Goal: Task Accomplishment & Management: Use online tool/utility

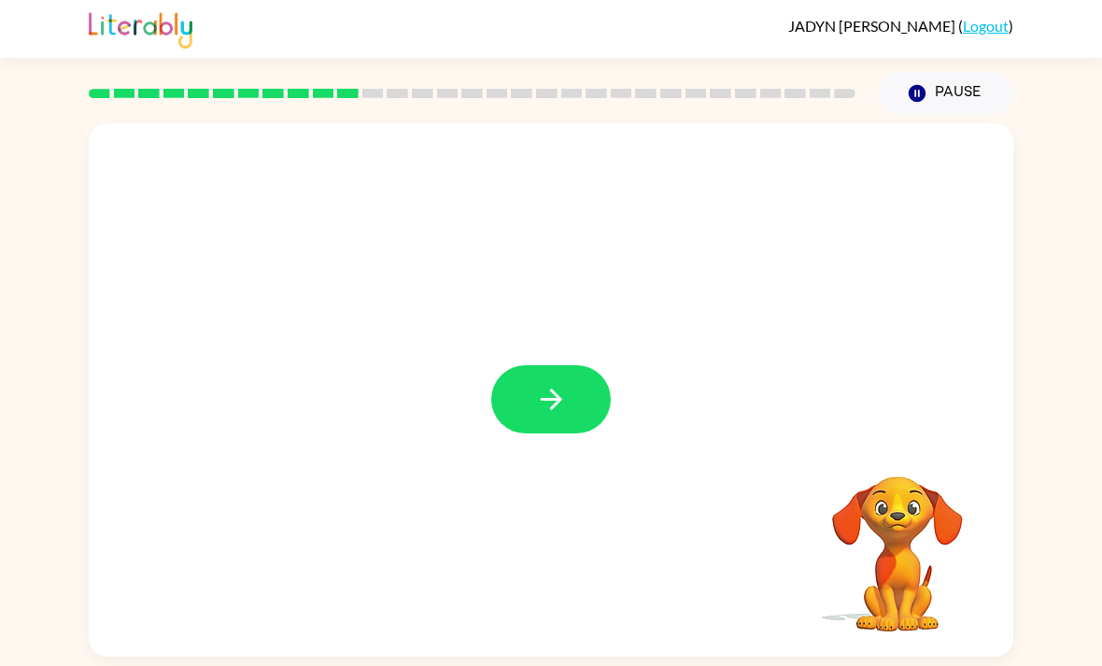
click at [570, 401] on button "button" at bounding box center [551, 399] width 120 height 68
click at [465, 448] on div "Your browser must support playing .mp4 files to use Literably. Please try using…" at bounding box center [551, 389] width 924 height 533
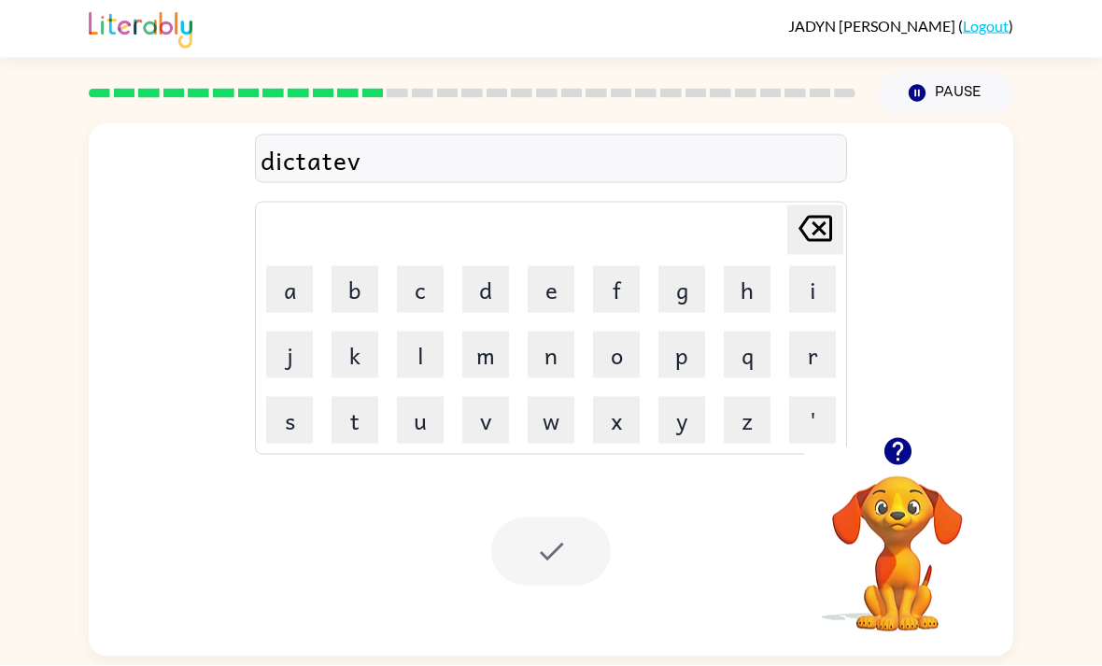
scroll to position [60, 0]
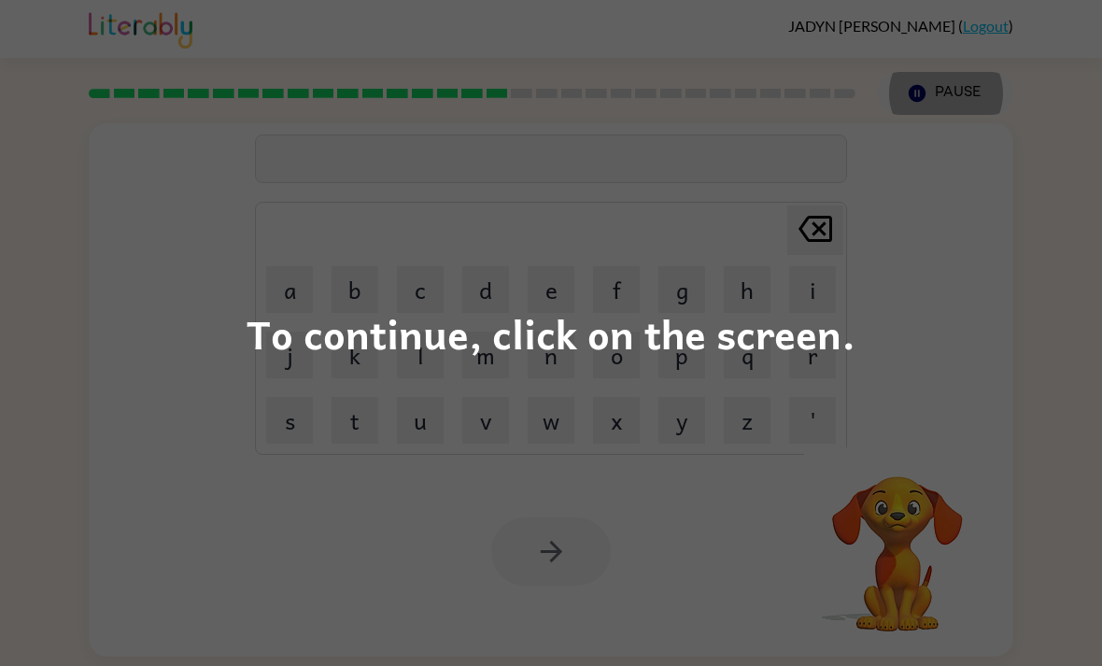
click at [880, 375] on div "To continue, click on the screen." at bounding box center [551, 333] width 1102 height 666
click at [671, 397] on button "y" at bounding box center [681, 420] width 47 height 47
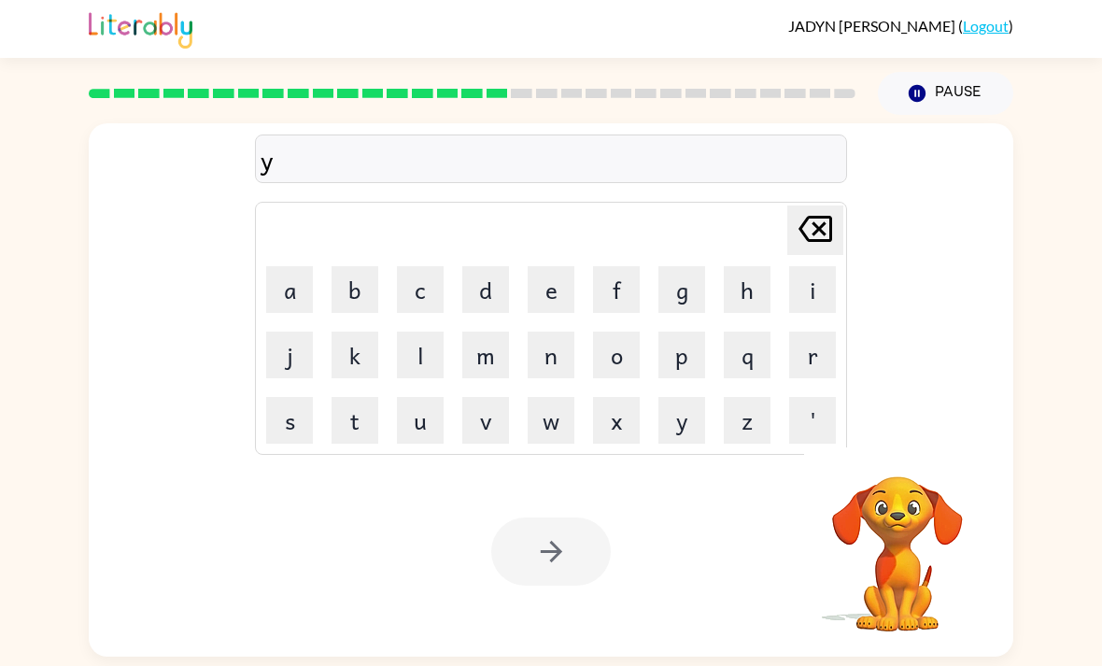
click at [832, 216] on icon at bounding box center [815, 229] width 34 height 26
click at [831, 216] on icon at bounding box center [815, 229] width 34 height 26
click at [893, 438] on icon "button" at bounding box center [896, 451] width 27 height 27
click at [940, 72] on button "Pause Pause" at bounding box center [945, 93] width 135 height 43
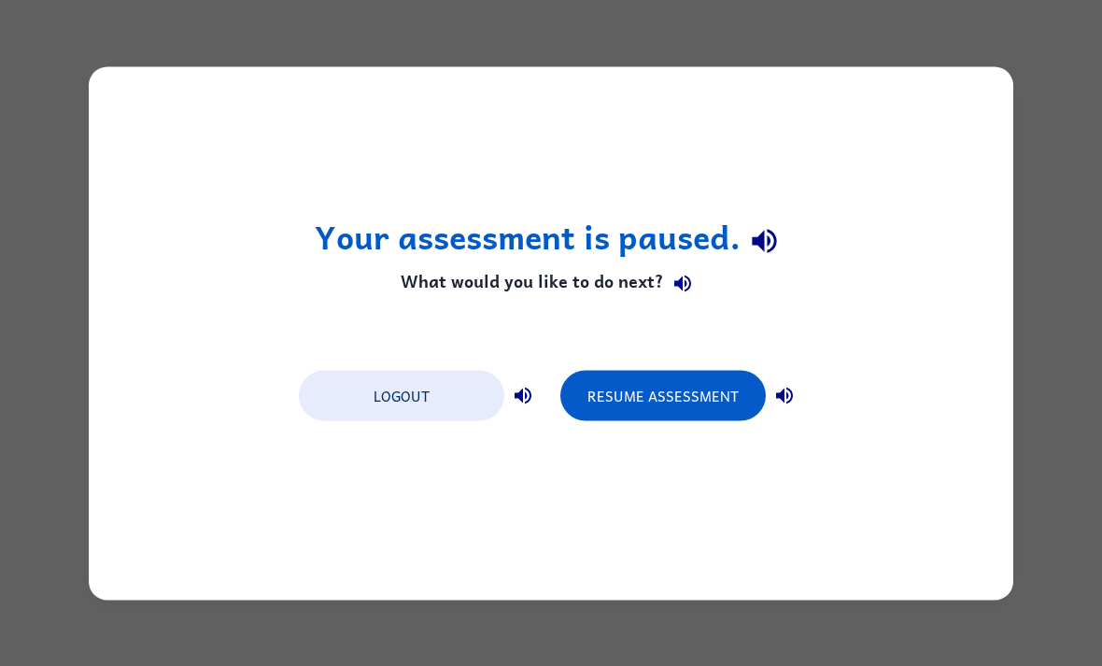
click at [691, 399] on button "Resume Assessment" at bounding box center [662, 395] width 205 height 50
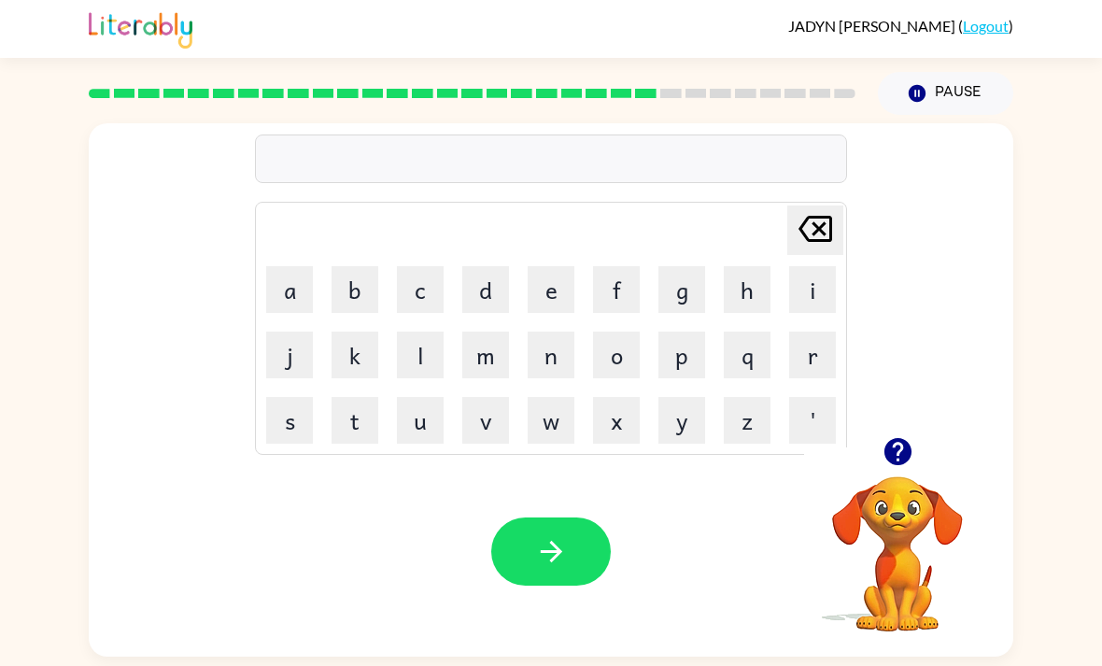
scroll to position [60, 0]
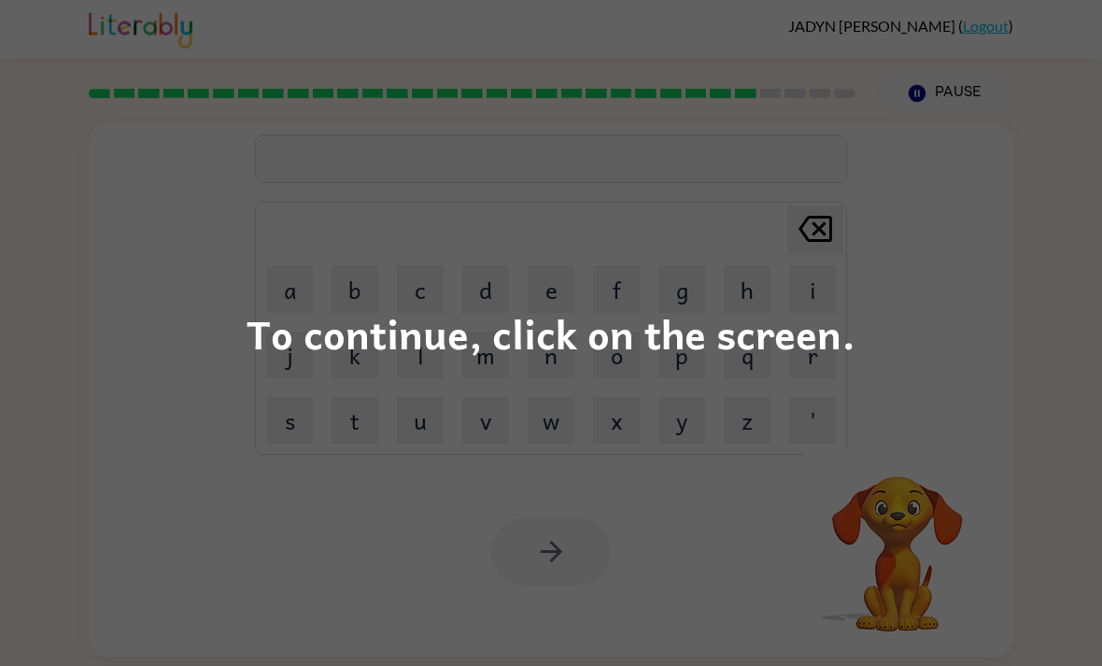
click at [268, 409] on div "To continue, click on the screen." at bounding box center [551, 333] width 1102 height 666
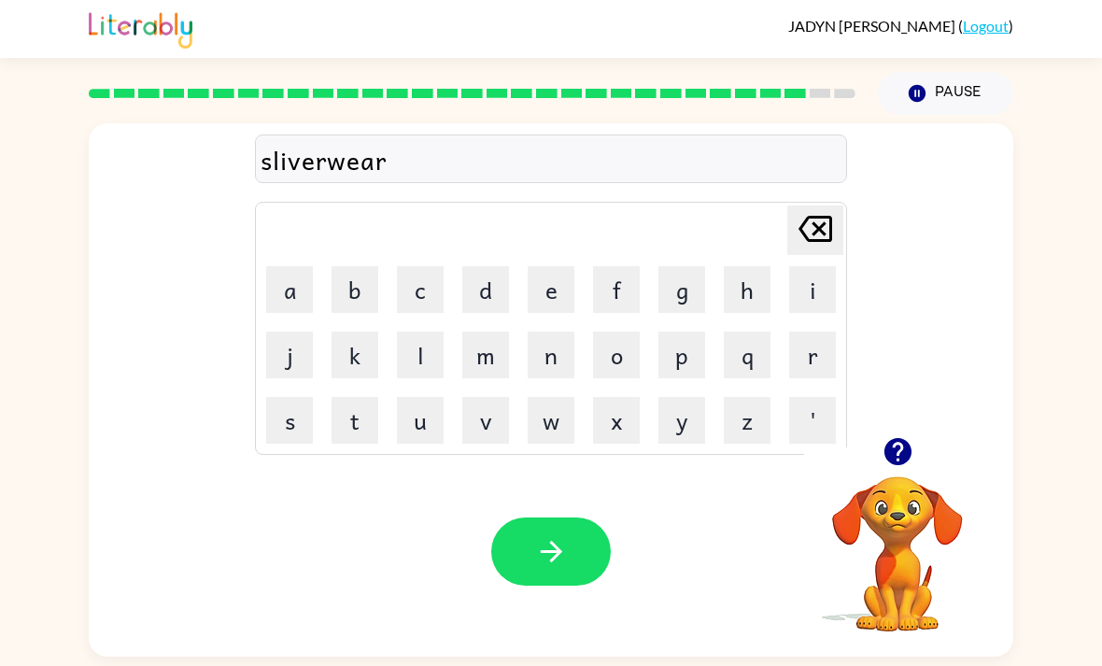
click at [937, 428] on div at bounding box center [897, 452] width 187 height 48
click at [886, 435] on icon "button" at bounding box center [897, 451] width 33 height 33
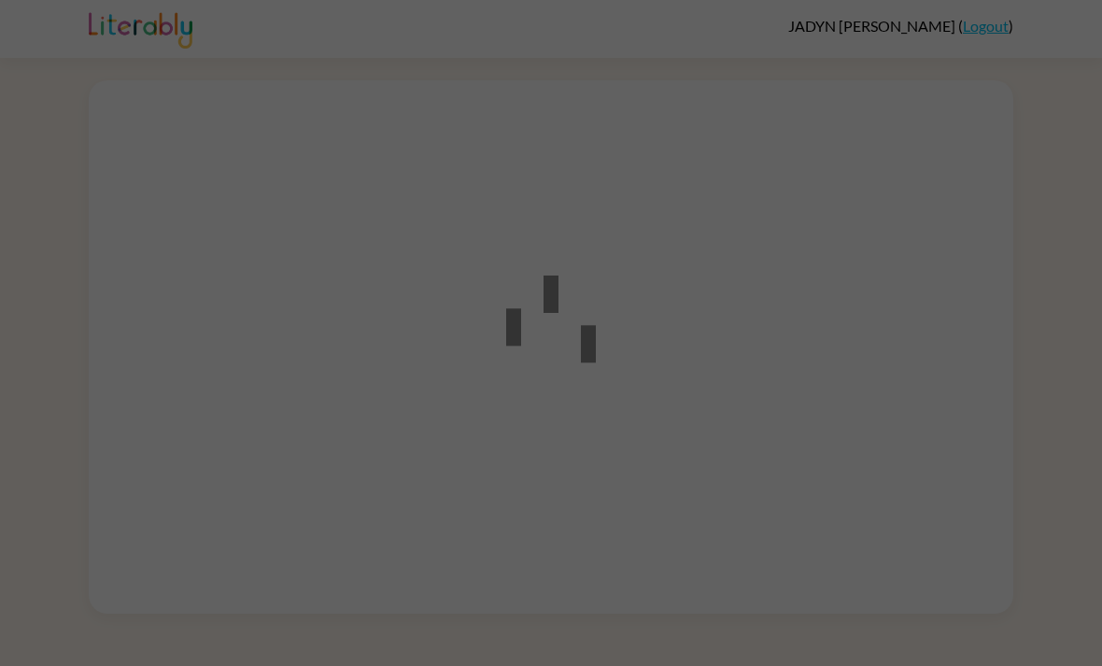
click at [605, 398] on div at bounding box center [551, 333] width 168 height 211
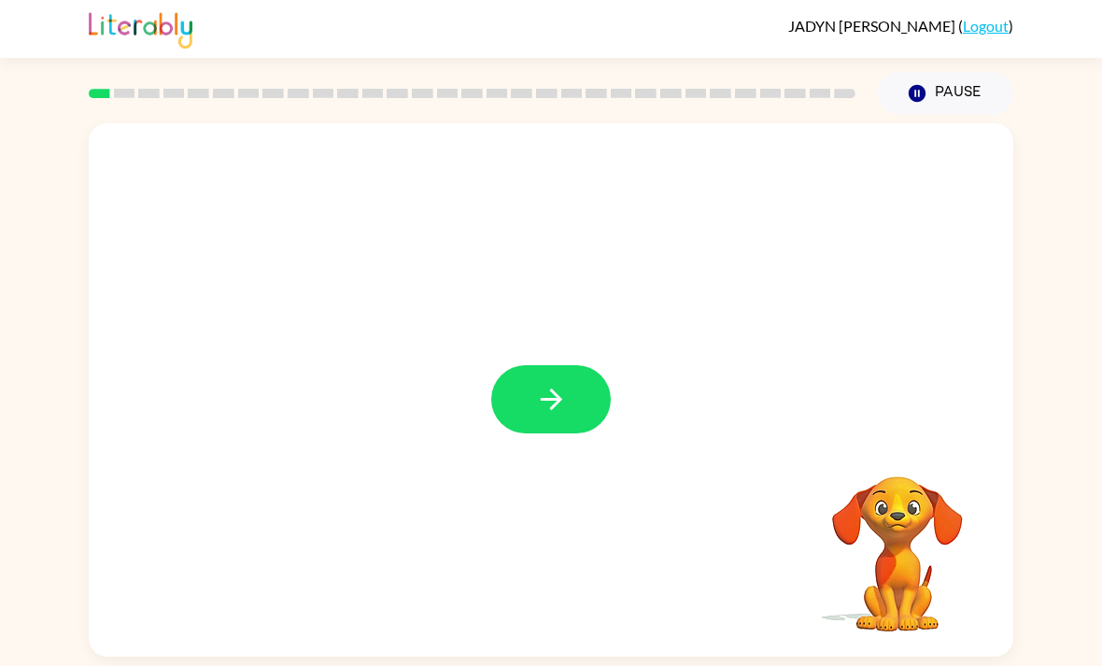
click at [549, 406] on icon "button" at bounding box center [551, 399] width 33 height 33
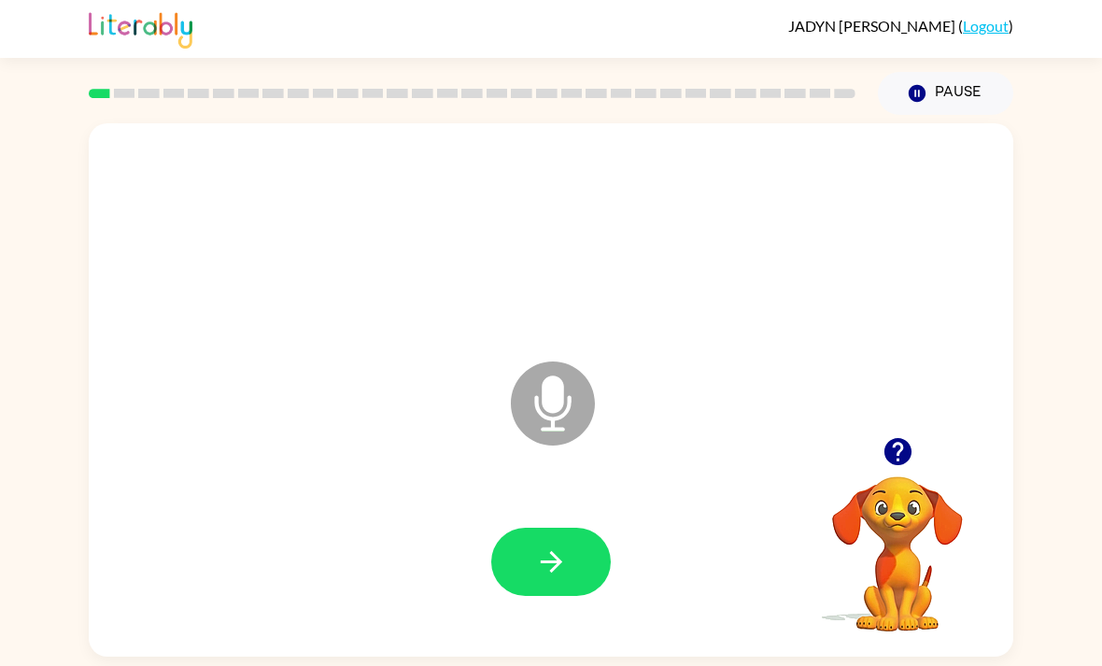
click at [558, 564] on icon "button" at bounding box center [551, 561] width 33 height 33
click at [531, 577] on button "button" at bounding box center [551, 562] width 120 height 68
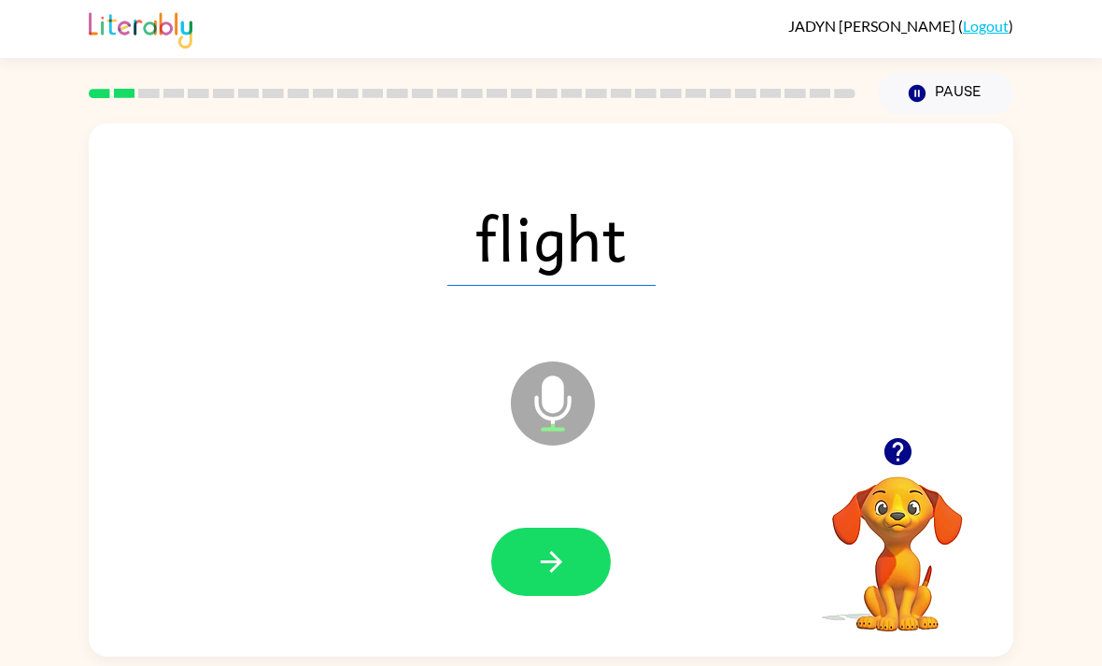
click at [555, 550] on button "button" at bounding box center [551, 562] width 120 height 68
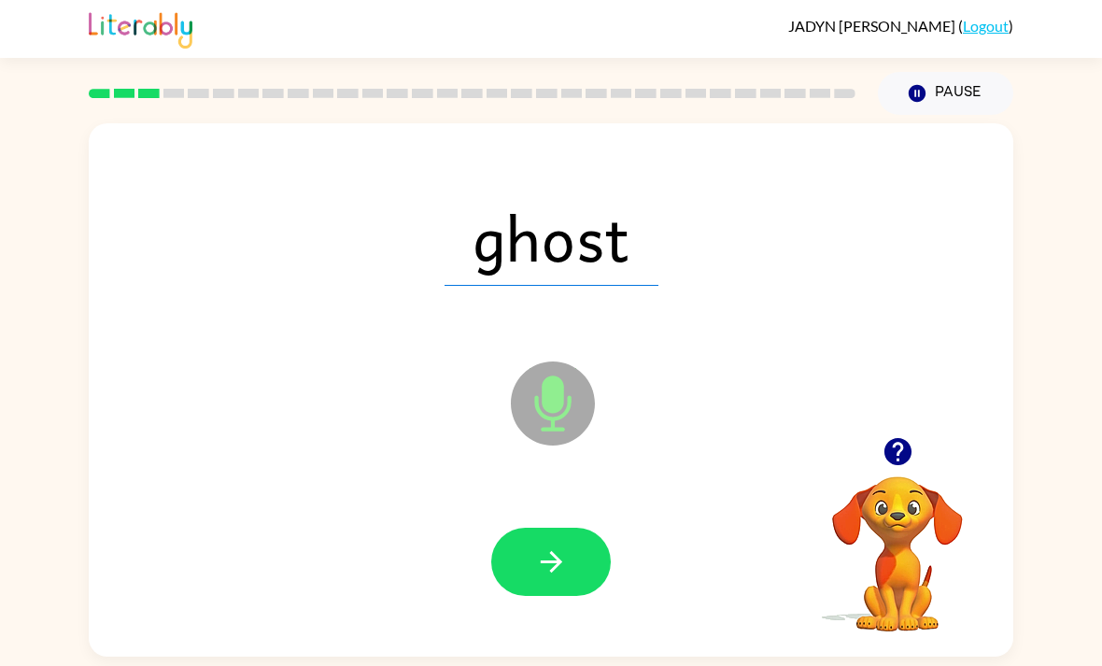
click at [572, 554] on button "button" at bounding box center [551, 562] width 120 height 68
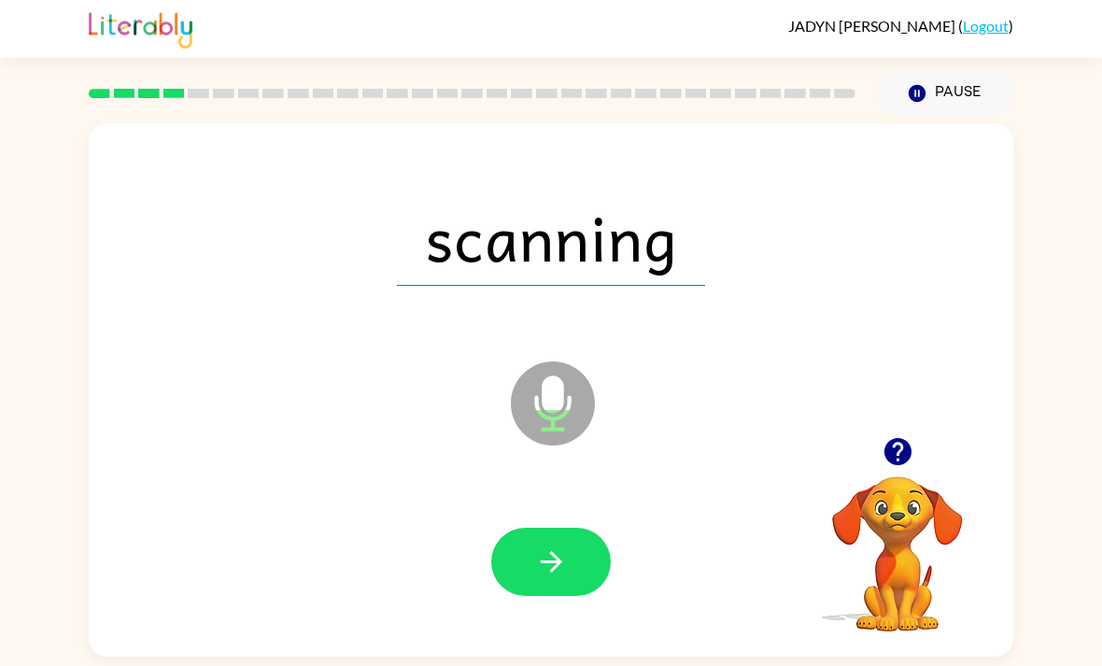
click at [567, 575] on icon "button" at bounding box center [551, 561] width 33 height 33
click at [535, 569] on icon "button" at bounding box center [551, 561] width 33 height 33
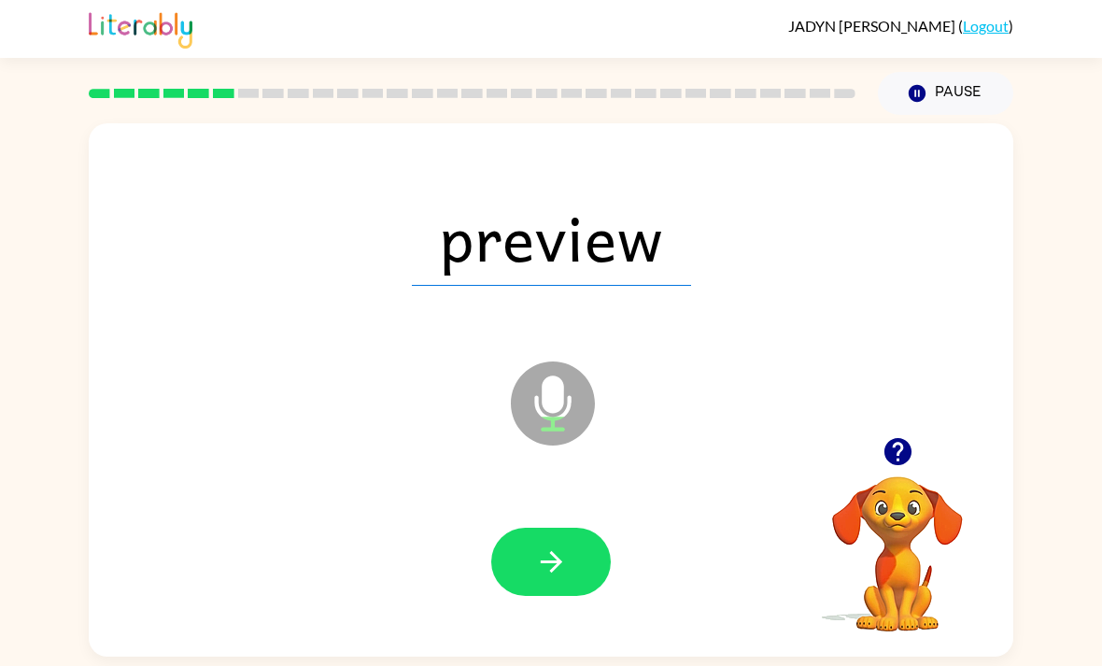
click at [561, 569] on icon "button" at bounding box center [550, 561] width 21 height 21
click at [549, 578] on icon "button" at bounding box center [551, 561] width 33 height 33
click at [560, 569] on icon "button" at bounding box center [550, 561] width 21 height 21
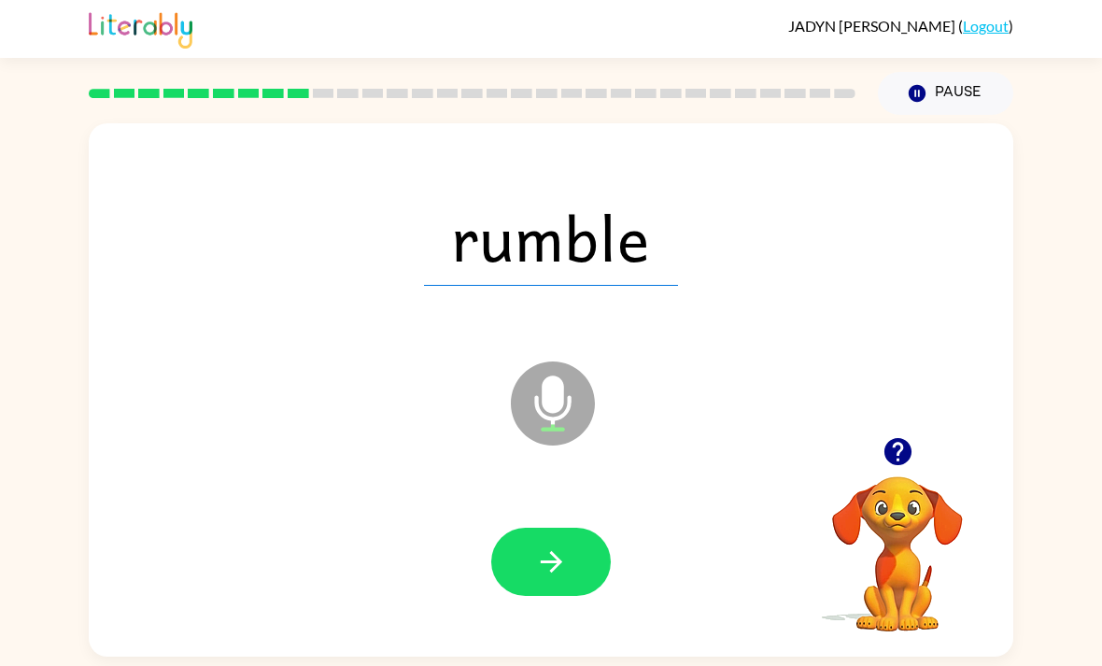
click at [548, 587] on button "button" at bounding box center [551, 562] width 120 height 68
click at [548, 587] on div at bounding box center [551, 562] width 120 height 68
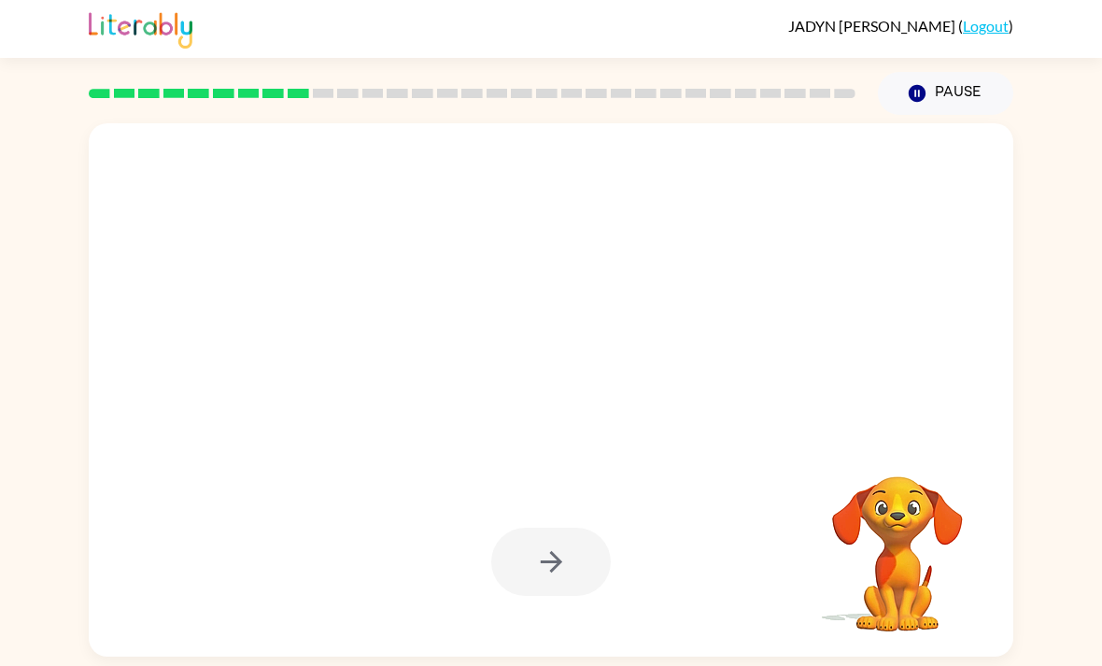
click at [569, 551] on div at bounding box center [551, 562] width 120 height 68
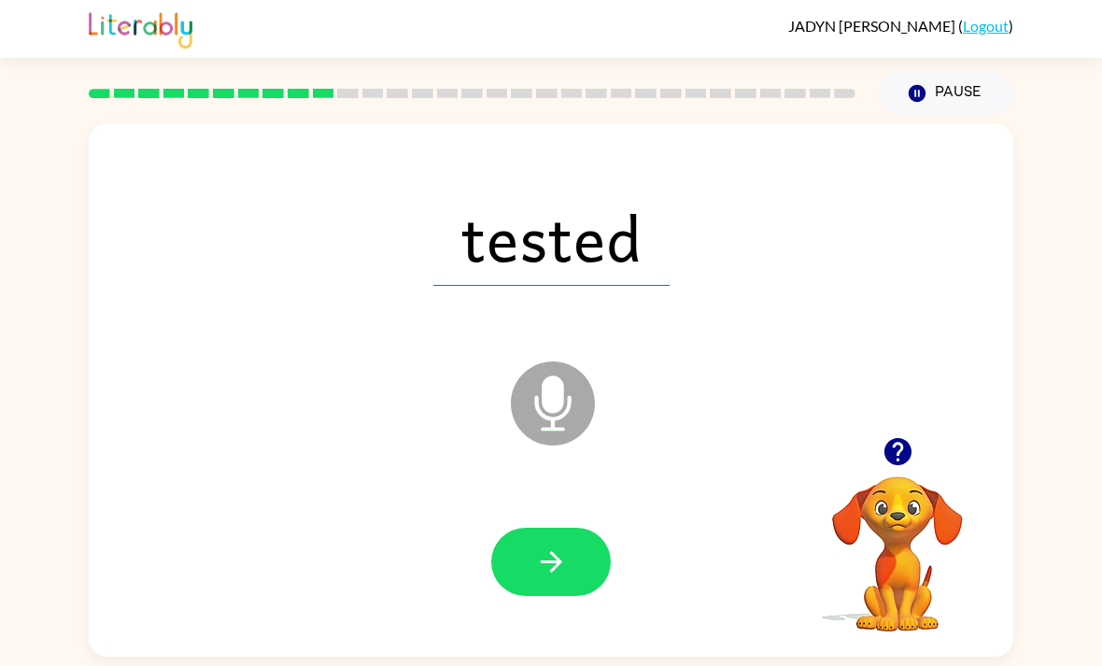
click at [538, 594] on button "button" at bounding box center [551, 562] width 120 height 68
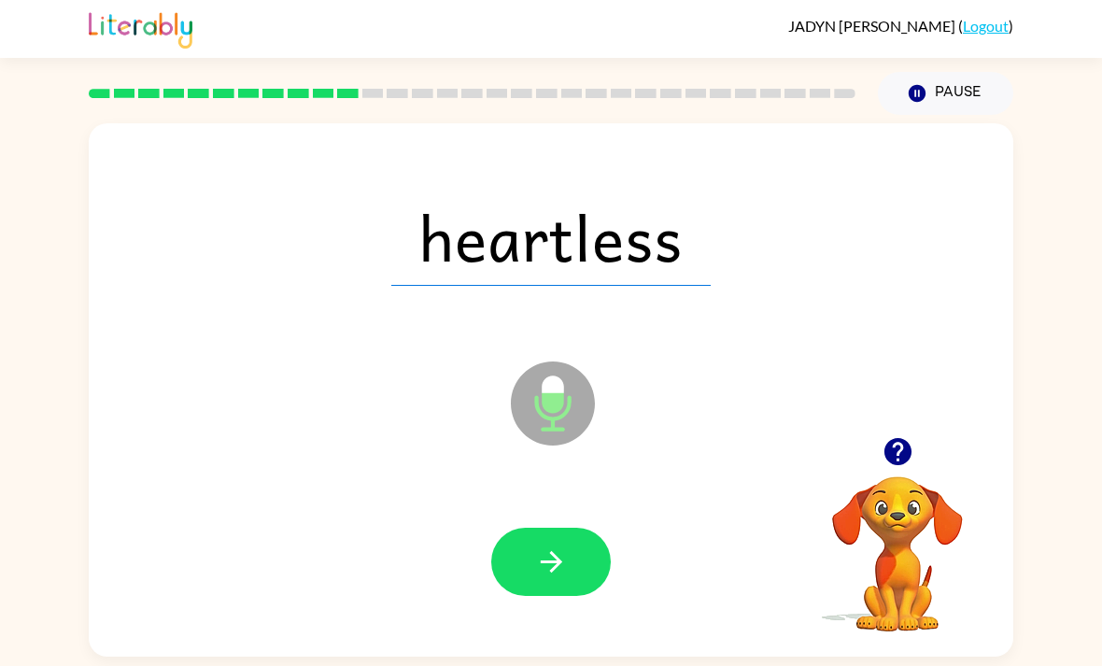
click at [557, 572] on icon "button" at bounding box center [550, 561] width 21 height 21
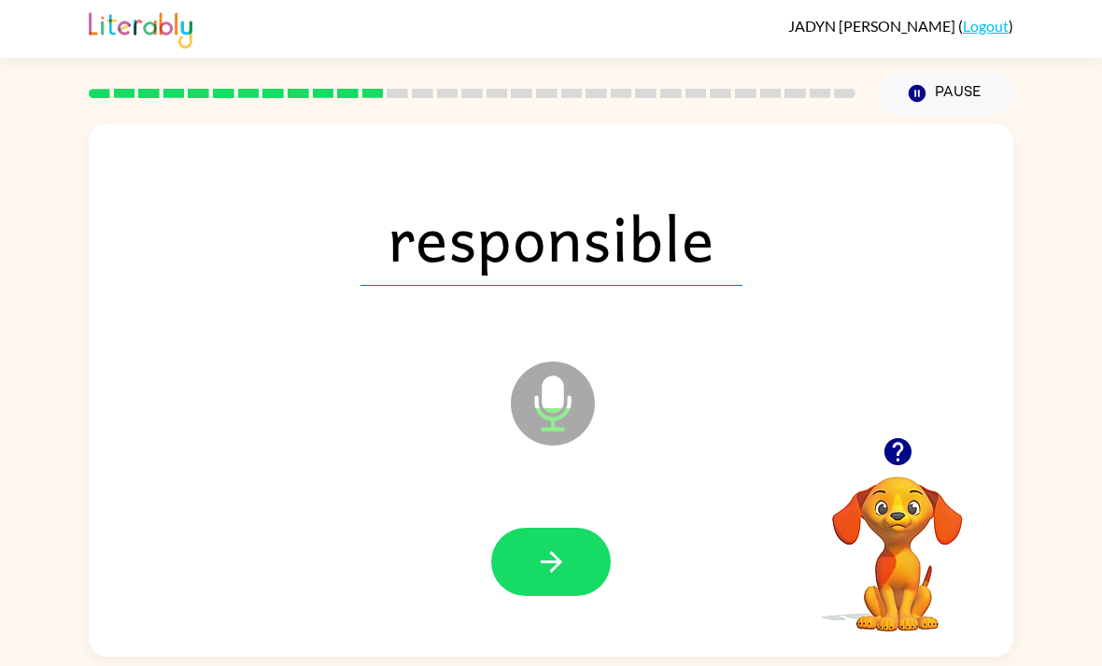
click at [560, 560] on icon "button" at bounding box center [551, 561] width 33 height 33
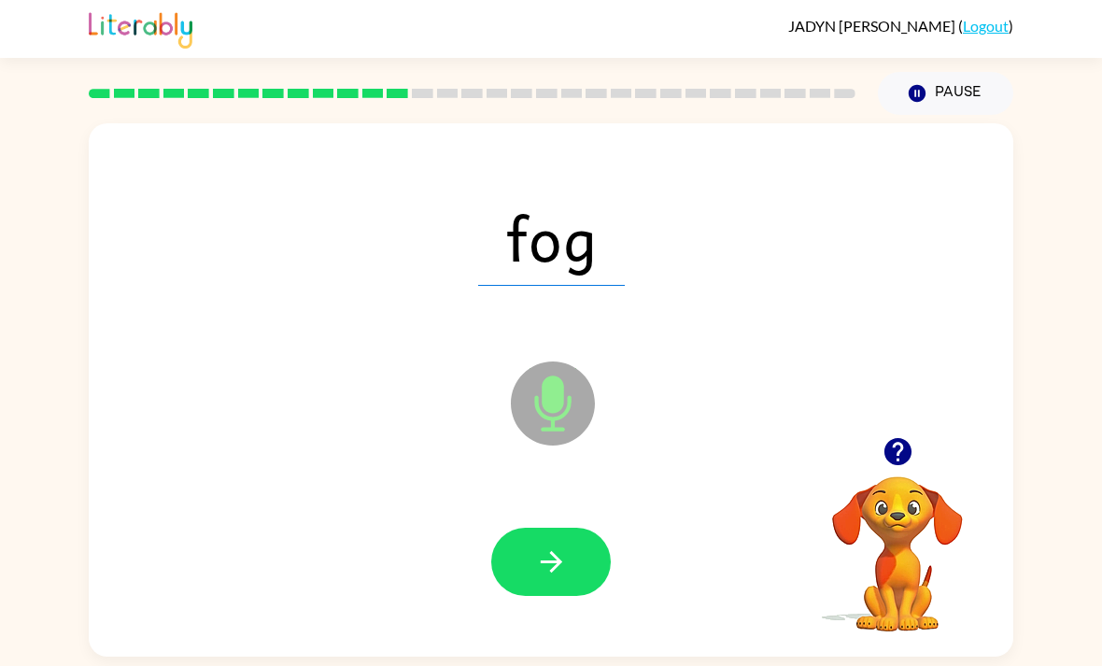
click at [540, 571] on icon "button" at bounding box center [551, 561] width 33 height 33
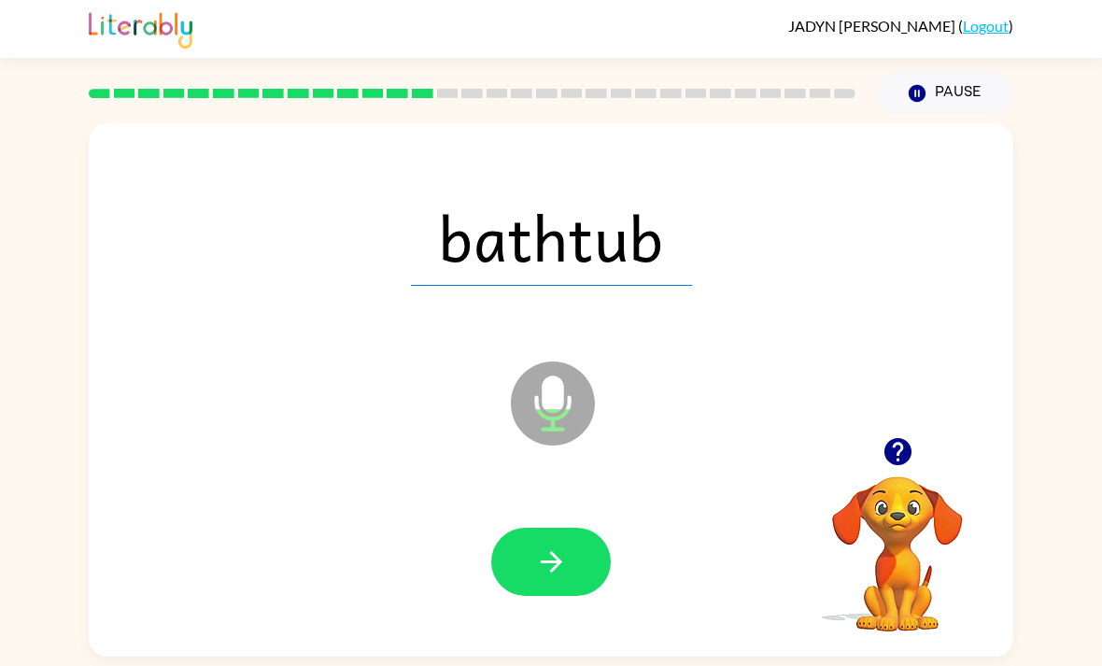
click at [533, 566] on button "button" at bounding box center [551, 562] width 120 height 68
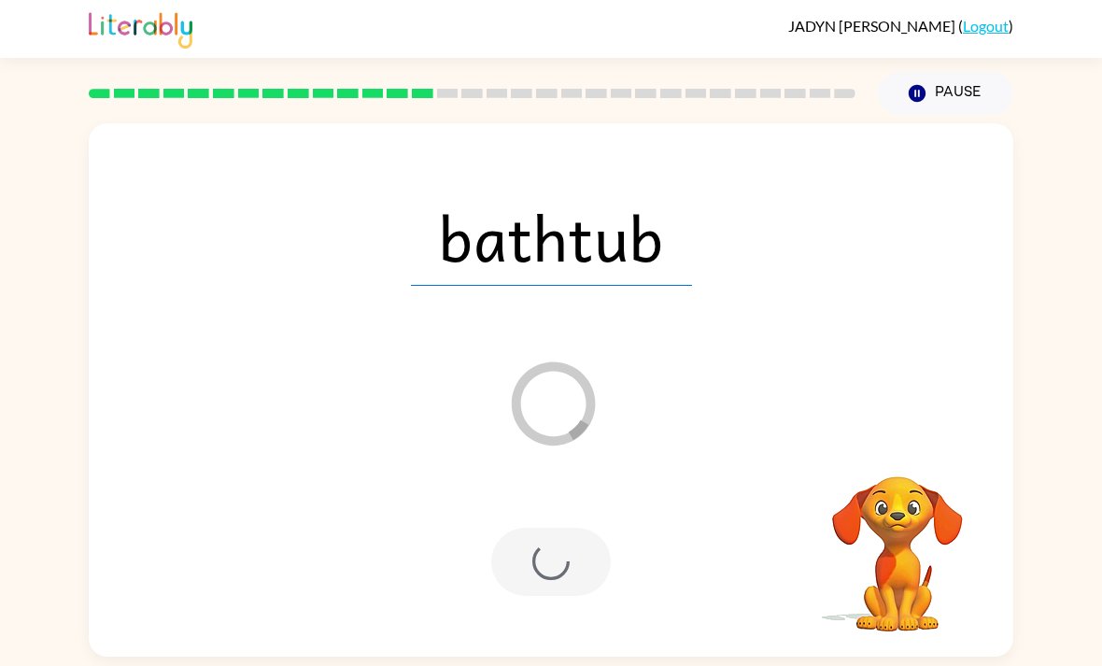
click at [968, 63] on div "Pause Pause" at bounding box center [945, 93] width 158 height 65
click at [958, 94] on button "Pause Pause" at bounding box center [945, 93] width 135 height 43
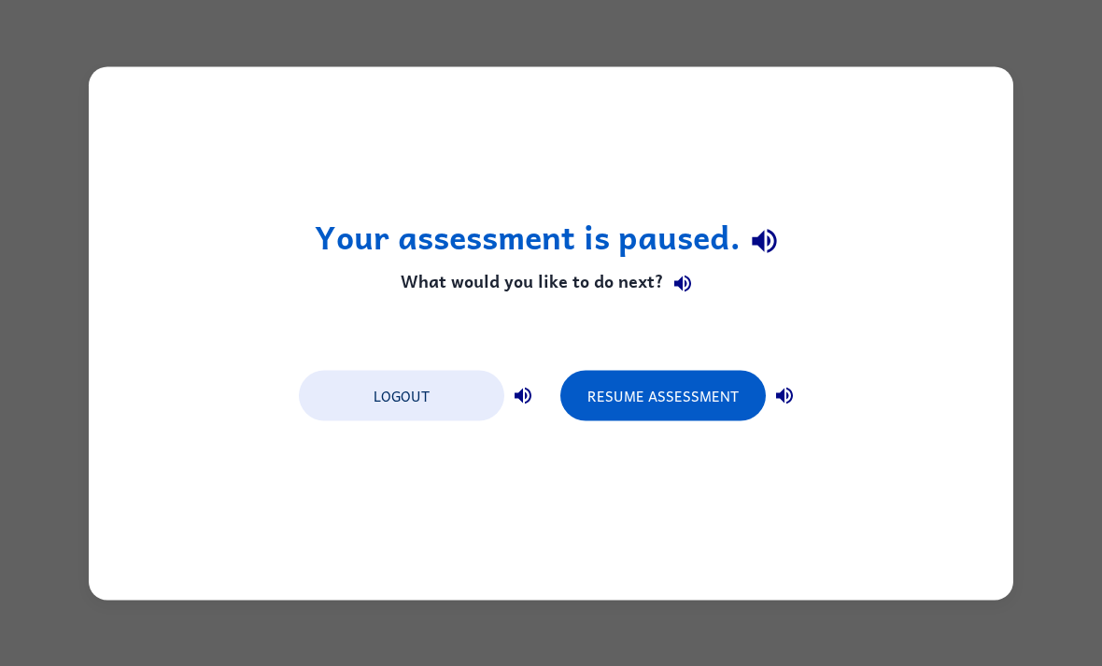
click at [697, 399] on button "Resume Assessment" at bounding box center [662, 395] width 205 height 50
click at [682, 418] on button "Resume Assessment" at bounding box center [662, 395] width 205 height 50
click at [683, 420] on button "Resume Assessment" at bounding box center [662, 395] width 205 height 50
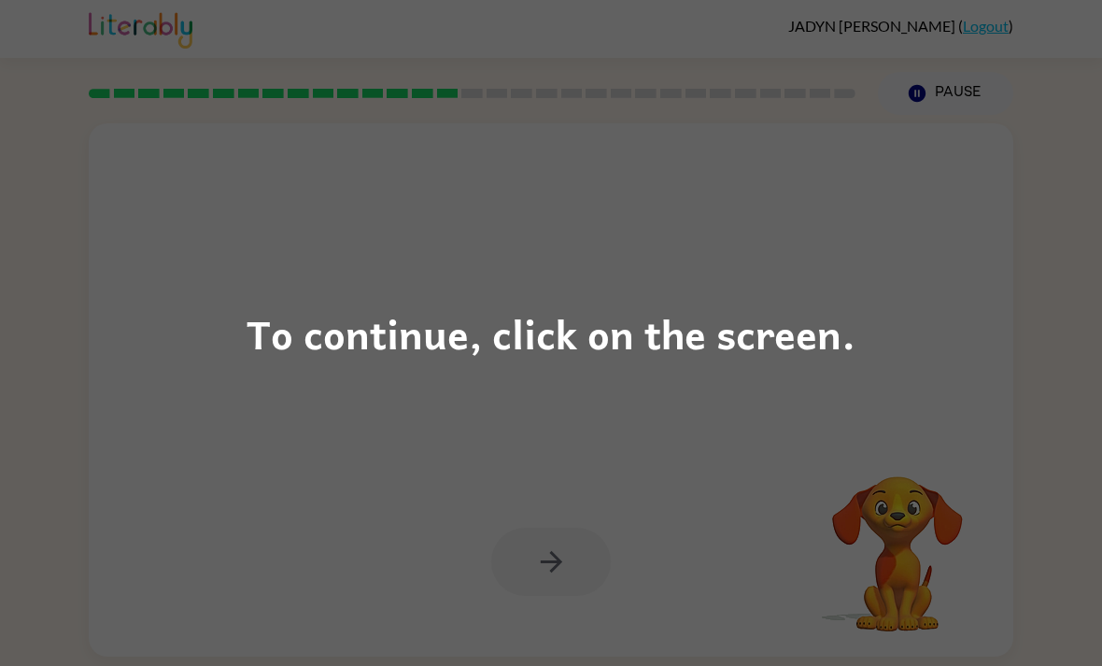
click at [465, 514] on div "To continue, click on the screen." at bounding box center [551, 333] width 1102 height 666
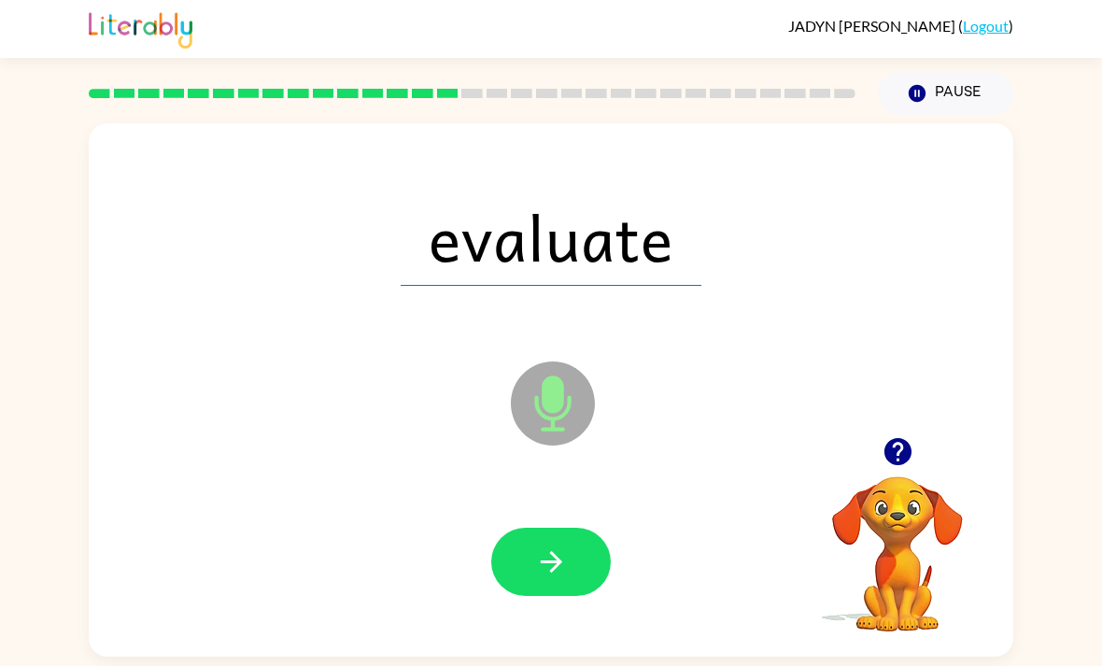
click at [555, 572] on icon "button" at bounding box center [550, 561] width 21 height 21
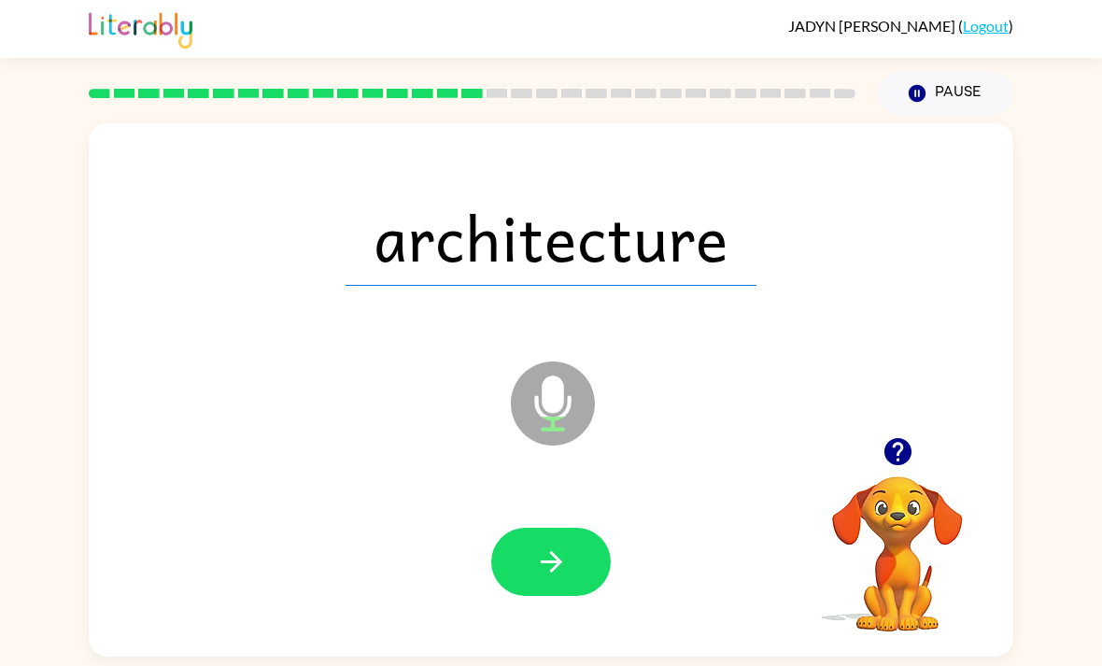
click at [586, 554] on button "button" at bounding box center [551, 562] width 120 height 68
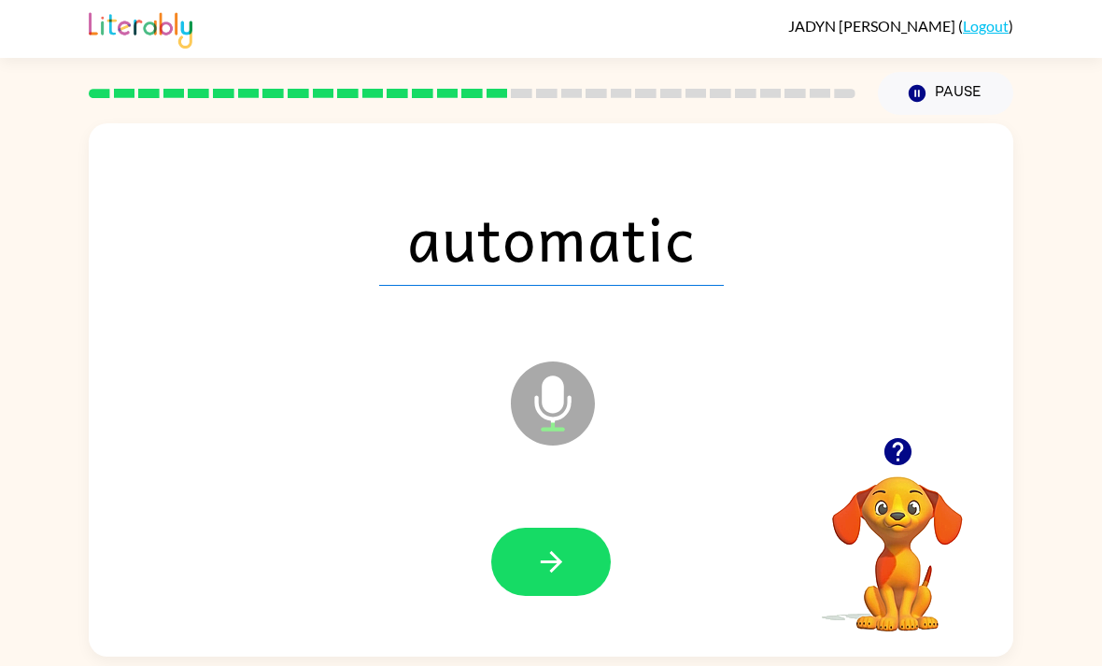
click at [565, 596] on button "button" at bounding box center [551, 562] width 120 height 68
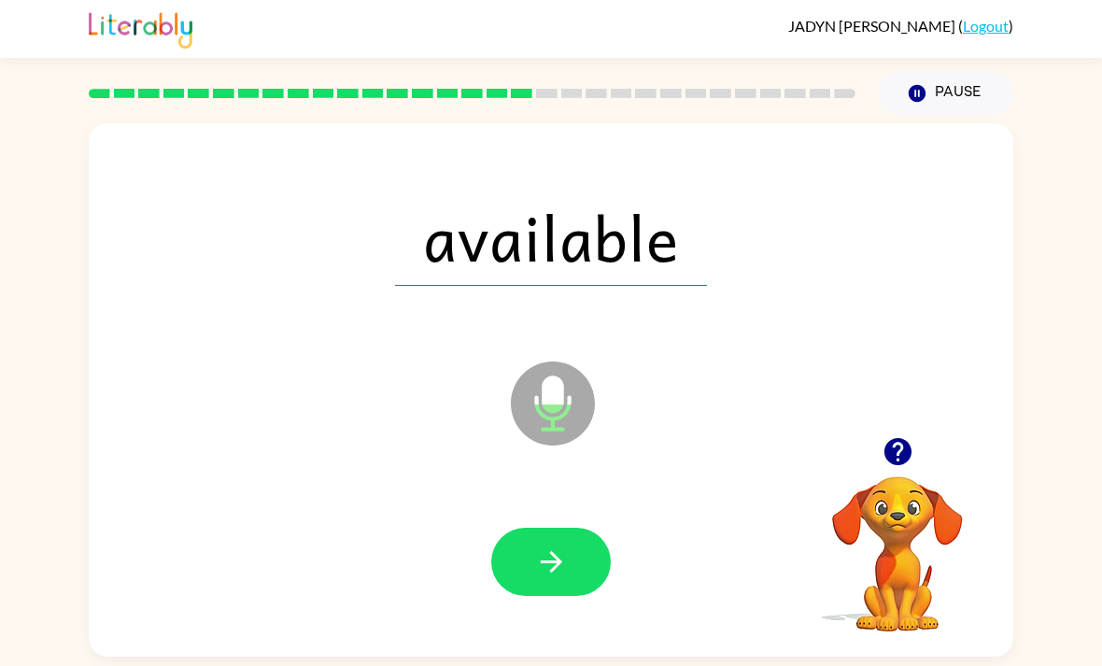
click at [551, 542] on button "button" at bounding box center [551, 562] width 120 height 68
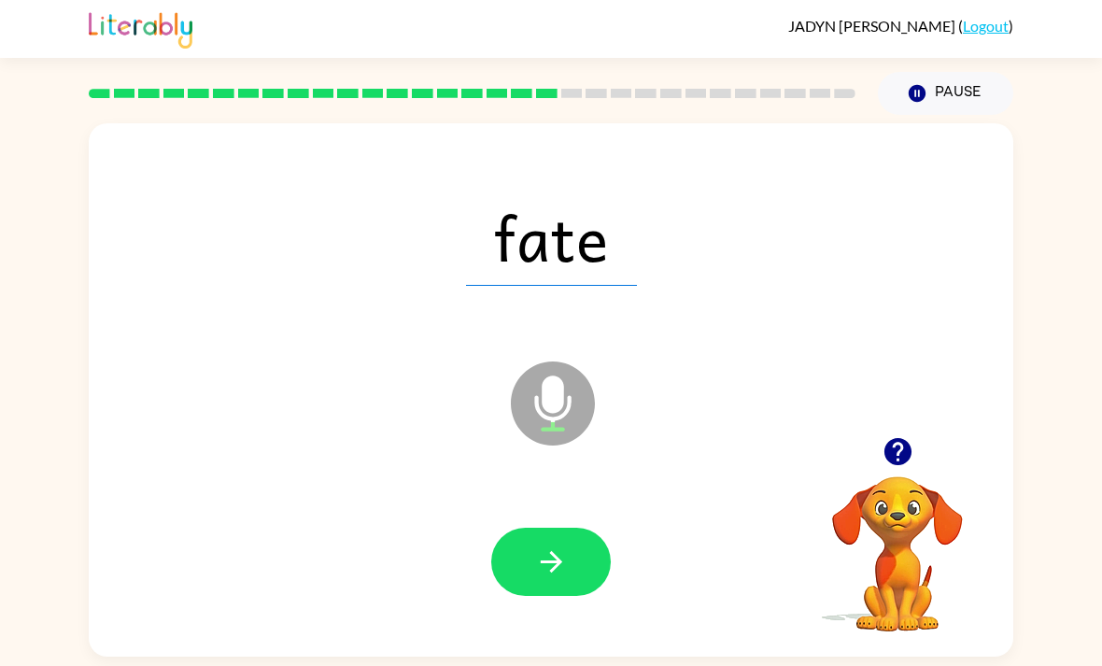
click at [564, 591] on button "button" at bounding box center [551, 562] width 120 height 68
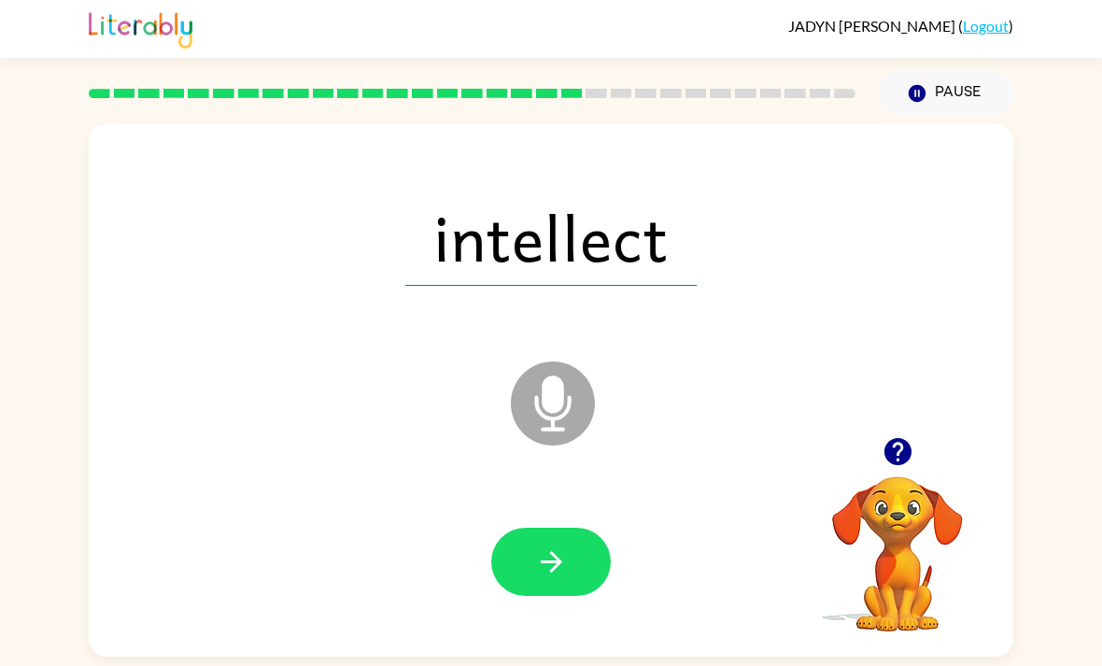
click at [562, 565] on icon "button" at bounding box center [551, 561] width 33 height 33
click at [562, 564] on div at bounding box center [551, 562] width 120 height 68
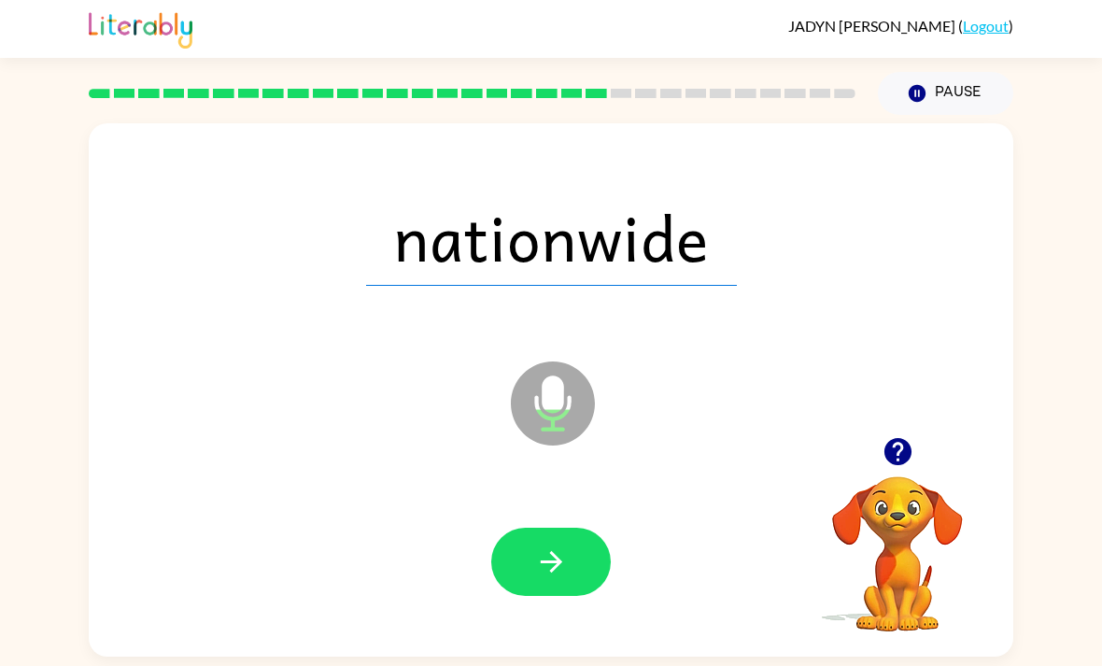
click at [572, 581] on button "button" at bounding box center [551, 562] width 120 height 68
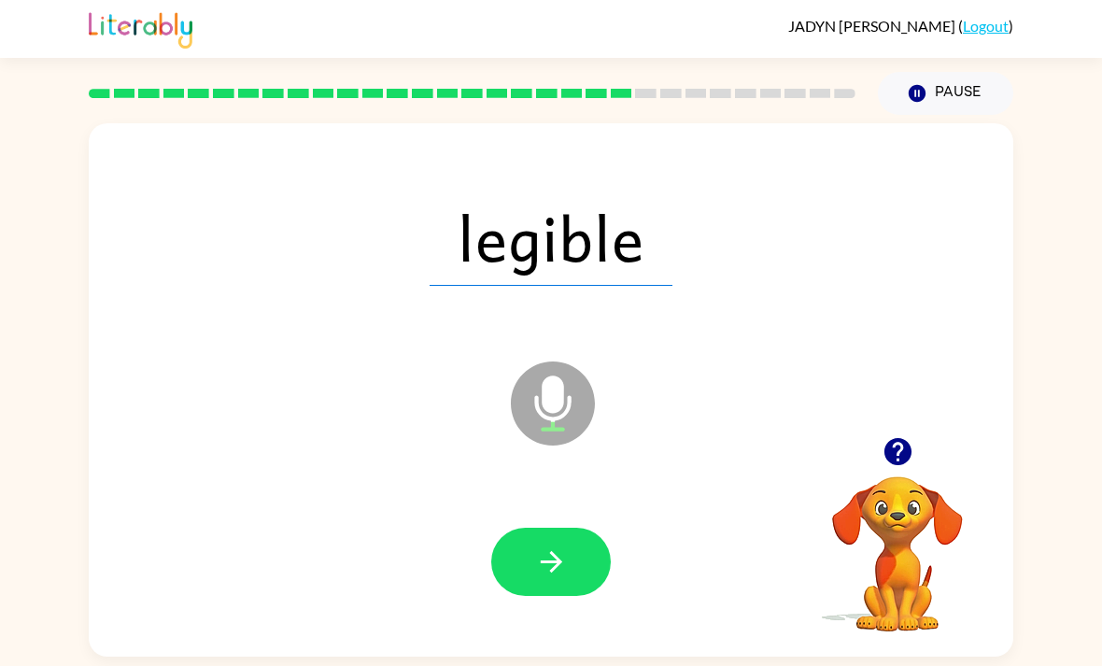
click at [546, 570] on icon "button" at bounding box center [550, 561] width 21 height 21
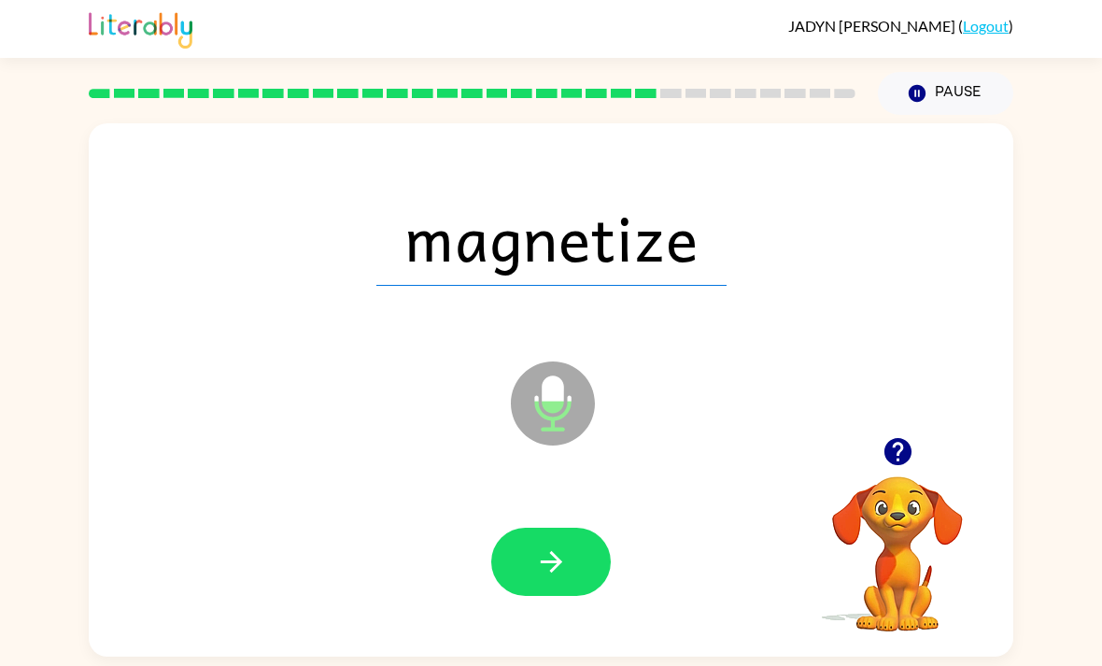
click at [542, 576] on icon "button" at bounding box center [551, 561] width 33 height 33
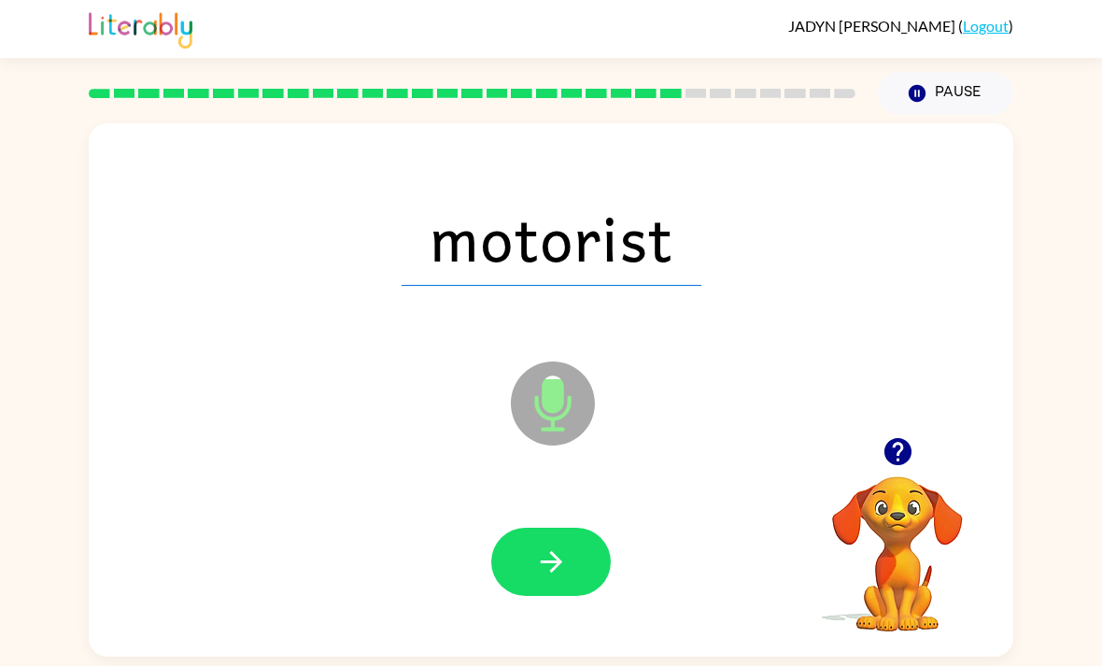
click at [553, 555] on icon "button" at bounding box center [551, 561] width 33 height 33
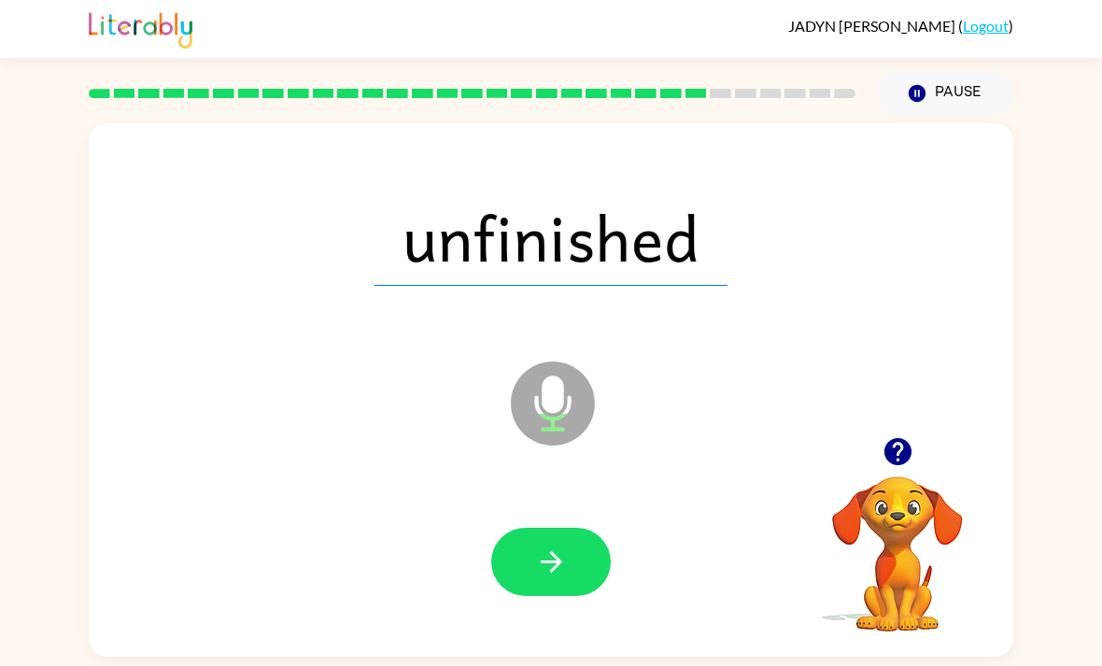
click at [555, 577] on icon "button" at bounding box center [551, 561] width 33 height 33
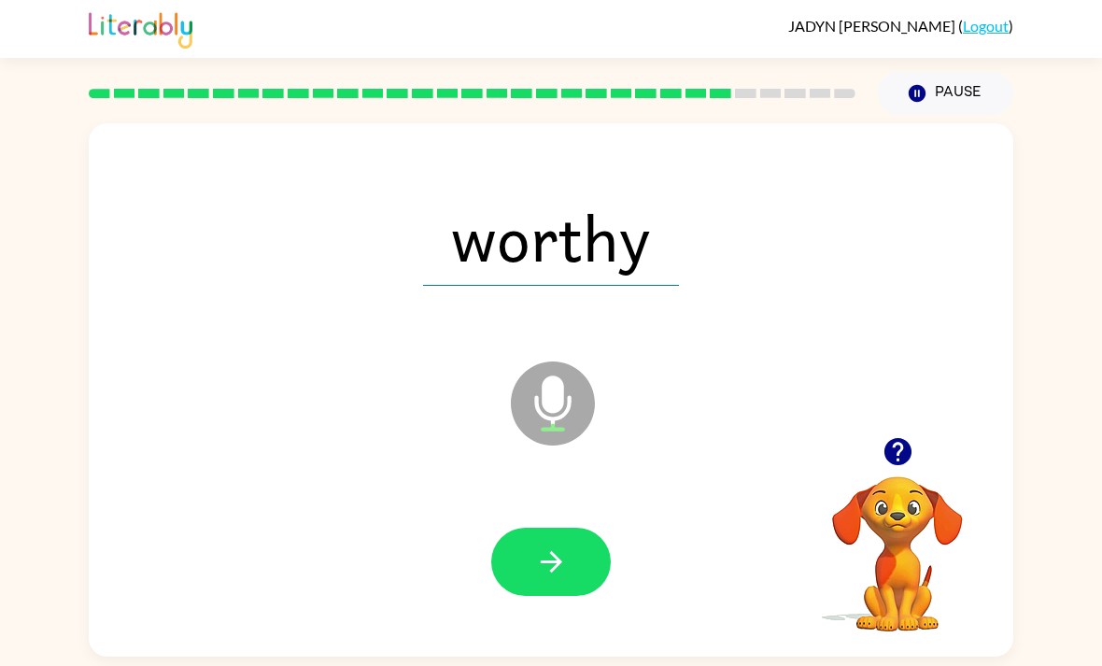
click at [567, 565] on icon "button" at bounding box center [551, 561] width 33 height 33
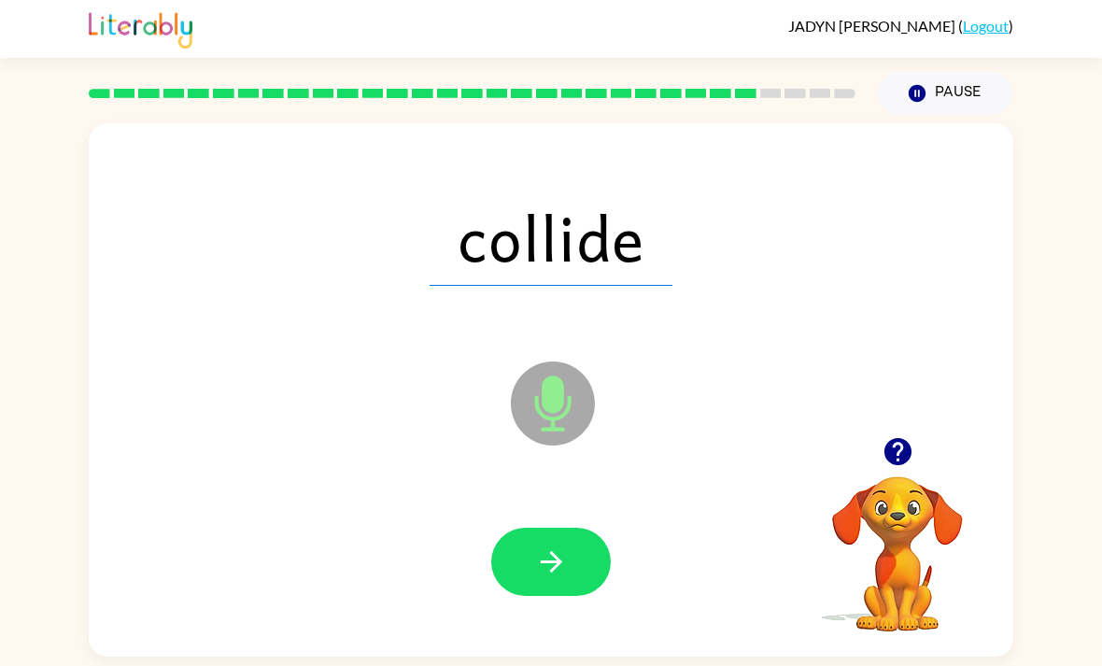
click at [455, 581] on div at bounding box center [550, 562] width 887 height 153
click at [530, 559] on button "button" at bounding box center [551, 562] width 120 height 68
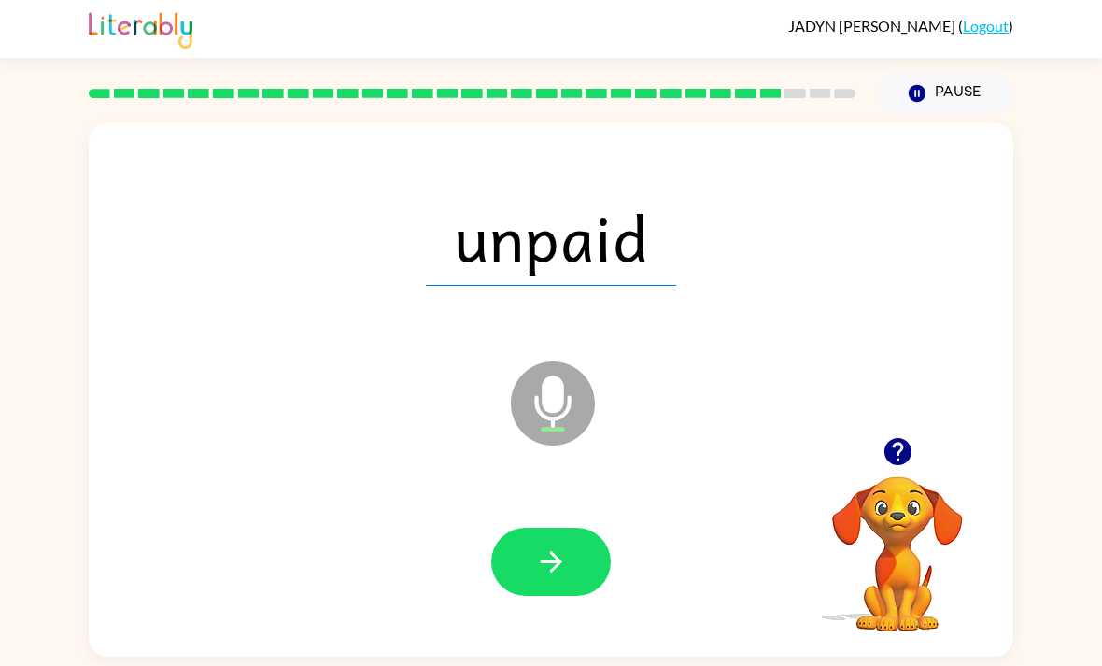
scroll to position [6, 0]
click at [543, 570] on icon "button" at bounding box center [551, 561] width 33 height 33
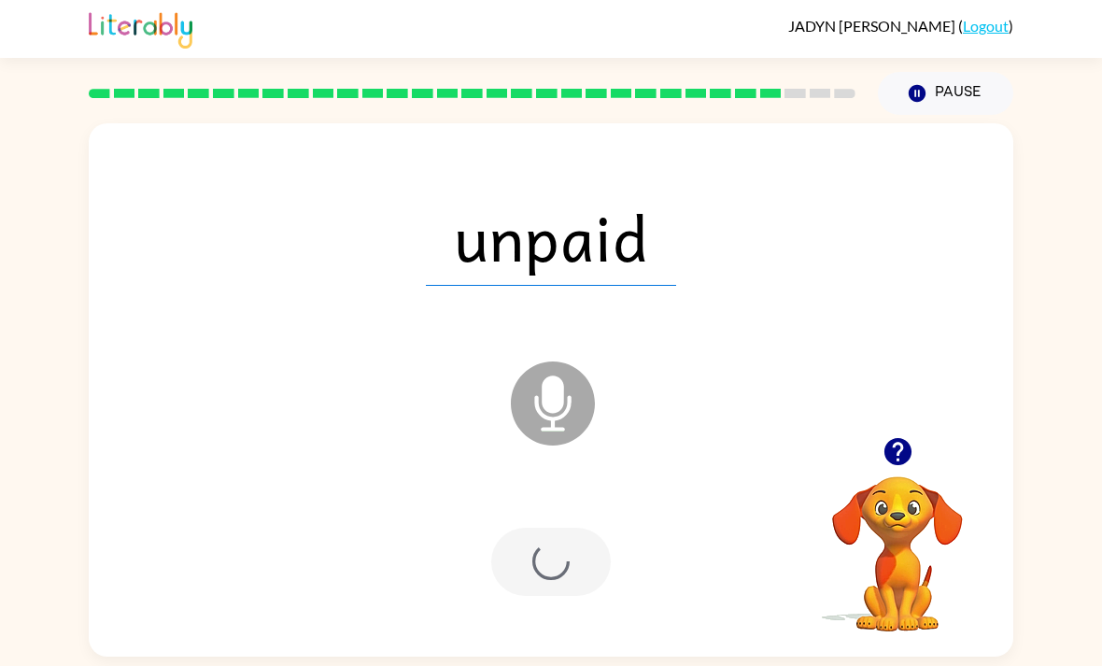
click at [542, 570] on div at bounding box center [551, 562] width 120 height 68
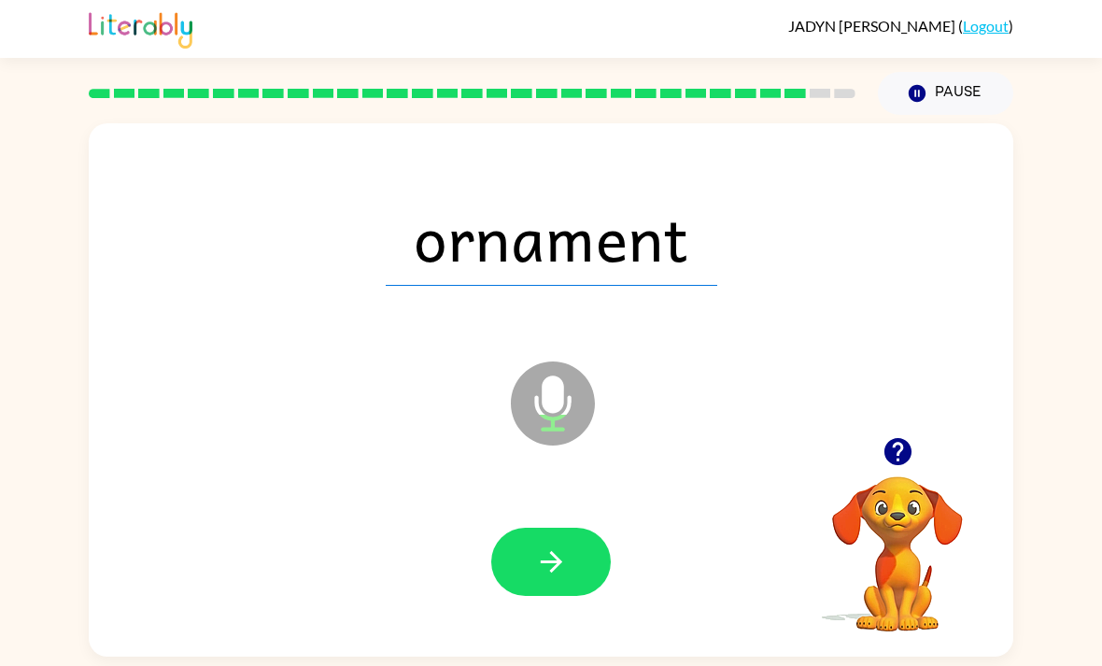
click at [571, 573] on button "button" at bounding box center [551, 562] width 120 height 68
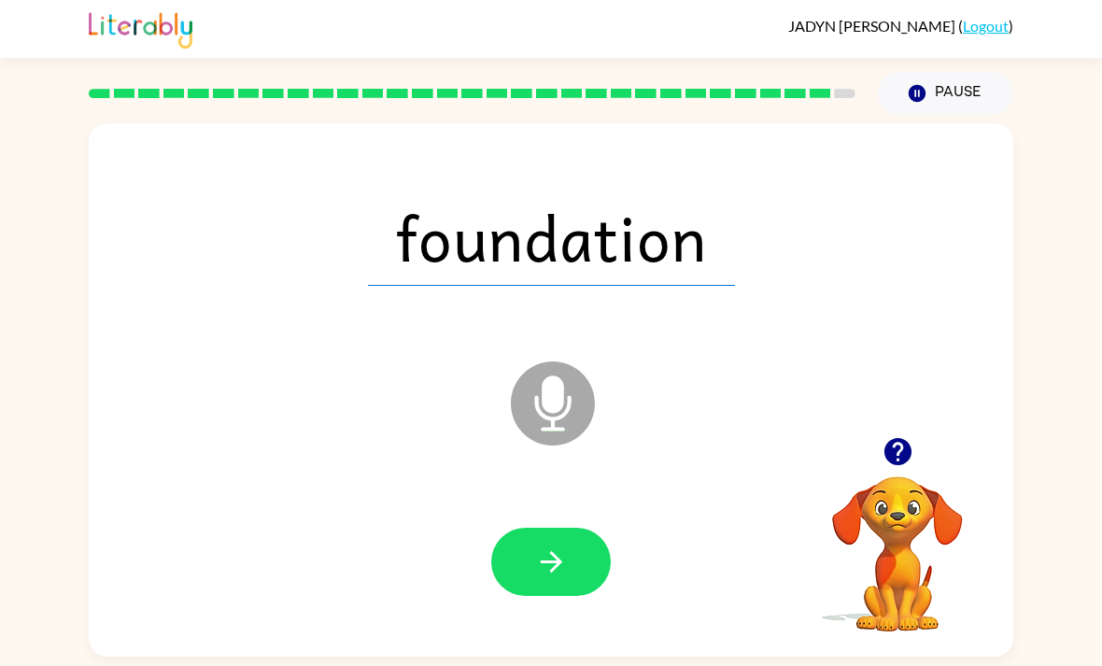
click at [570, 546] on button "button" at bounding box center [551, 562] width 120 height 68
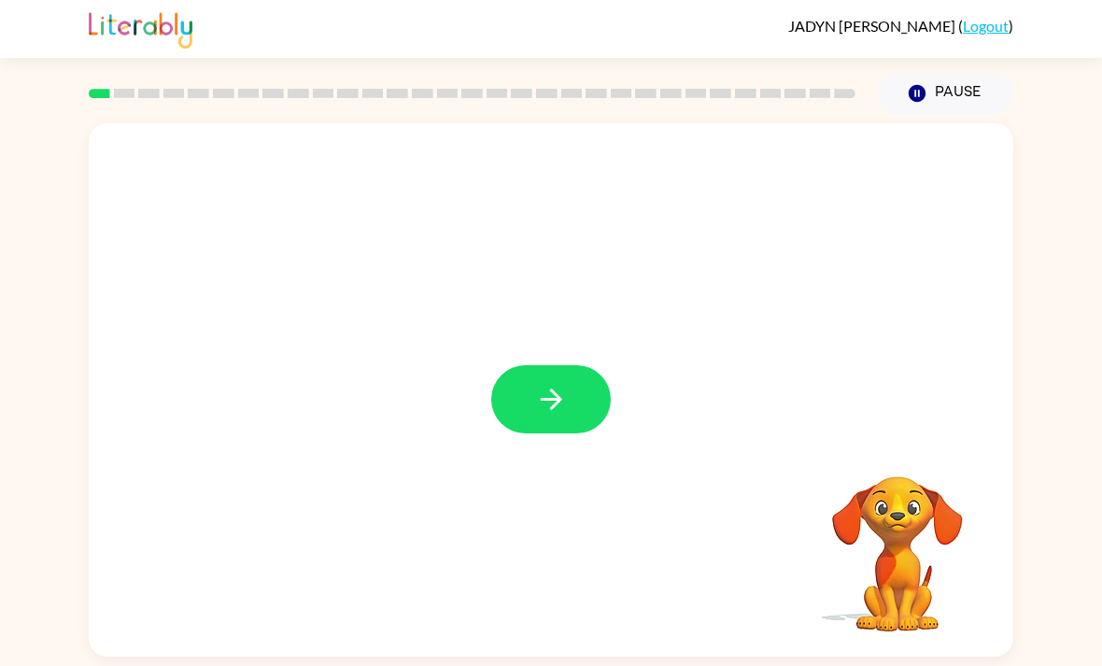
click at [549, 403] on icon "button" at bounding box center [550, 398] width 21 height 21
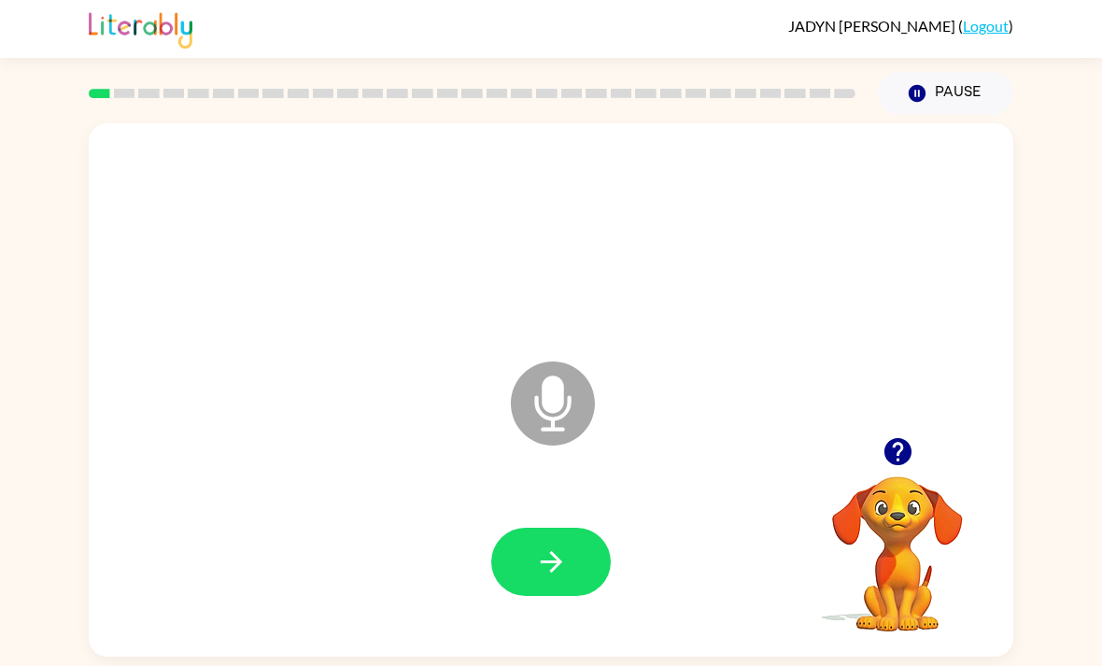
click at [552, 564] on icon "button" at bounding box center [551, 561] width 33 height 33
click at [558, 566] on icon "button" at bounding box center [550, 561] width 21 height 21
click at [548, 542] on button "button" at bounding box center [551, 562] width 120 height 68
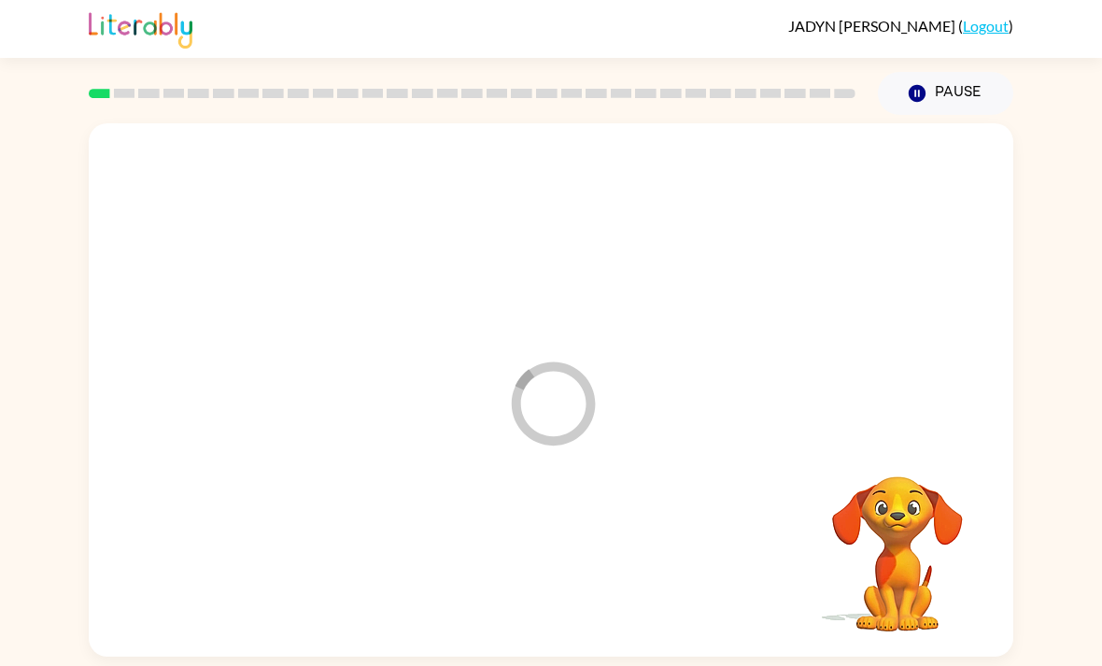
click at [547, 542] on div at bounding box center [550, 562] width 887 height 153
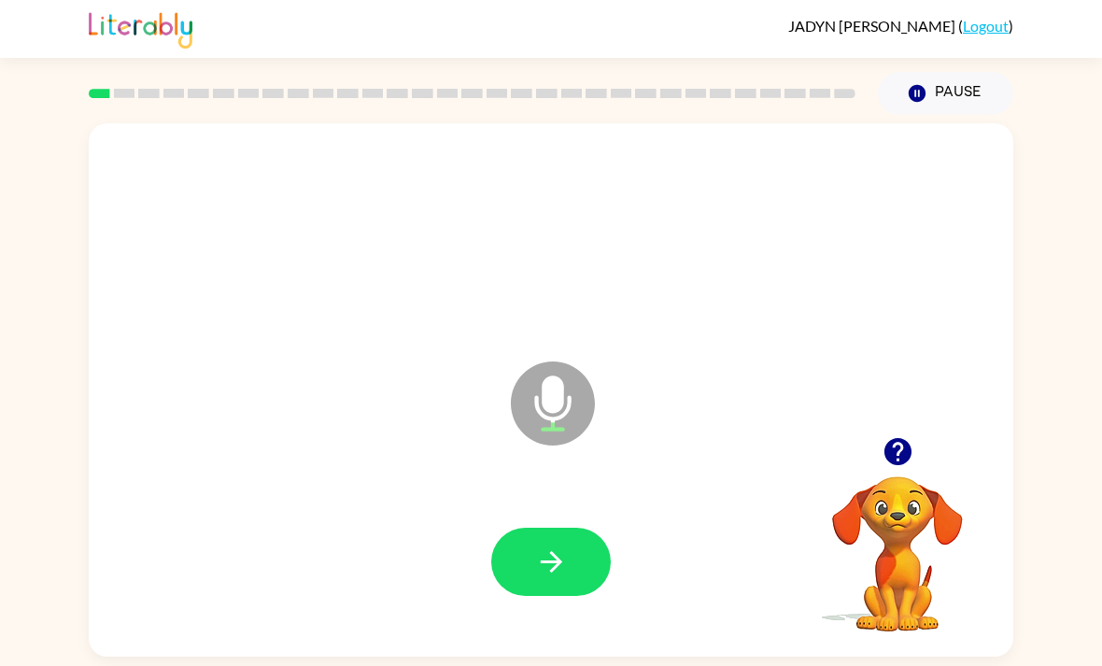
click at [567, 562] on icon "button" at bounding box center [551, 561] width 33 height 33
click at [576, 596] on button "button" at bounding box center [551, 562] width 120 height 68
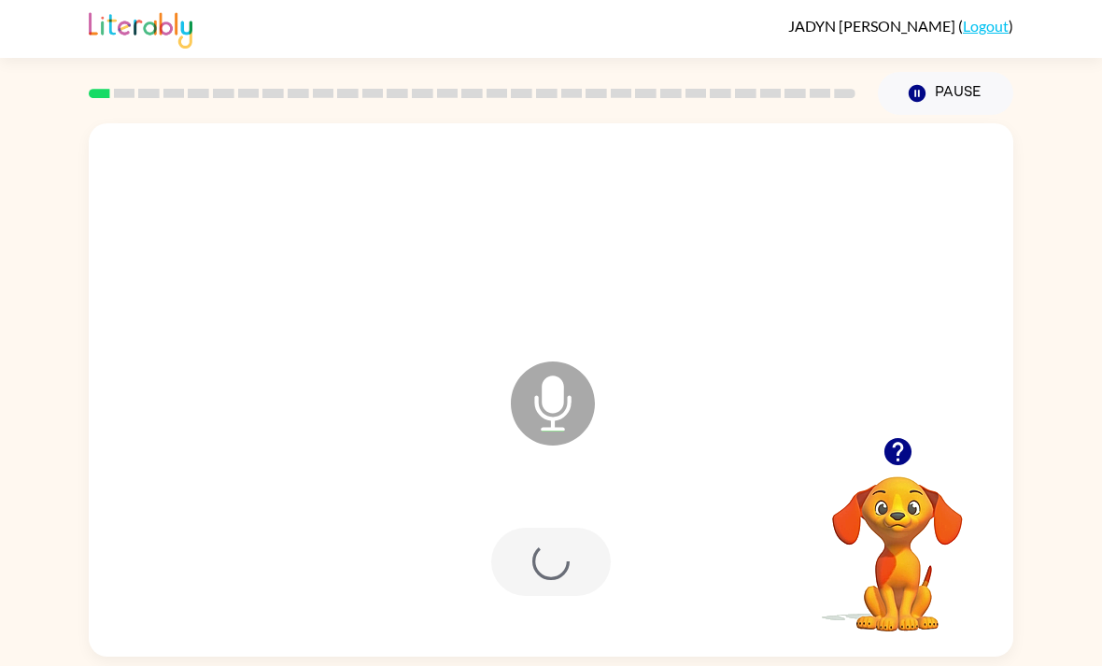
click at [530, 559] on div at bounding box center [551, 562] width 120 height 68
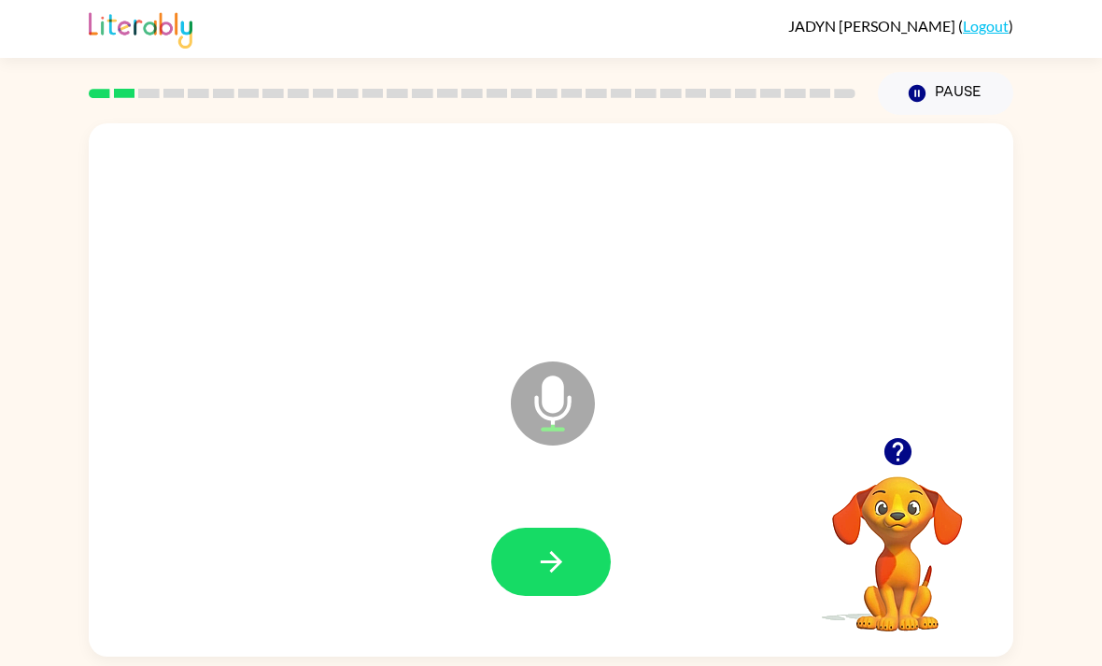
click at [542, 562] on icon "button" at bounding box center [551, 561] width 33 height 33
click at [535, 575] on icon "button" at bounding box center [551, 561] width 33 height 33
click at [523, 528] on button "button" at bounding box center [551, 562] width 120 height 68
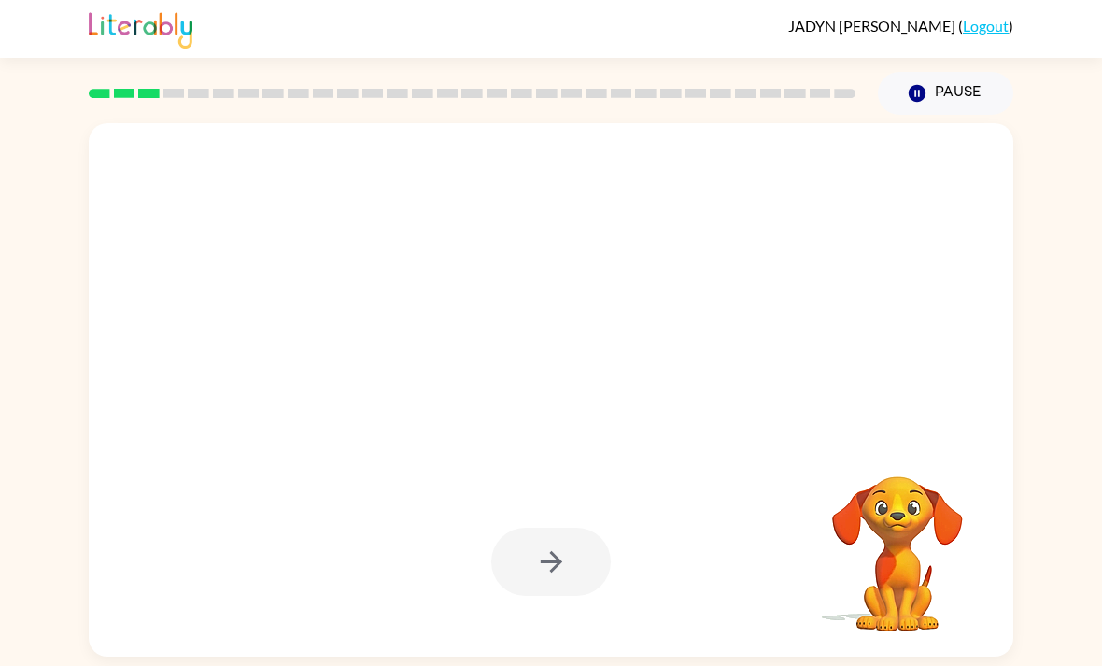
click at [172, 123] on div at bounding box center [551, 389] width 924 height 533
click at [130, 96] on div at bounding box center [471, 93] width 789 height 65
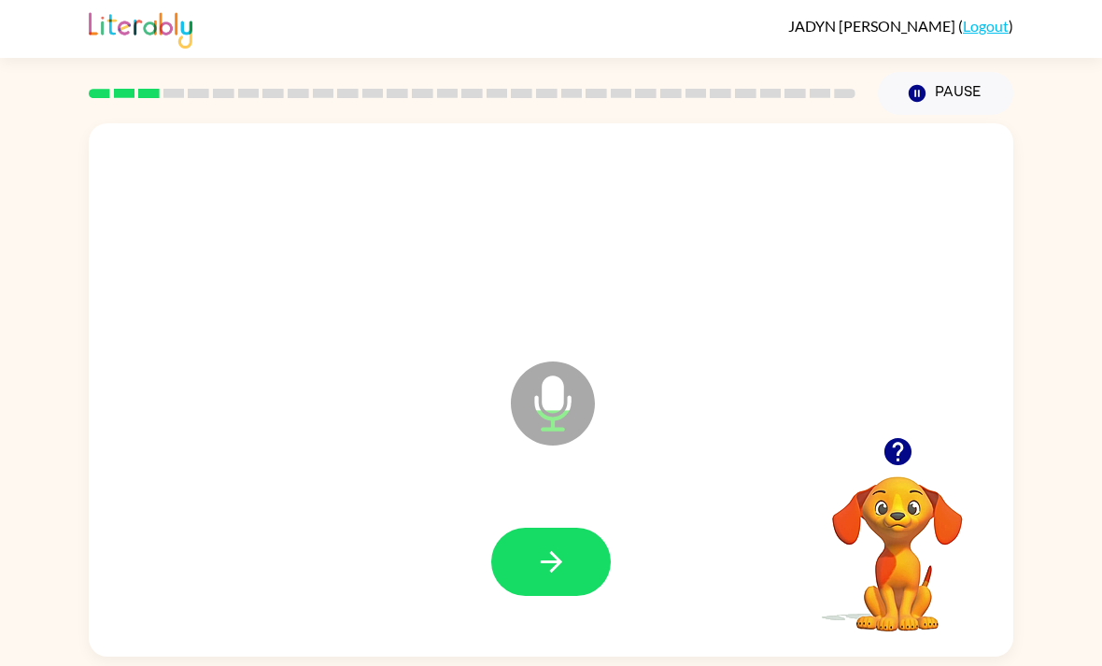
click at [541, 551] on icon "button" at bounding box center [550, 561] width 21 height 21
click at [544, 545] on icon "button" at bounding box center [551, 561] width 33 height 33
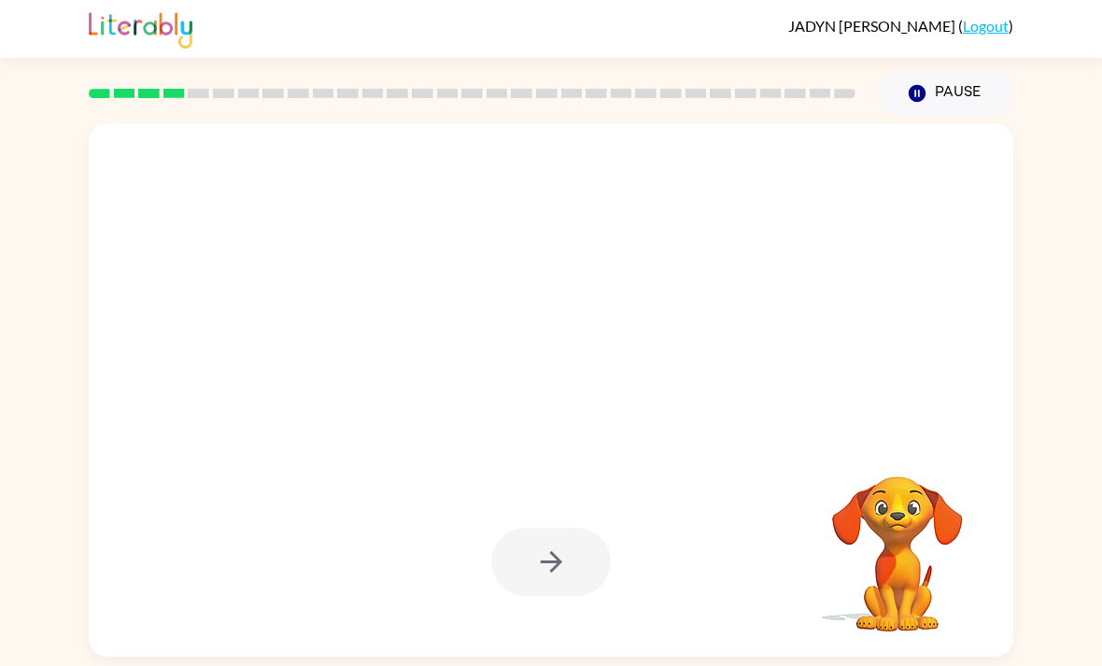
scroll to position [7, 0]
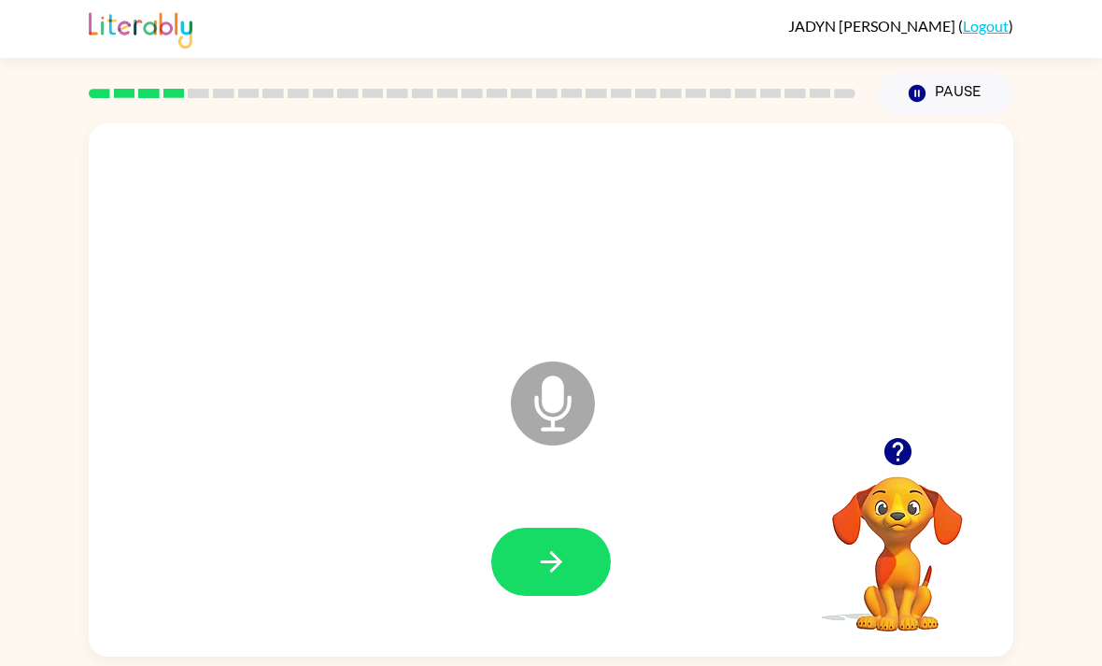
click at [535, 586] on button "button" at bounding box center [551, 562] width 120 height 68
click at [534, 585] on div at bounding box center [551, 562] width 120 height 68
click at [560, 575] on icon "button" at bounding box center [551, 561] width 33 height 33
click at [556, 542] on button "button" at bounding box center [551, 562] width 120 height 68
click at [561, 555] on icon "button" at bounding box center [551, 561] width 33 height 33
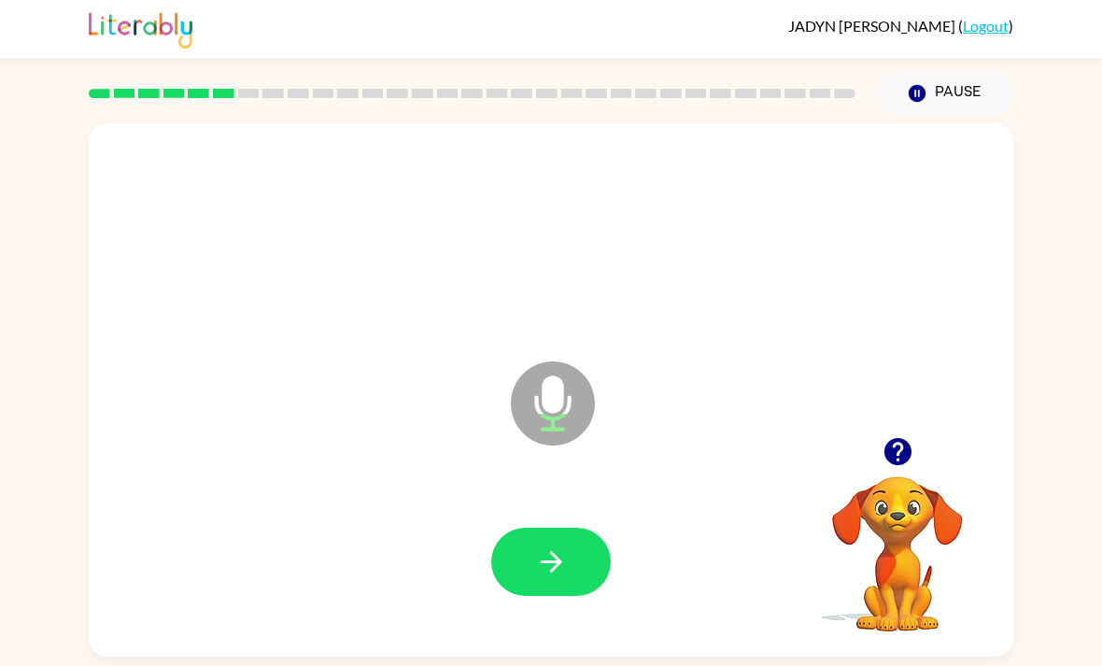
click at [579, 577] on button "button" at bounding box center [551, 562] width 120 height 68
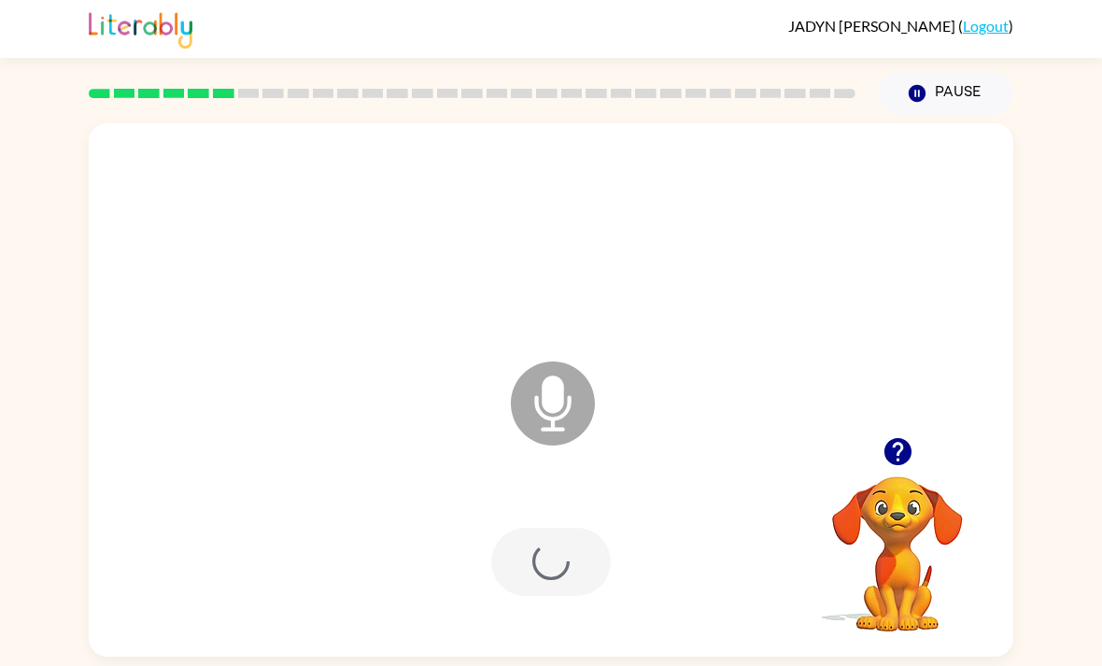
click at [578, 576] on div at bounding box center [551, 562] width 120 height 68
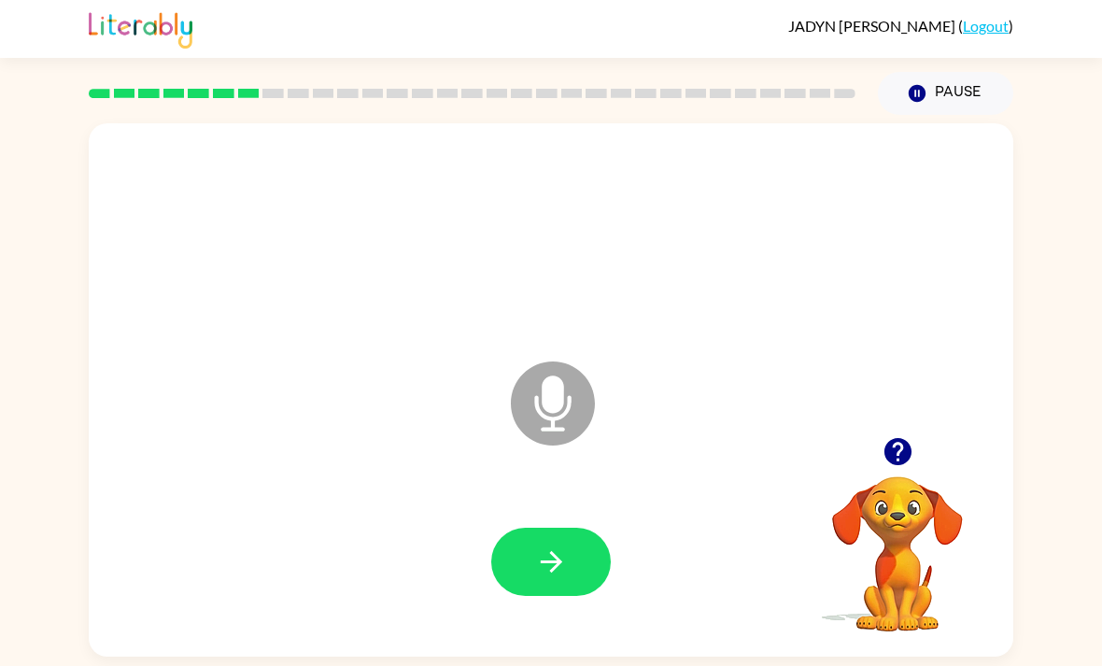
click at [880, 464] on button "button" at bounding box center [898, 452] width 48 height 48
click at [896, 469] on video "Your browser must support playing .mp4 files to use Literably. Please try using…" at bounding box center [897, 540] width 187 height 187
click at [901, 476] on video "Your browser must support playing .mp4 files to use Literably. Please try using…" at bounding box center [897, 540] width 187 height 187
click at [563, 492] on icon "Microphone The Microphone is here when it is your turn to talk" at bounding box center [646, 427] width 280 height 140
click at [548, 571] on icon "button" at bounding box center [551, 561] width 33 height 33
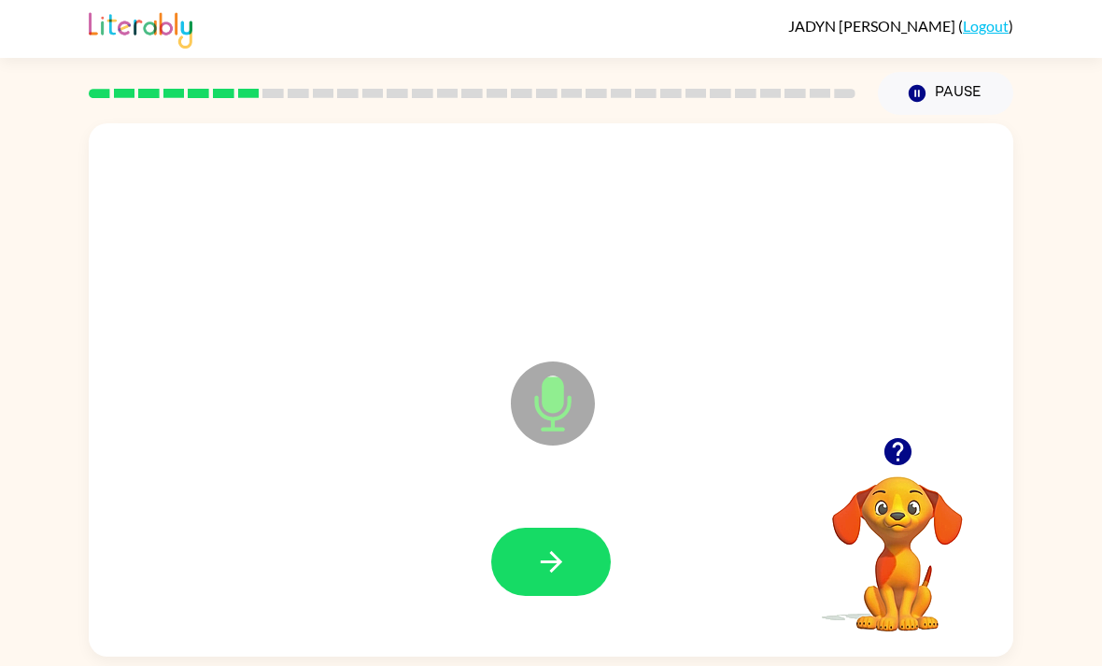
click at [551, 573] on icon "button" at bounding box center [551, 561] width 33 height 33
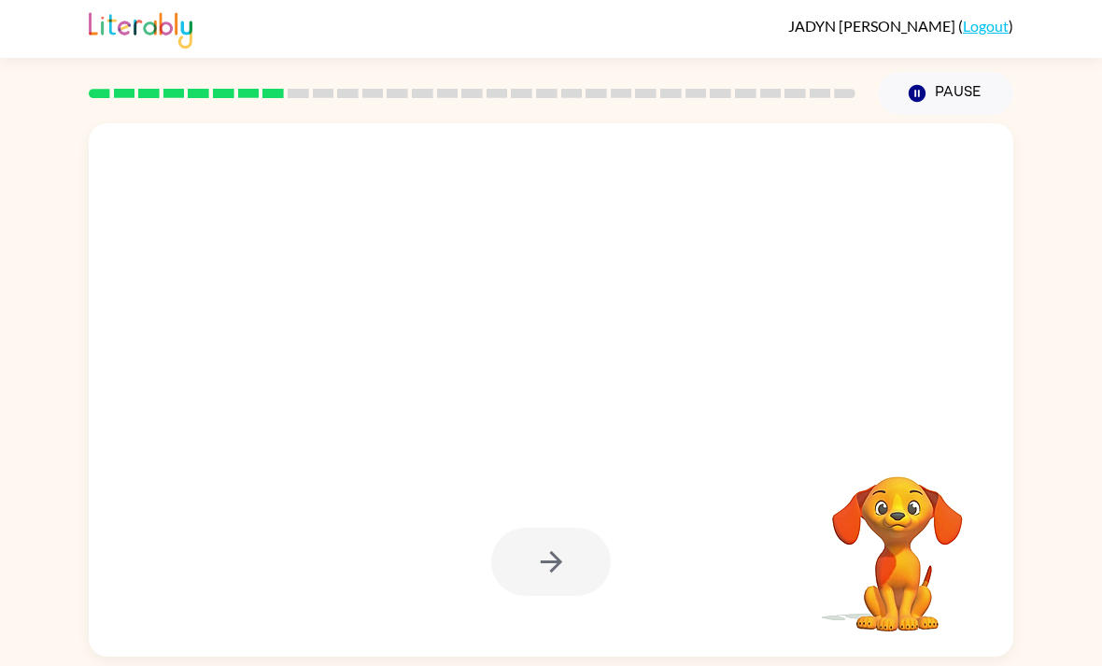
click at [1091, 118] on div "Your browser must support playing .mp4 files to use Literably. Please try using…" at bounding box center [551, 386] width 1102 height 542
click at [1100, 616] on div "Your browser must support playing .mp4 files to use Literably. Please try using…" at bounding box center [551, 386] width 1102 height 542
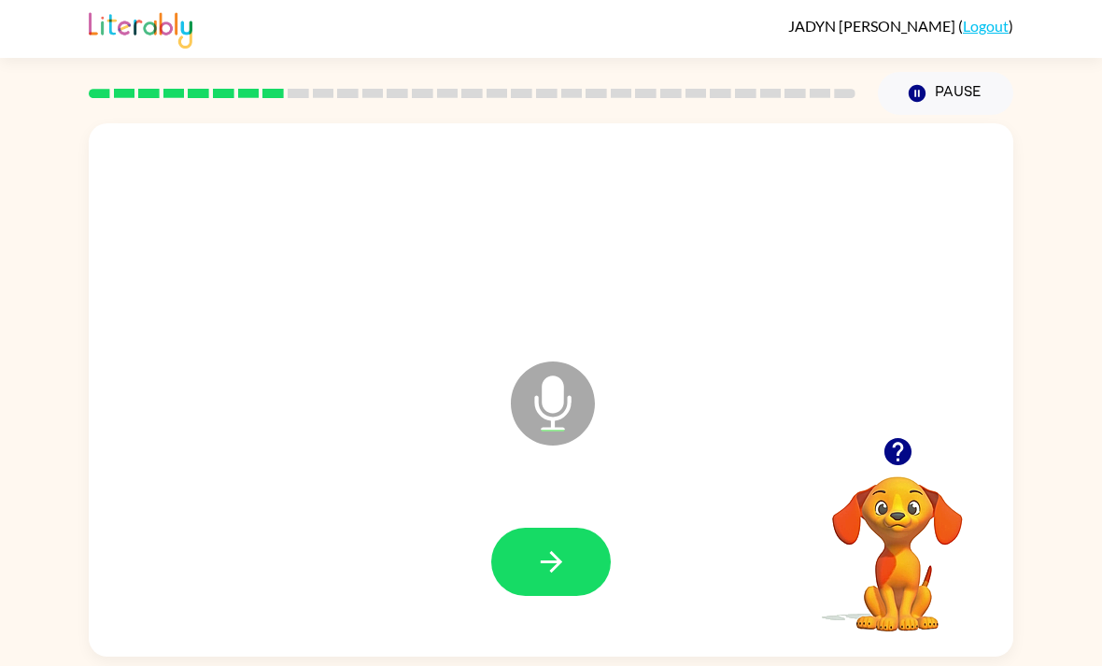
click at [580, 557] on button "button" at bounding box center [551, 562] width 120 height 68
click at [547, 589] on button "button" at bounding box center [551, 562] width 120 height 68
click at [930, 441] on div at bounding box center [897, 452] width 187 height 48
click at [929, 440] on div at bounding box center [897, 452] width 187 height 48
click at [902, 451] on icon "button" at bounding box center [897, 451] width 33 height 33
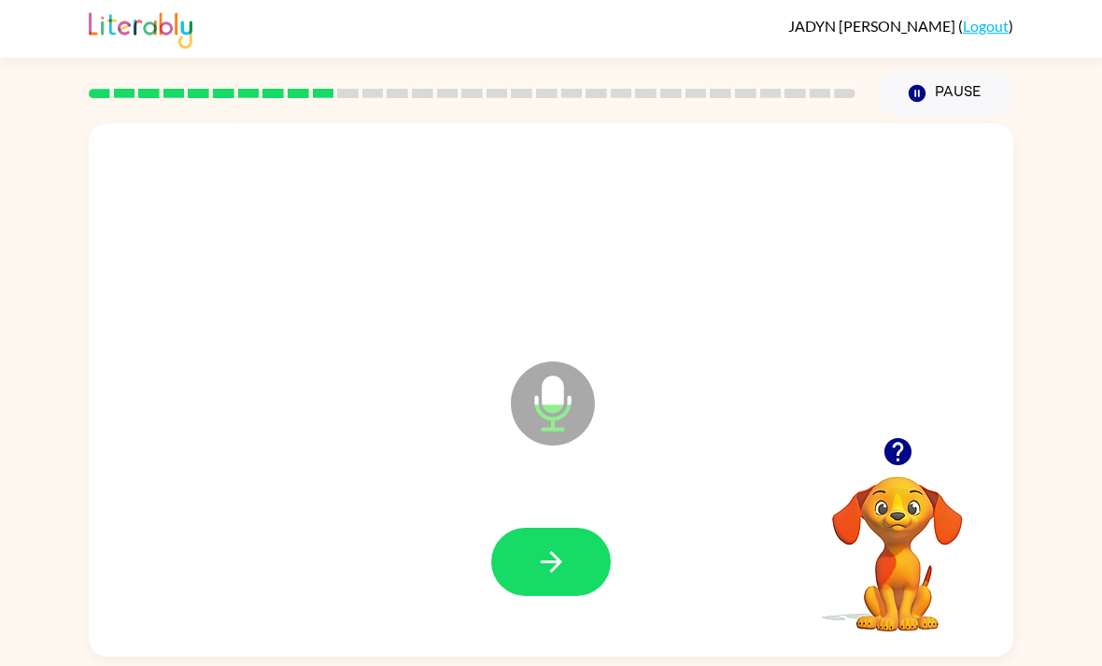
click at [548, 547] on icon "button" at bounding box center [551, 561] width 33 height 33
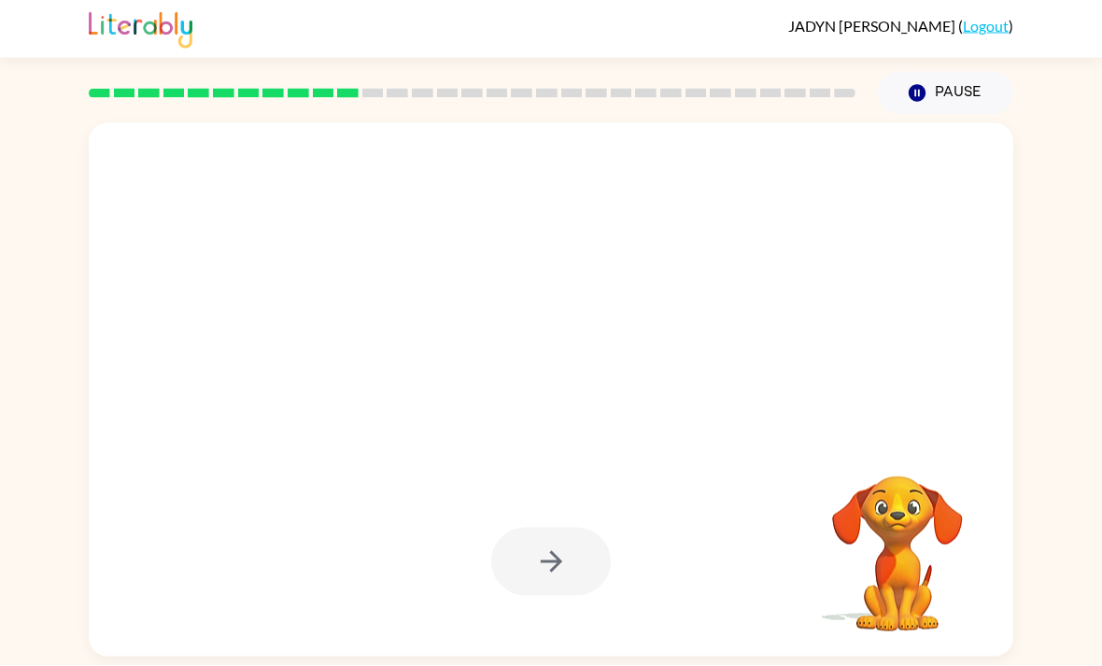
scroll to position [60, 0]
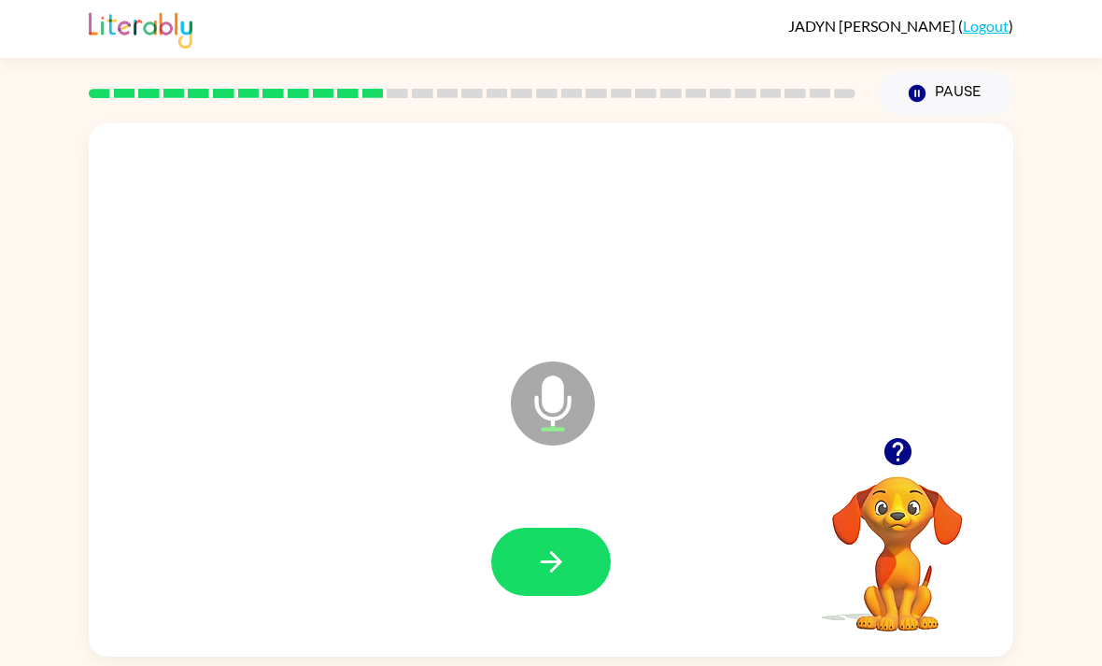
click at [575, 532] on button "button" at bounding box center [551, 562] width 120 height 68
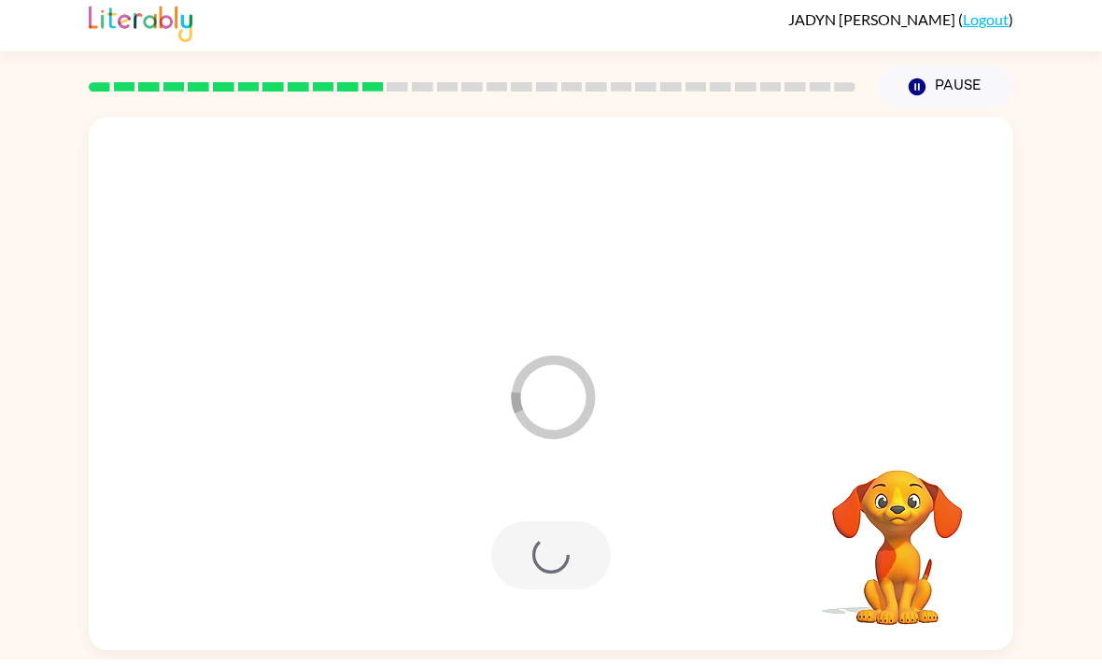
click at [547, 549] on div at bounding box center [550, 562] width 887 height 153
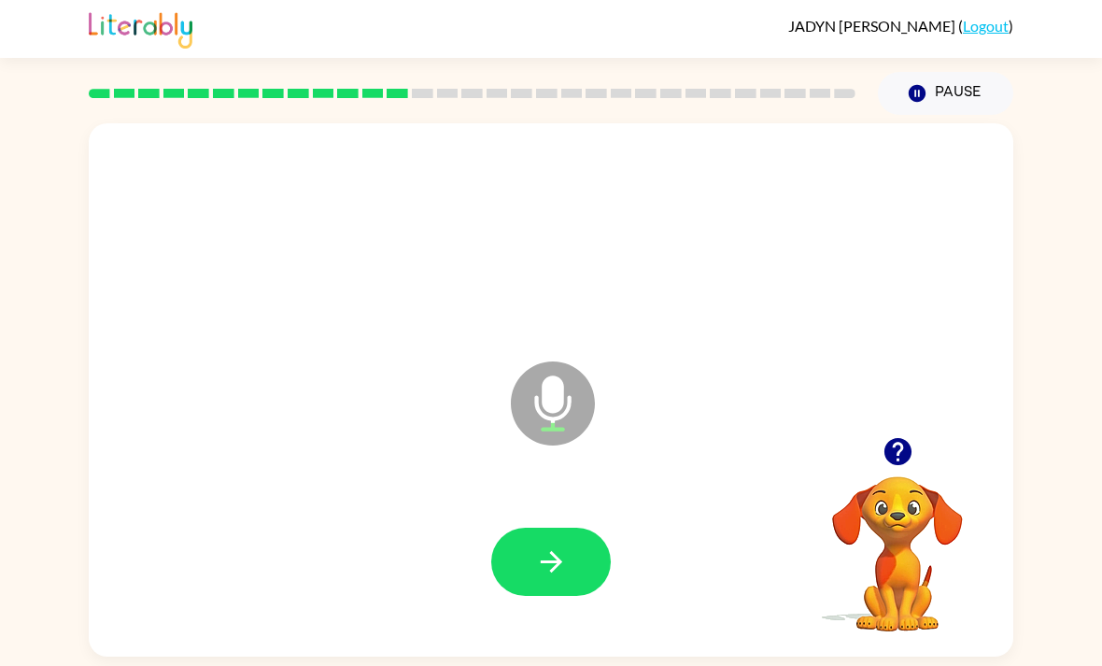
click at [549, 545] on icon "button" at bounding box center [551, 561] width 33 height 33
click at [570, 528] on button "button" at bounding box center [551, 562] width 120 height 68
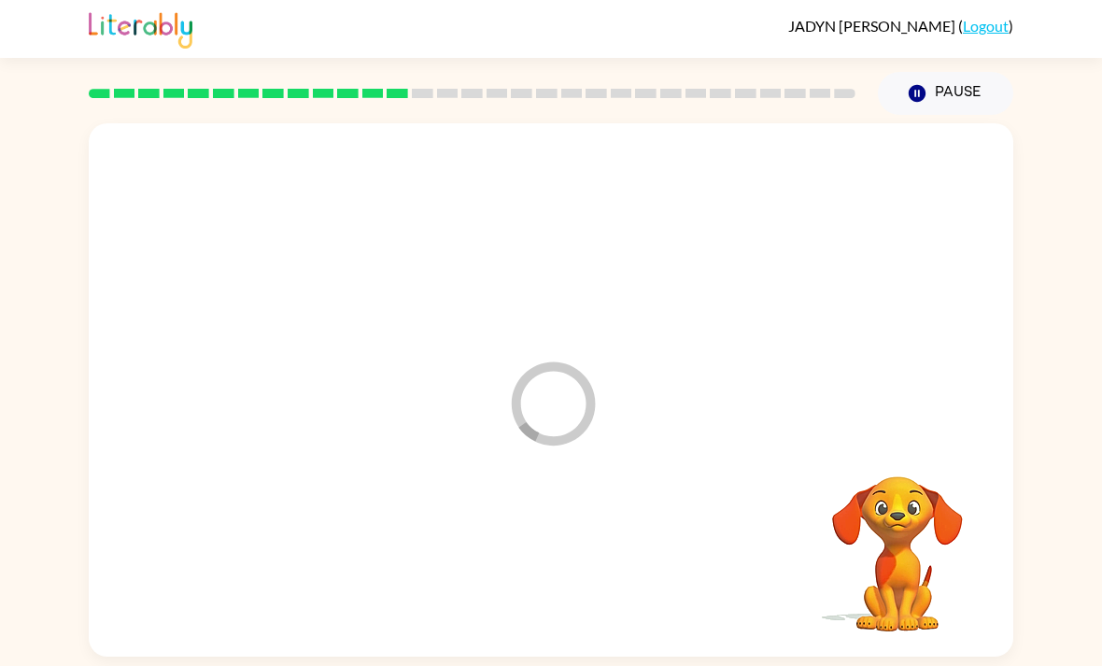
click at [569, 523] on div at bounding box center [550, 562] width 887 height 153
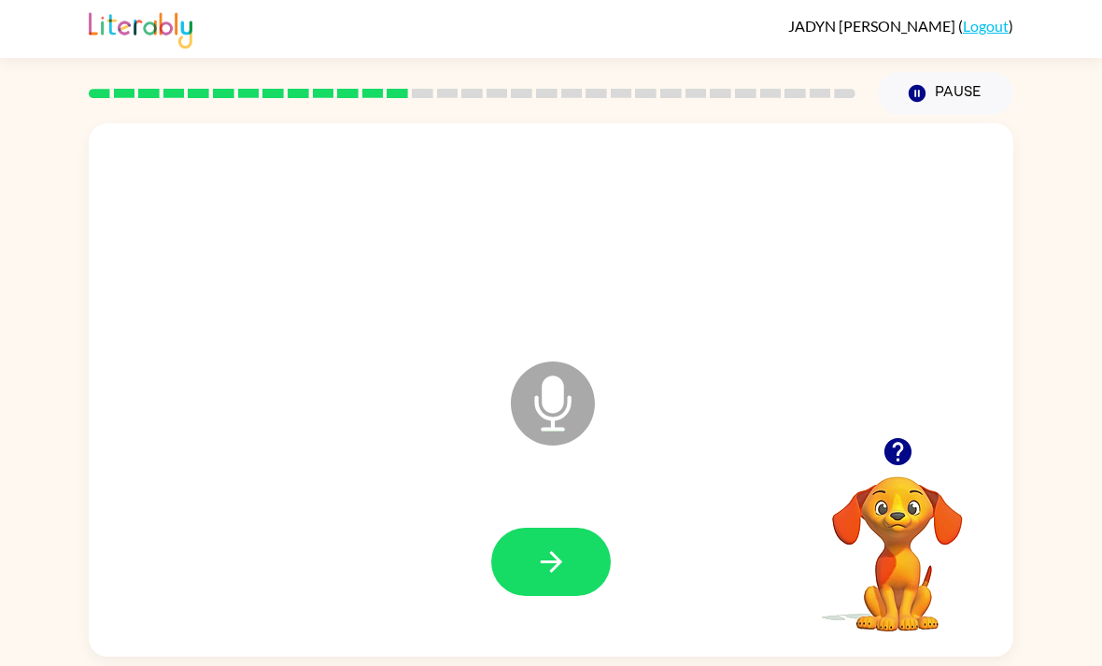
click at [564, 528] on button "button" at bounding box center [551, 562] width 120 height 68
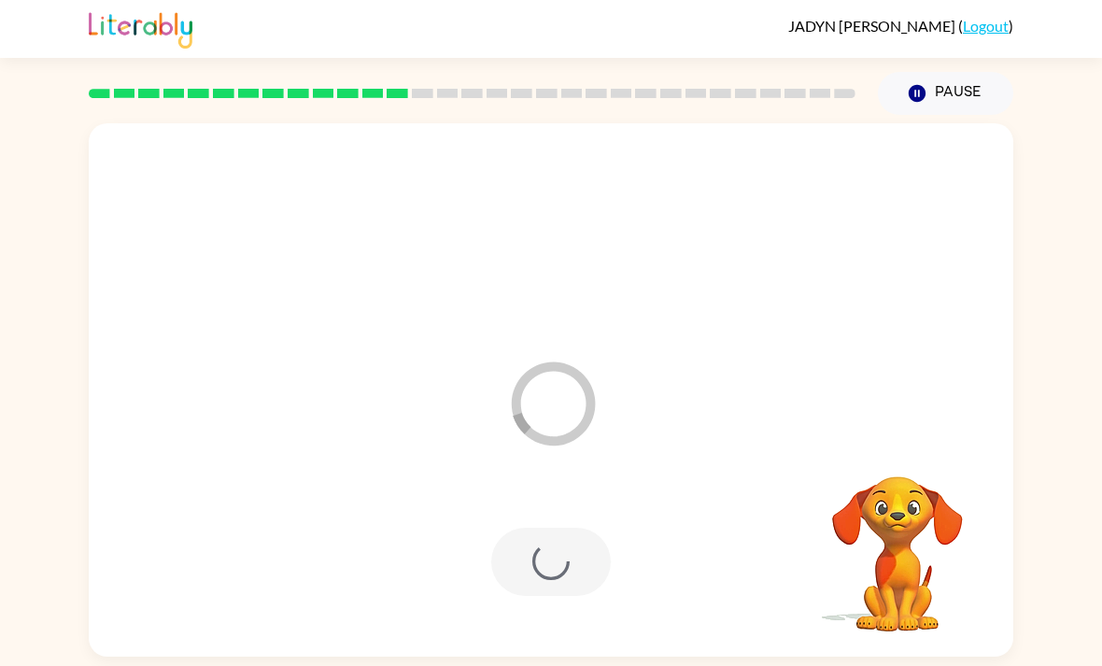
click at [579, 534] on div at bounding box center [551, 562] width 120 height 68
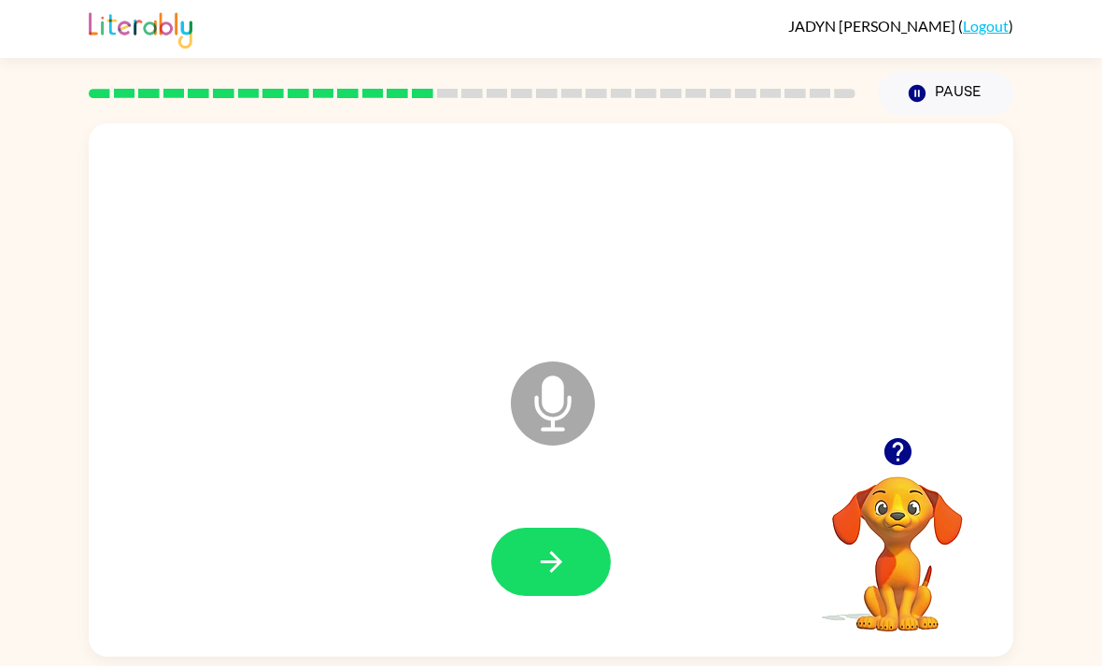
click at [587, 528] on button "button" at bounding box center [551, 562] width 120 height 68
click at [556, 568] on icon "button" at bounding box center [551, 561] width 33 height 33
click at [555, 568] on div at bounding box center [551, 562] width 120 height 68
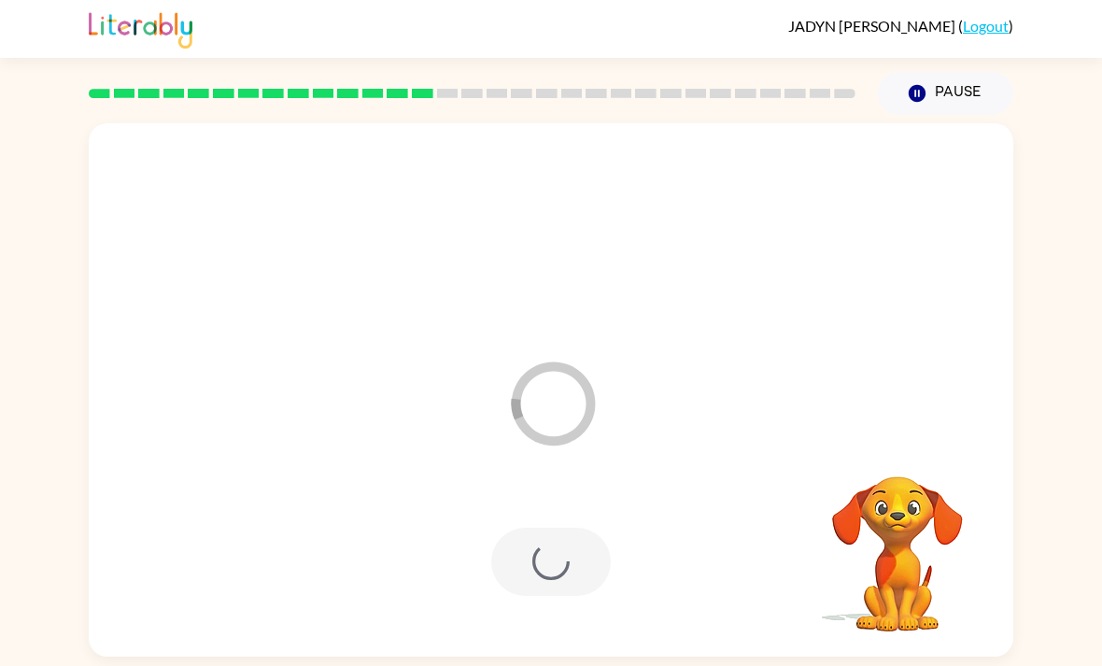
click at [554, 566] on div at bounding box center [551, 562] width 120 height 68
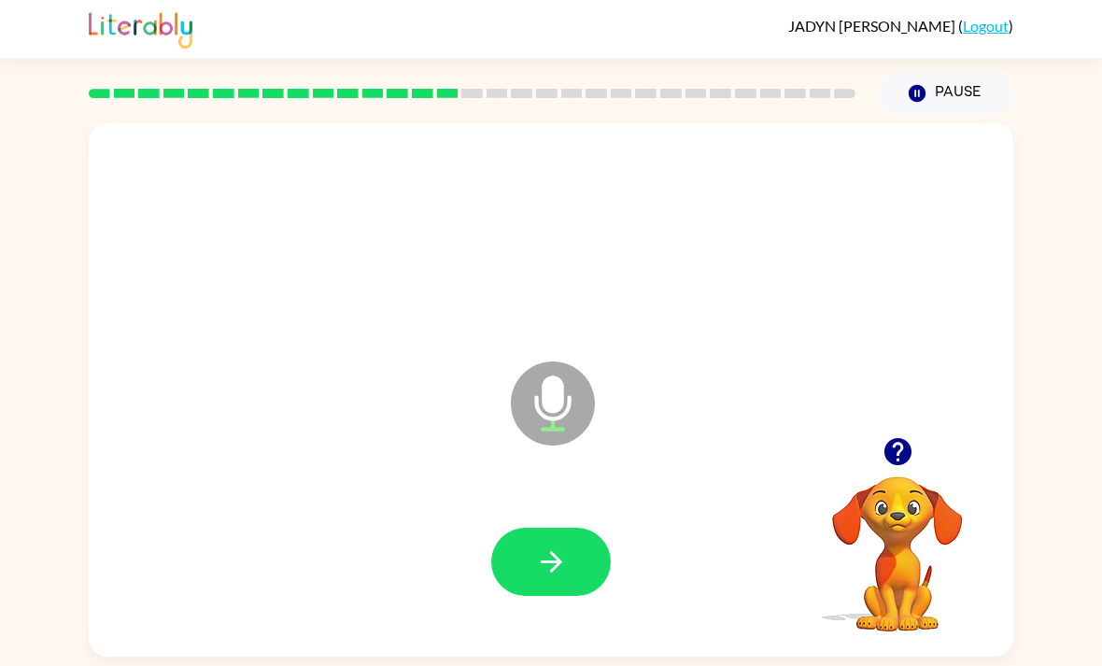
click at [531, 571] on button "button" at bounding box center [551, 562] width 120 height 68
click at [564, 569] on icon "button" at bounding box center [551, 561] width 33 height 33
click at [559, 575] on icon "button" at bounding box center [551, 561] width 33 height 33
click at [572, 586] on button "button" at bounding box center [551, 562] width 120 height 68
click at [567, 569] on icon "button" at bounding box center [551, 561] width 33 height 33
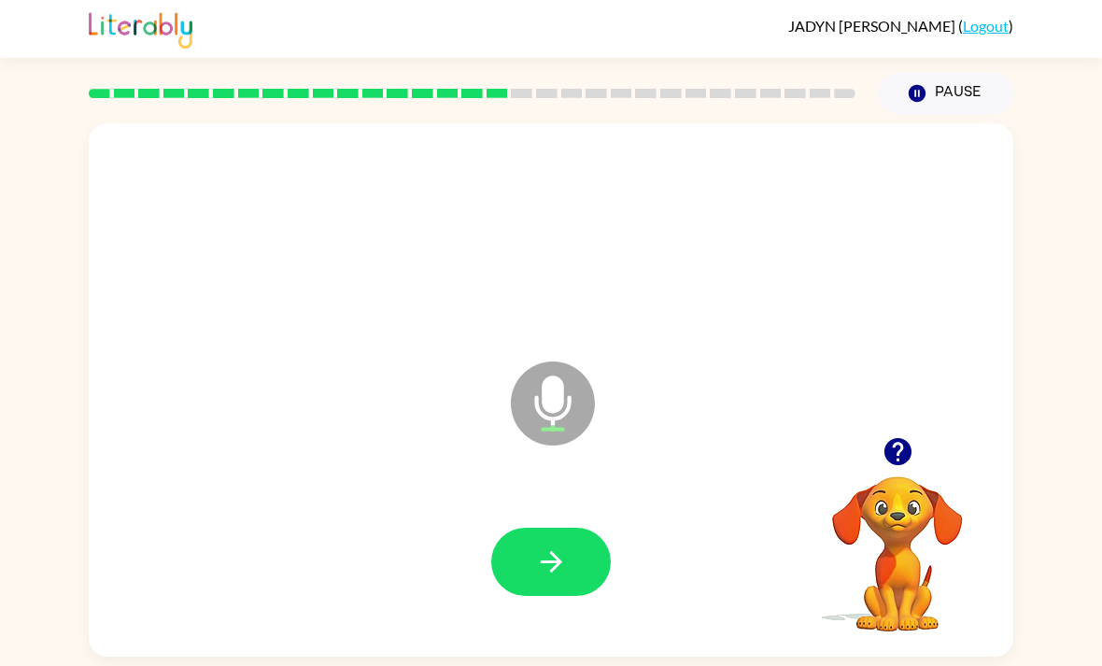
click at [567, 528] on div at bounding box center [550, 562] width 887 height 153
click at [562, 596] on button "button" at bounding box center [551, 562] width 120 height 68
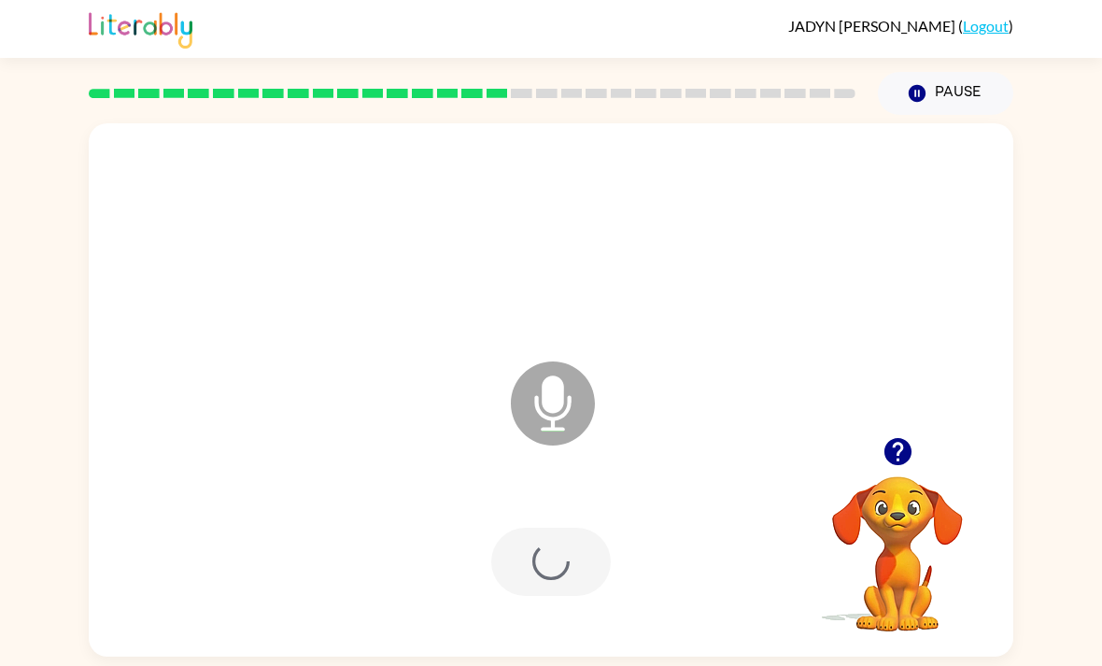
click at [575, 574] on div at bounding box center [551, 562] width 120 height 68
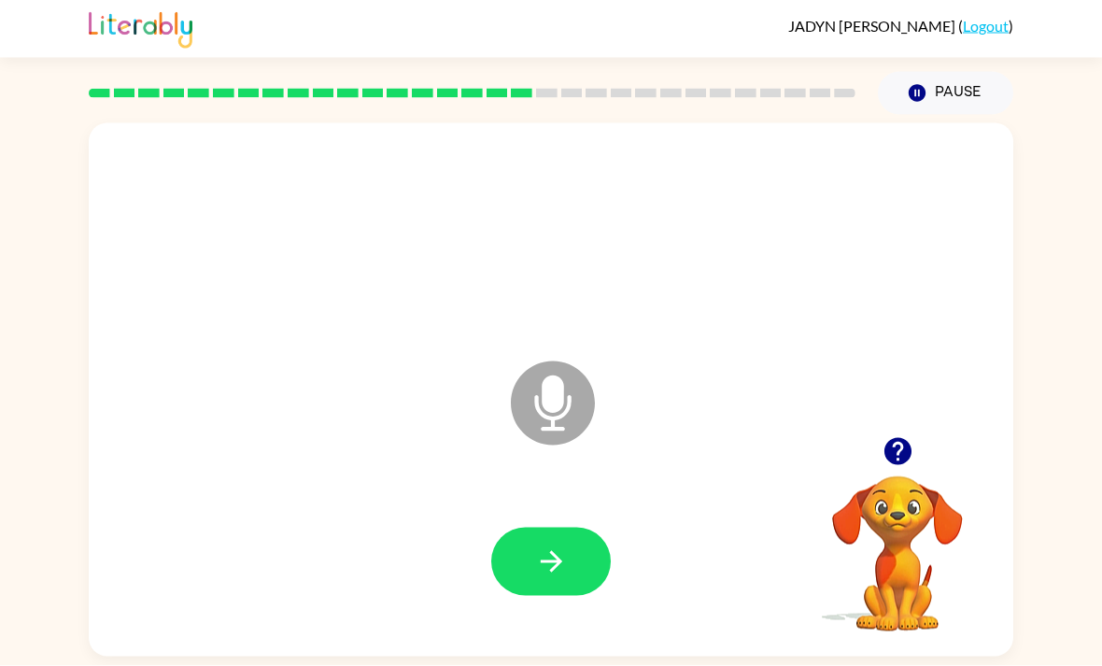
scroll to position [60, 0]
click at [523, 528] on button "button" at bounding box center [551, 562] width 120 height 68
click at [481, 487] on div at bounding box center [550, 562] width 887 height 153
click at [481, 486] on div at bounding box center [550, 562] width 887 height 153
click at [551, 551] on icon "button" at bounding box center [550, 561] width 21 height 21
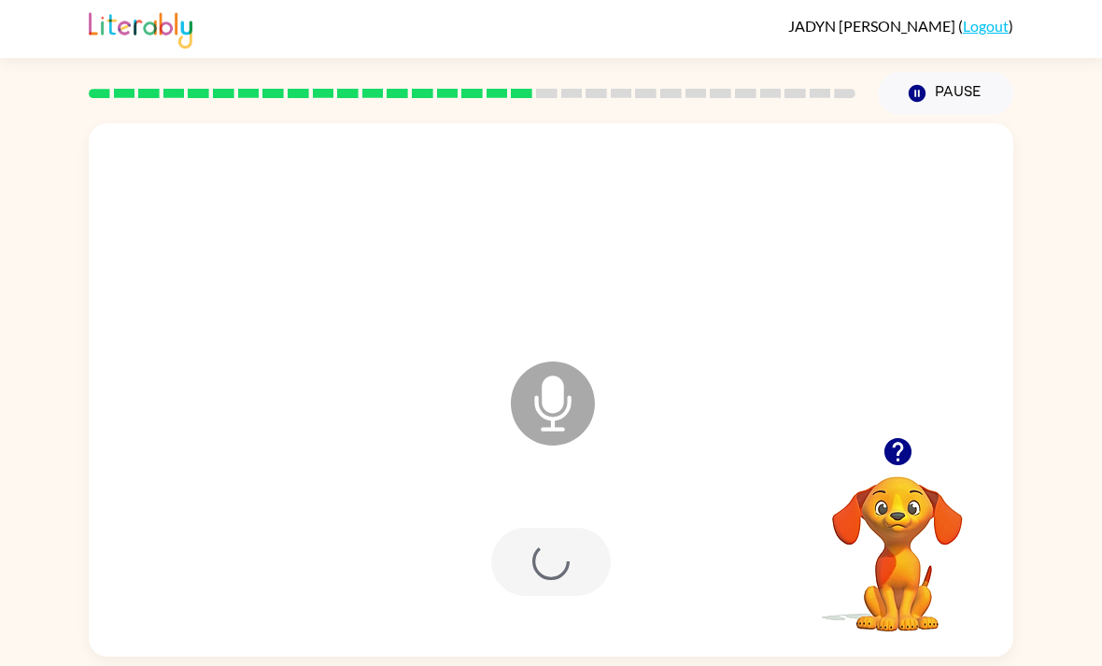
click at [550, 528] on div at bounding box center [551, 562] width 120 height 68
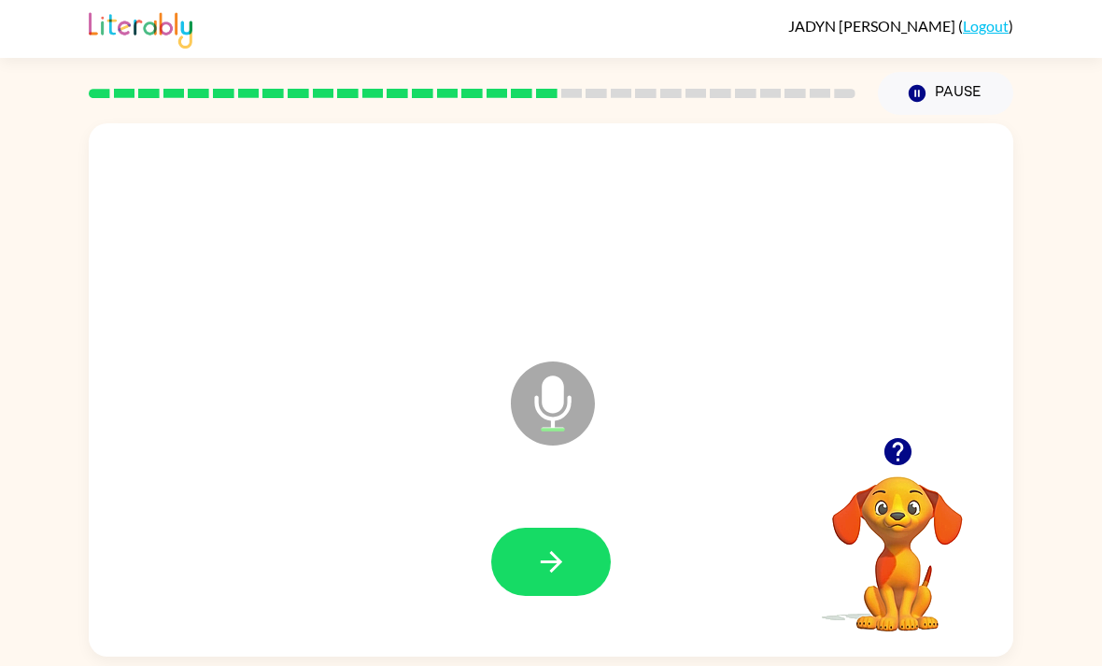
click at [542, 545] on icon "button" at bounding box center [551, 561] width 33 height 33
click at [567, 545] on icon "button" at bounding box center [551, 561] width 33 height 33
click at [553, 551] on icon "button" at bounding box center [550, 561] width 21 height 21
click at [899, 435] on icon "button" at bounding box center [897, 451] width 33 height 33
click at [899, 428] on button "button" at bounding box center [898, 452] width 48 height 48
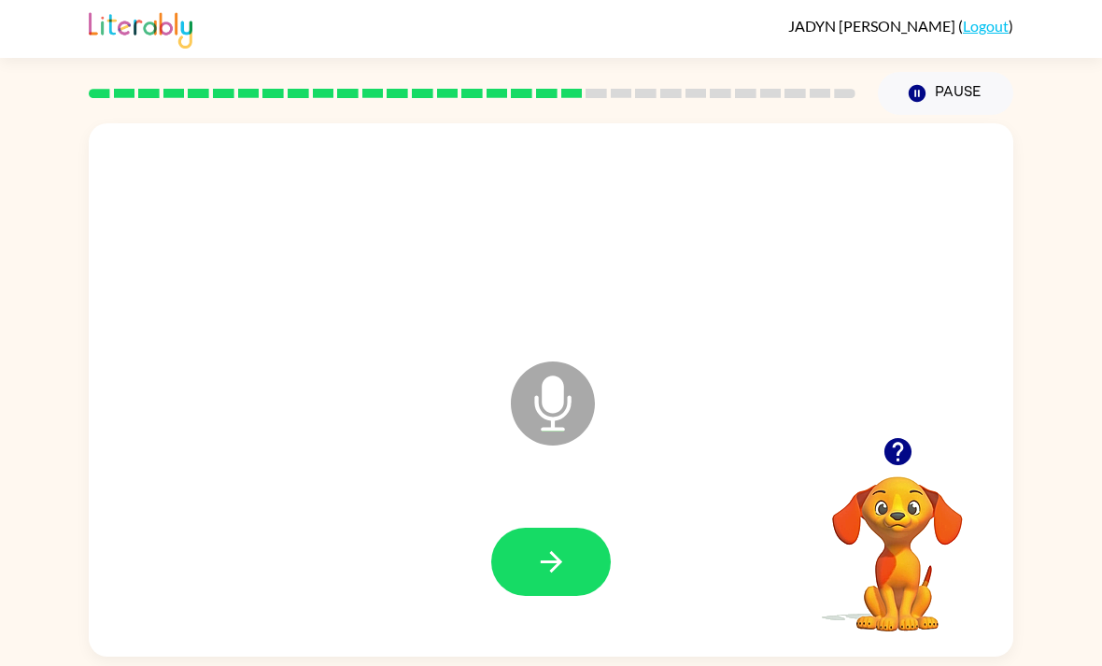
click at [576, 530] on button "button" at bounding box center [551, 562] width 120 height 68
click at [570, 528] on button "button" at bounding box center [551, 562] width 120 height 68
click at [610, 528] on button "button" at bounding box center [551, 562] width 120 height 68
click at [548, 533] on button "button" at bounding box center [551, 562] width 120 height 68
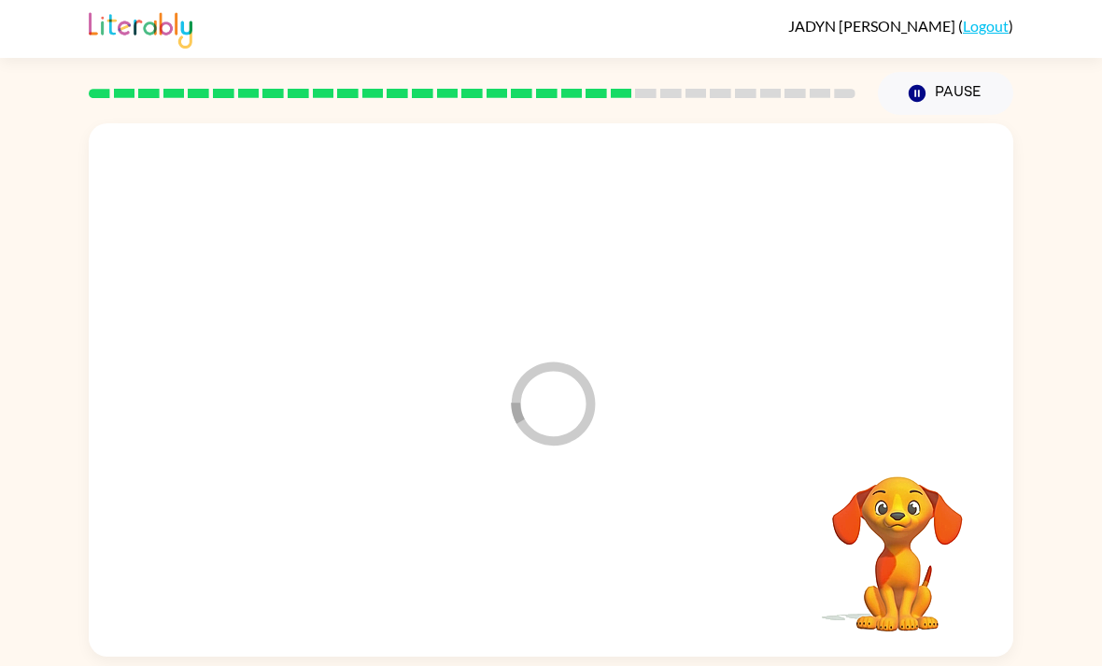
click at [548, 533] on div at bounding box center [550, 562] width 887 height 153
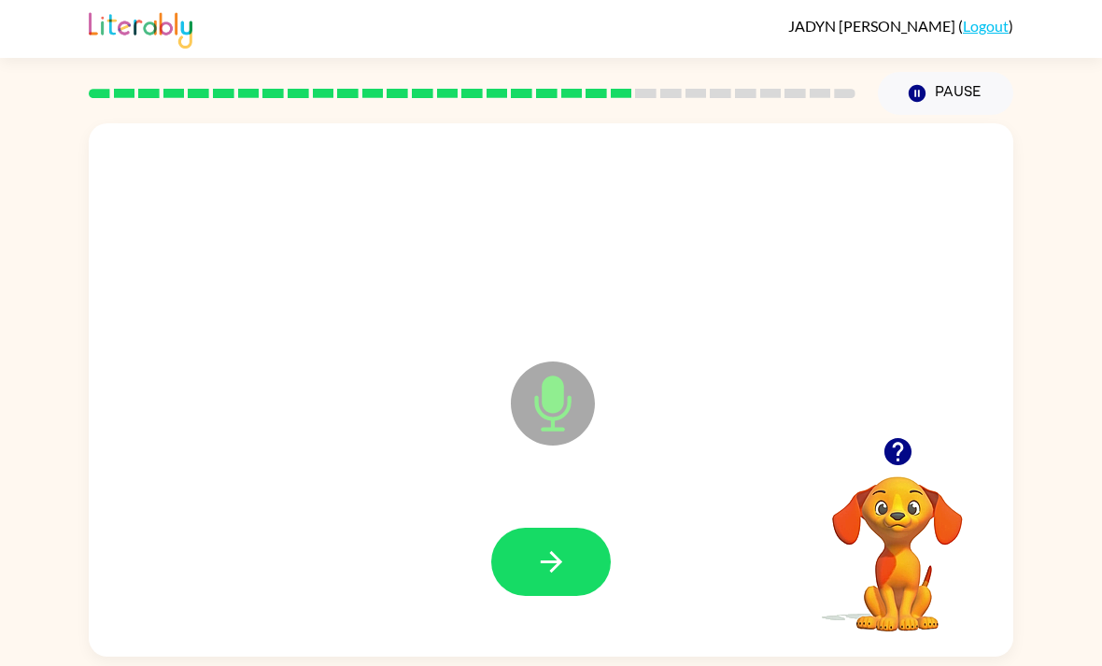
click at [582, 528] on button "button" at bounding box center [551, 562] width 120 height 68
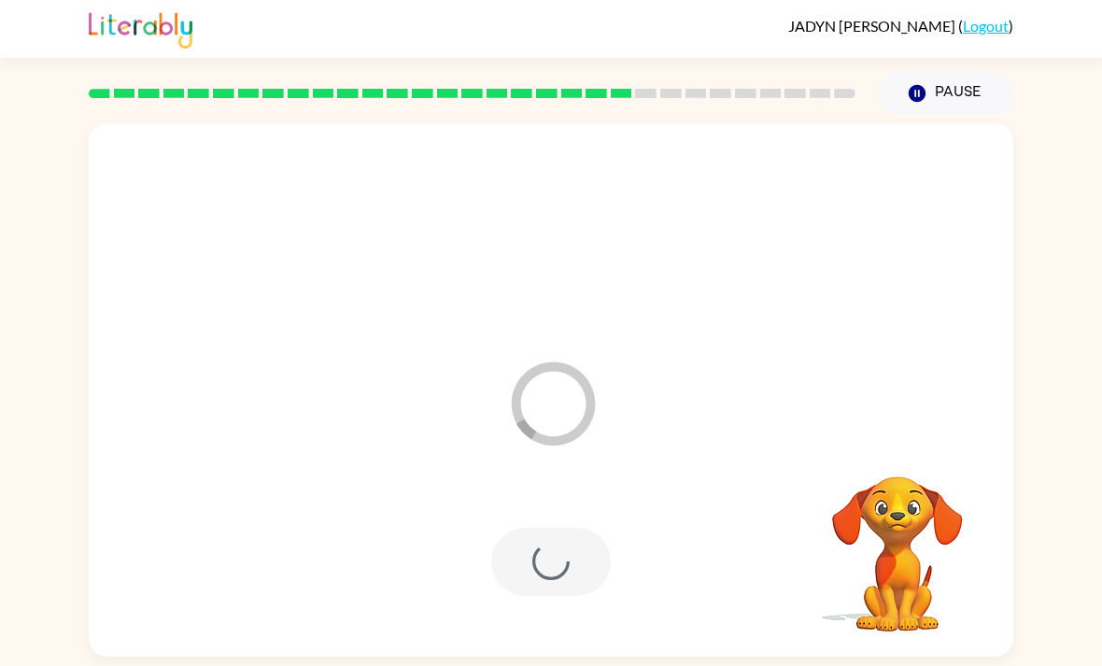
click at [524, 561] on div at bounding box center [550, 562] width 887 height 153
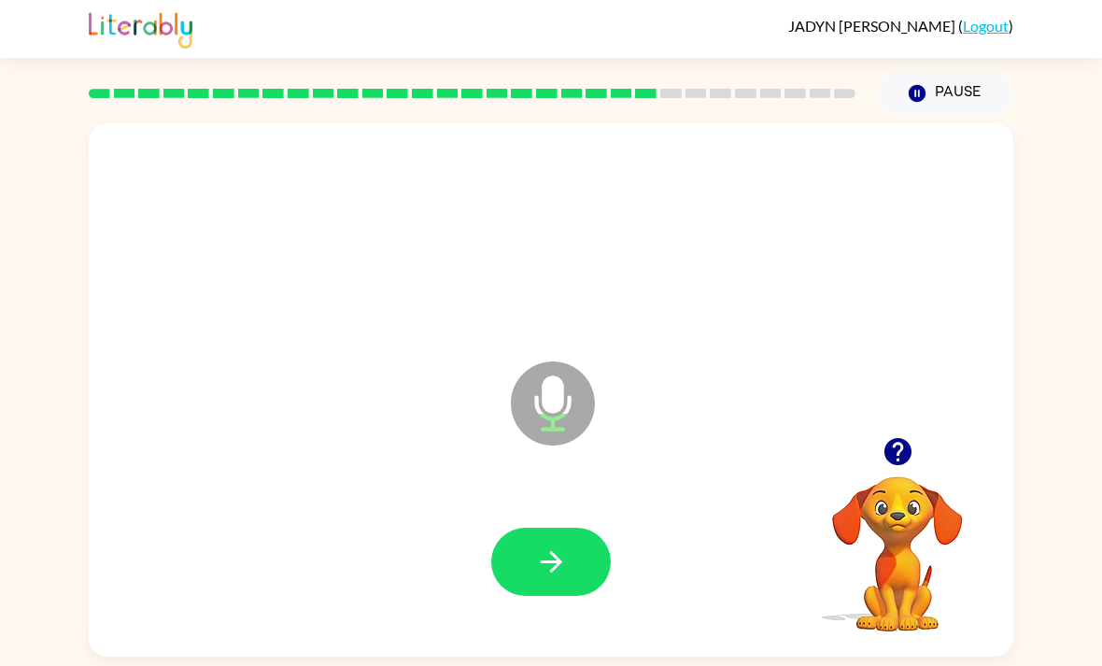
click at [565, 545] on icon "button" at bounding box center [551, 561] width 33 height 33
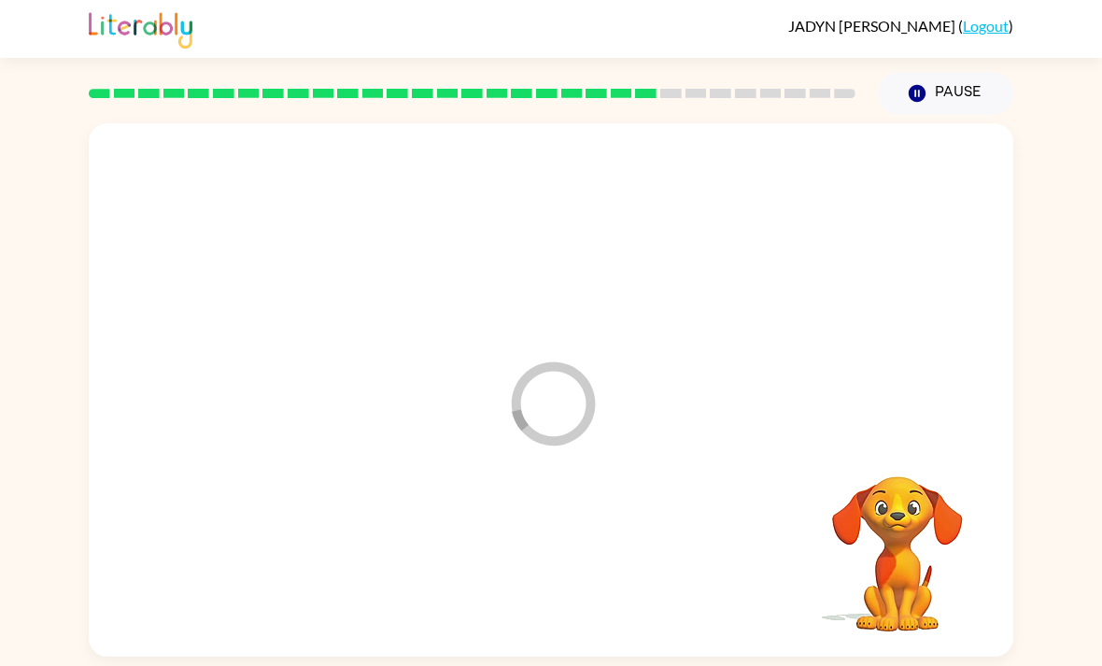
click at [734, 61] on div at bounding box center [471, 93] width 789 height 65
click at [757, 61] on div at bounding box center [471, 93] width 789 height 65
click at [778, 61] on div at bounding box center [471, 93] width 789 height 65
click at [796, 89] on rect at bounding box center [794, 93] width 21 height 9
click at [829, 89] on rect at bounding box center [820, 93] width 21 height 9
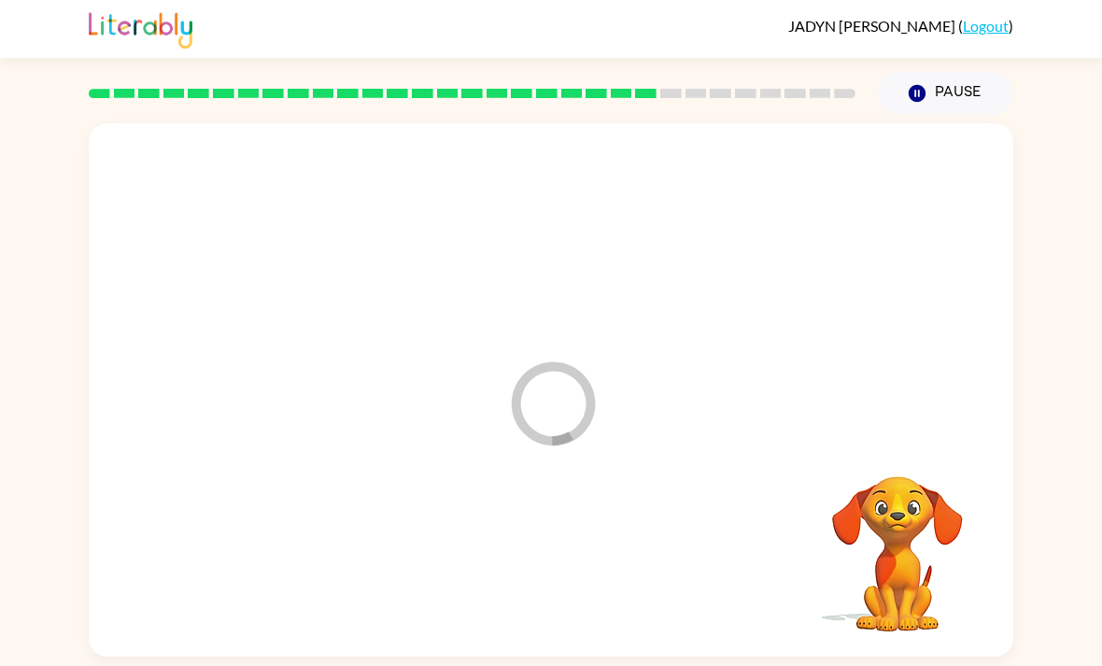
click at [864, 61] on div at bounding box center [471, 93] width 789 height 65
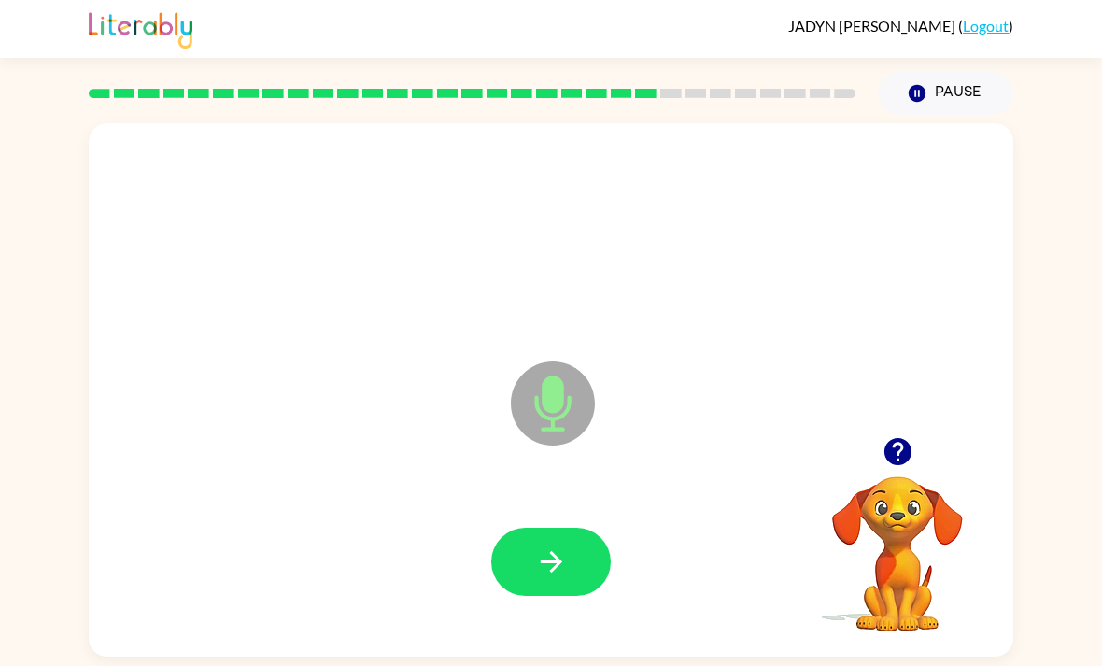
click at [510, 528] on button "button" at bounding box center [551, 562] width 120 height 68
click at [891, 438] on icon "button" at bounding box center [896, 451] width 27 height 27
click at [560, 545] on icon "button" at bounding box center [551, 561] width 33 height 33
click at [599, 528] on button "button" at bounding box center [551, 562] width 120 height 68
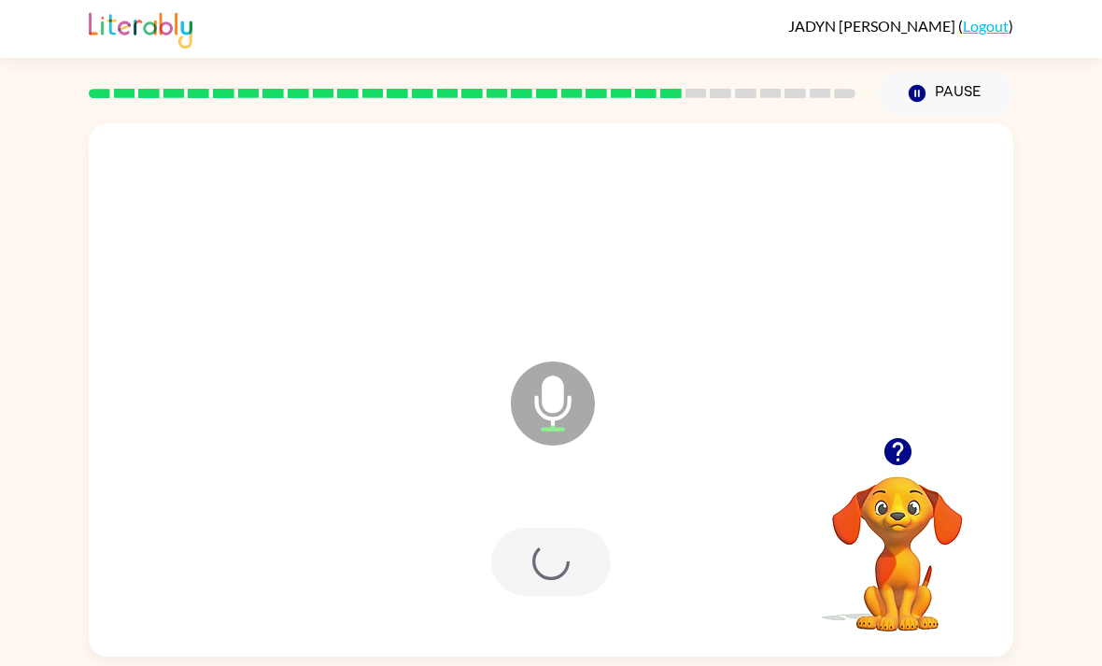
click at [599, 528] on div at bounding box center [551, 562] width 120 height 68
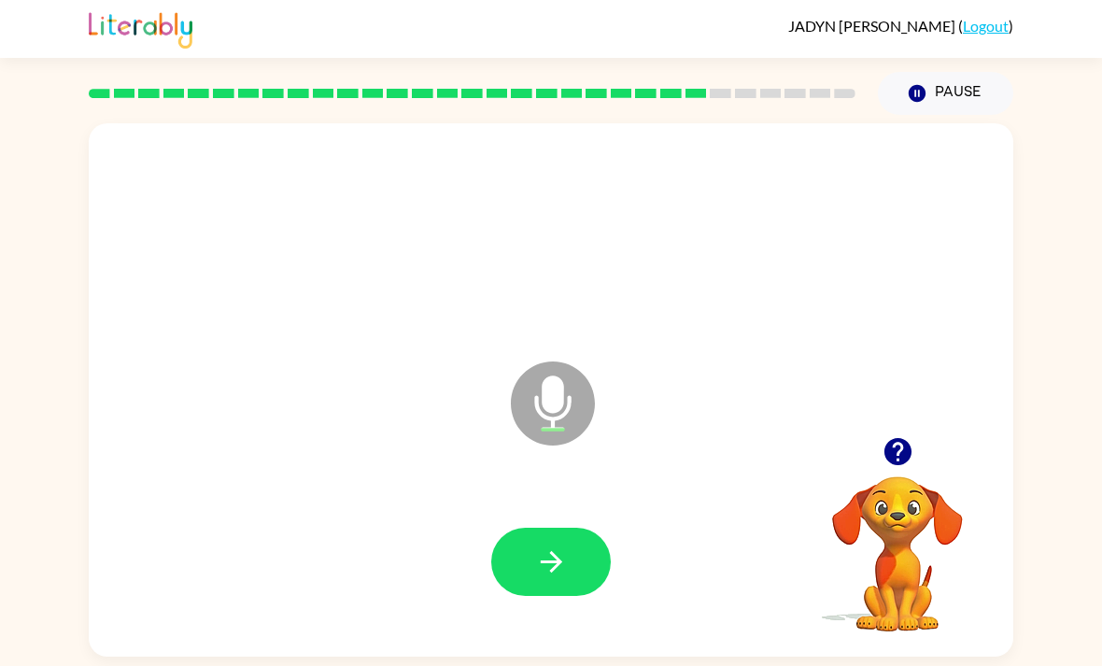
click at [510, 528] on button "button" at bounding box center [551, 562] width 120 height 68
click at [567, 545] on icon "button" at bounding box center [551, 561] width 33 height 33
click at [902, 438] on icon "button" at bounding box center [896, 451] width 27 height 27
click at [549, 545] on icon "button" at bounding box center [551, 561] width 33 height 33
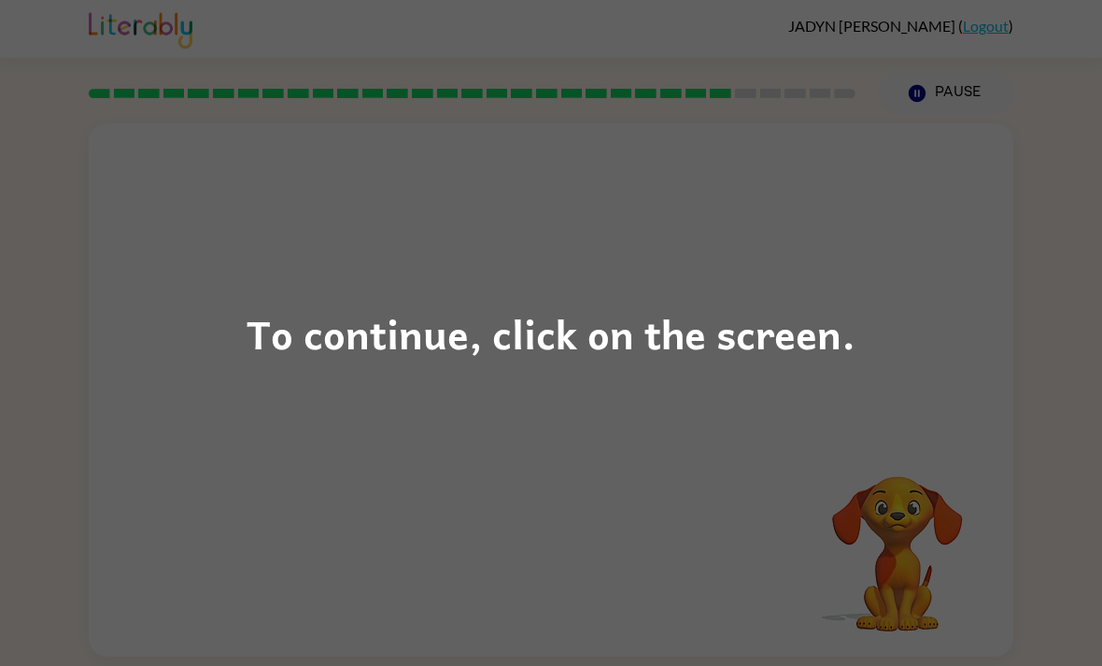
click at [443, 403] on div "To continue, click on the screen." at bounding box center [551, 333] width 1102 height 666
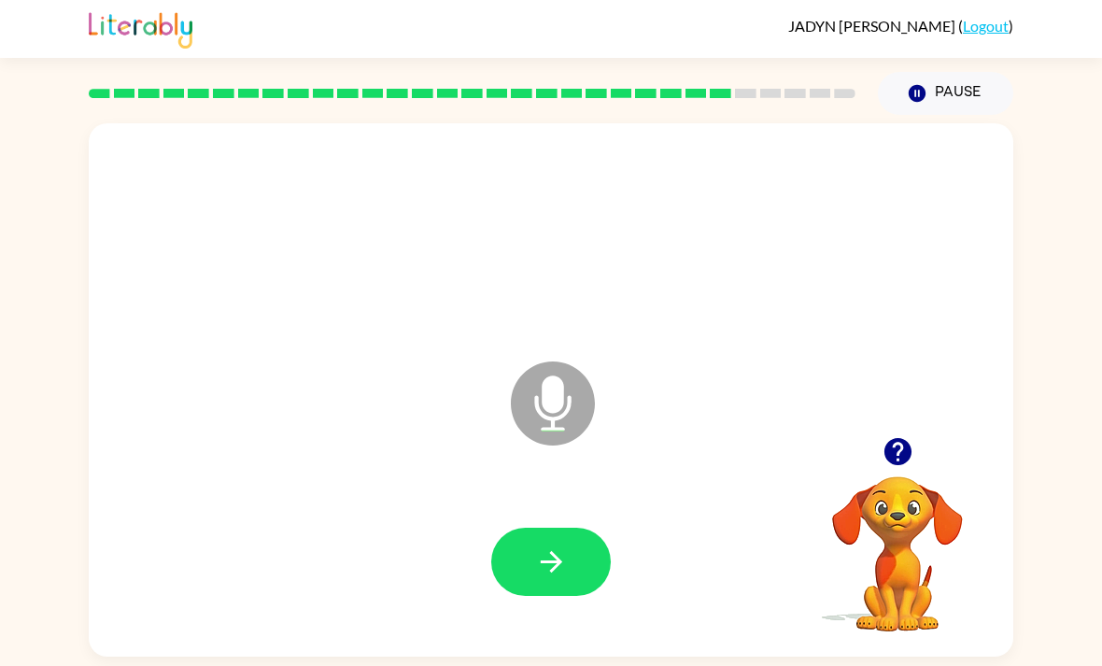
click at [562, 545] on icon "button" at bounding box center [551, 561] width 33 height 33
click at [535, 545] on icon "button" at bounding box center [551, 561] width 33 height 33
click at [533, 528] on button "button" at bounding box center [551, 562] width 120 height 68
click at [911, 428] on button "button" at bounding box center [898, 452] width 48 height 48
click at [901, 447] on video "Your browser must support playing .mp4 files to use Literably. Please try using…" at bounding box center [897, 540] width 187 height 187
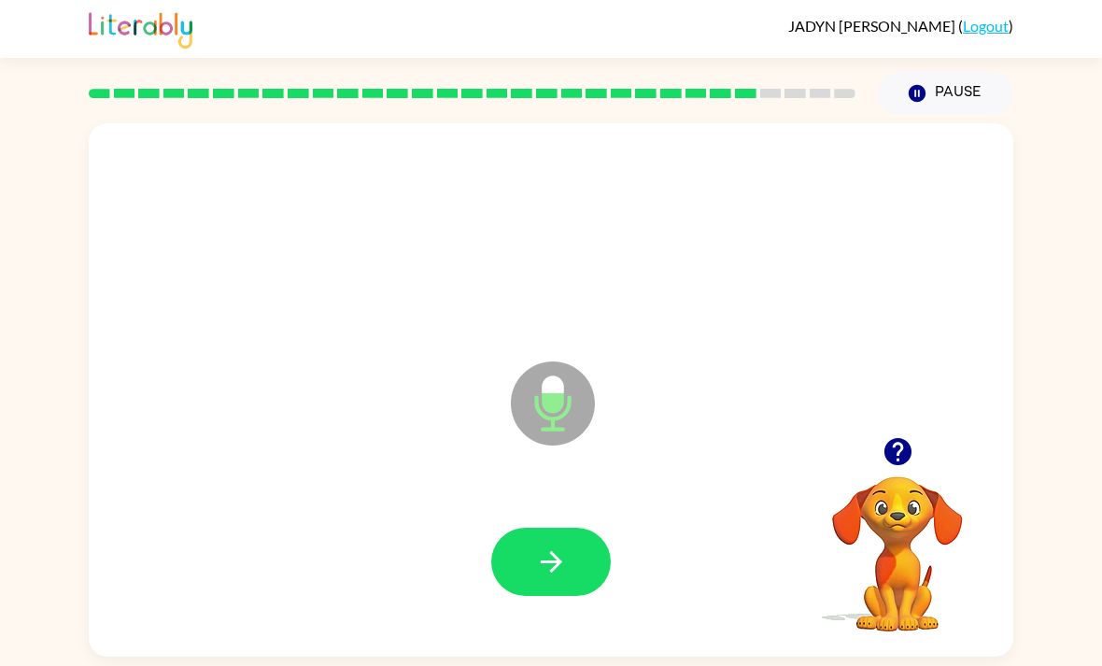
click at [561, 529] on button "button" at bounding box center [551, 562] width 120 height 68
click at [534, 541] on button "button" at bounding box center [551, 562] width 120 height 68
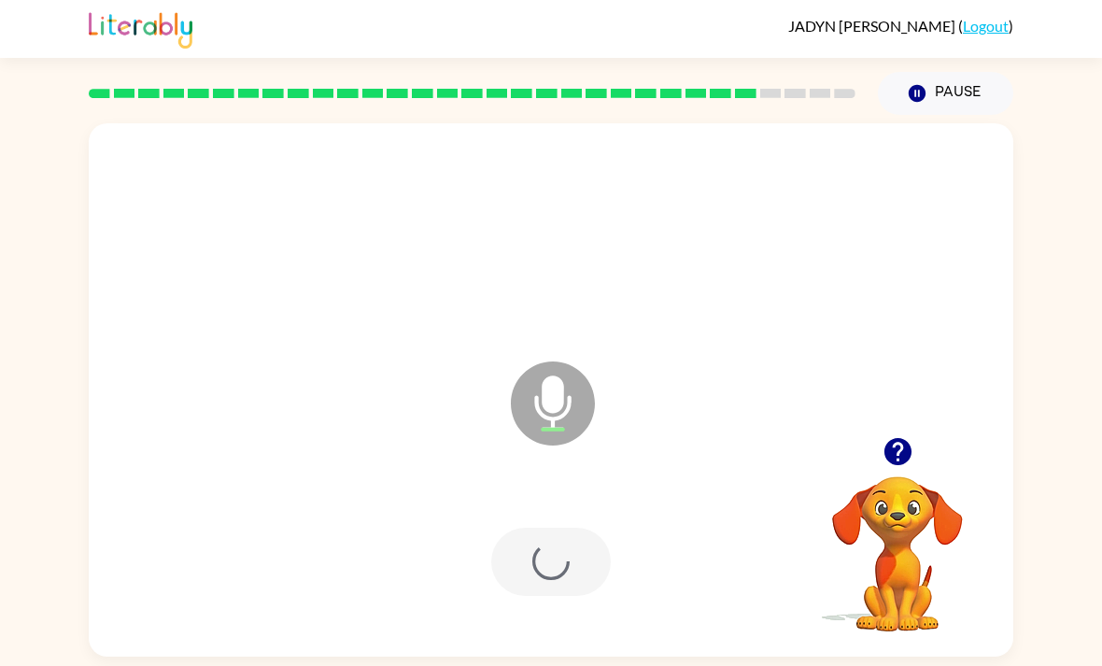
click at [534, 540] on div at bounding box center [551, 562] width 120 height 68
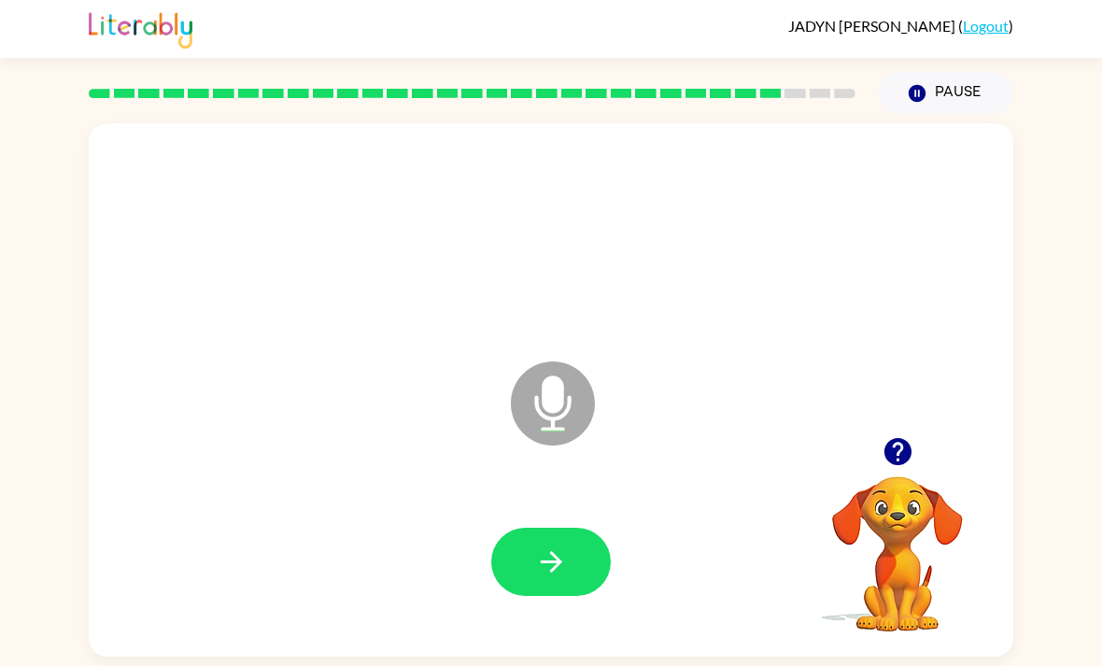
click at [577, 528] on button "button" at bounding box center [551, 562] width 120 height 68
click at [569, 528] on button "button" at bounding box center [551, 562] width 120 height 68
click at [906, 438] on icon "button" at bounding box center [896, 451] width 27 height 27
click at [553, 534] on button "button" at bounding box center [551, 562] width 120 height 68
click at [951, 428] on div at bounding box center [897, 452] width 187 height 48
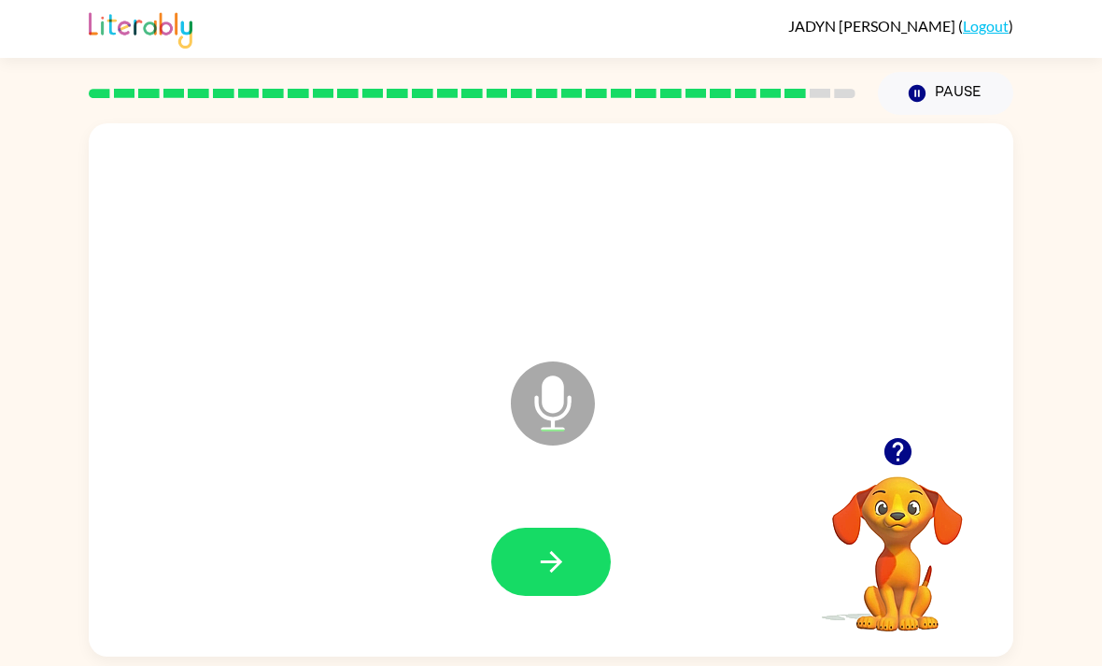
click at [906, 435] on icon "button" at bounding box center [897, 451] width 33 height 33
click at [536, 545] on icon "button" at bounding box center [551, 561] width 33 height 33
click at [549, 528] on button "button" at bounding box center [551, 562] width 120 height 68
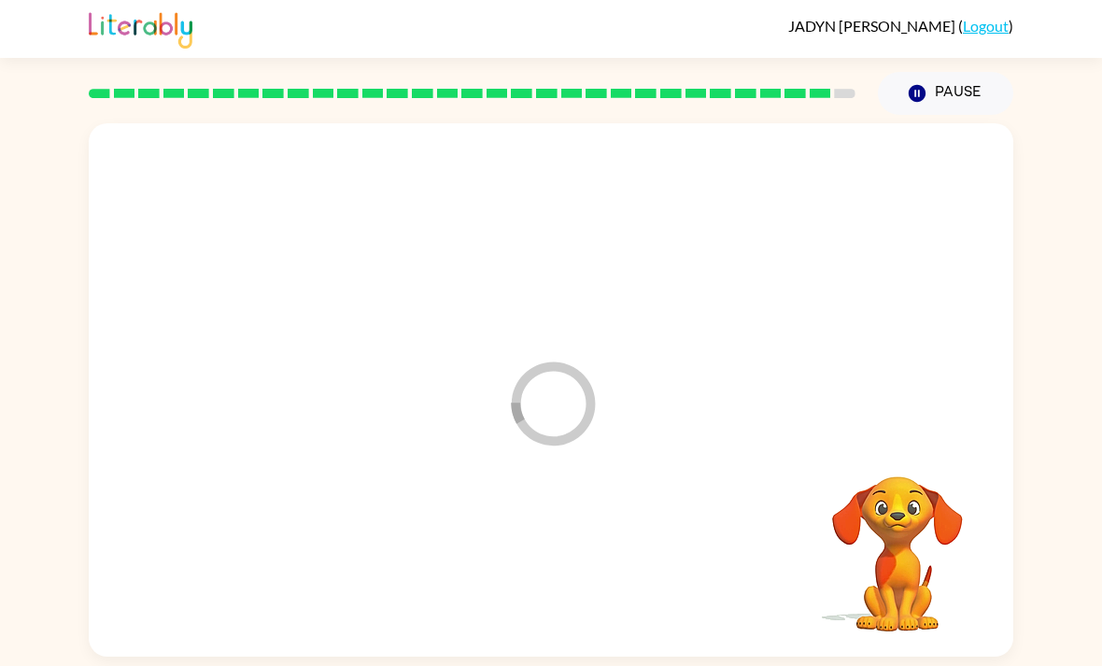
click at [573, 507] on div at bounding box center [550, 562] width 887 height 153
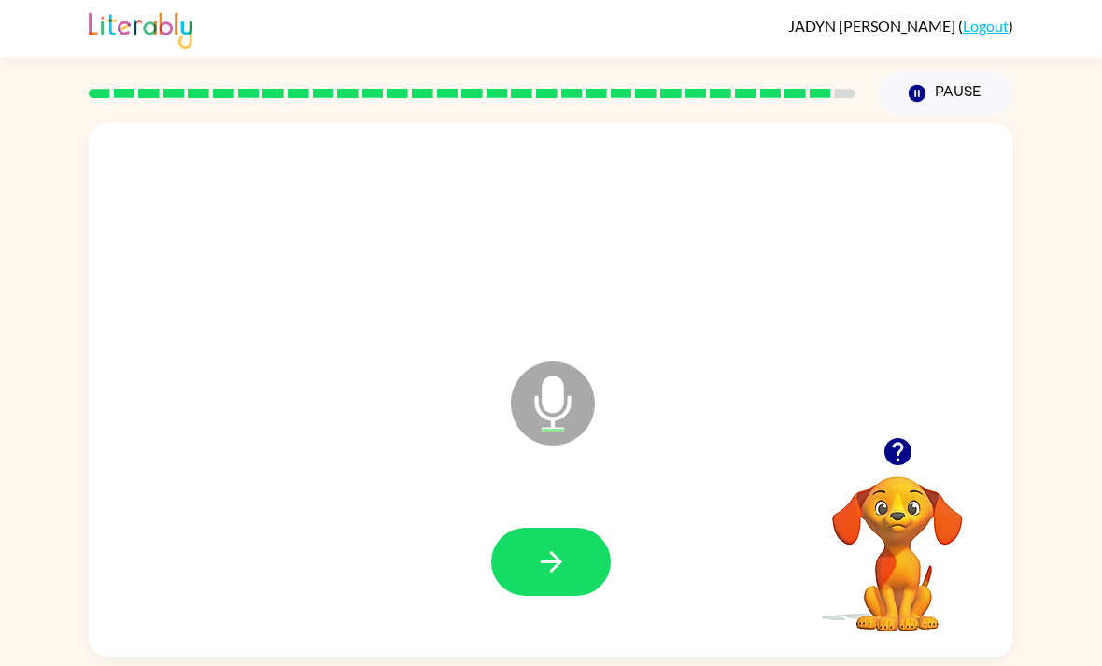
click at [931, 447] on video "Your browser must support playing .mp4 files to use Literably. Please try using…" at bounding box center [897, 540] width 187 height 187
click at [902, 428] on button "button" at bounding box center [898, 452] width 48 height 48
click at [902, 447] on video "Your browser must support playing .mp4 files to use Literably. Please try using…" at bounding box center [897, 540] width 187 height 187
click at [548, 528] on button "button" at bounding box center [551, 562] width 120 height 68
click at [547, 528] on div at bounding box center [551, 562] width 120 height 68
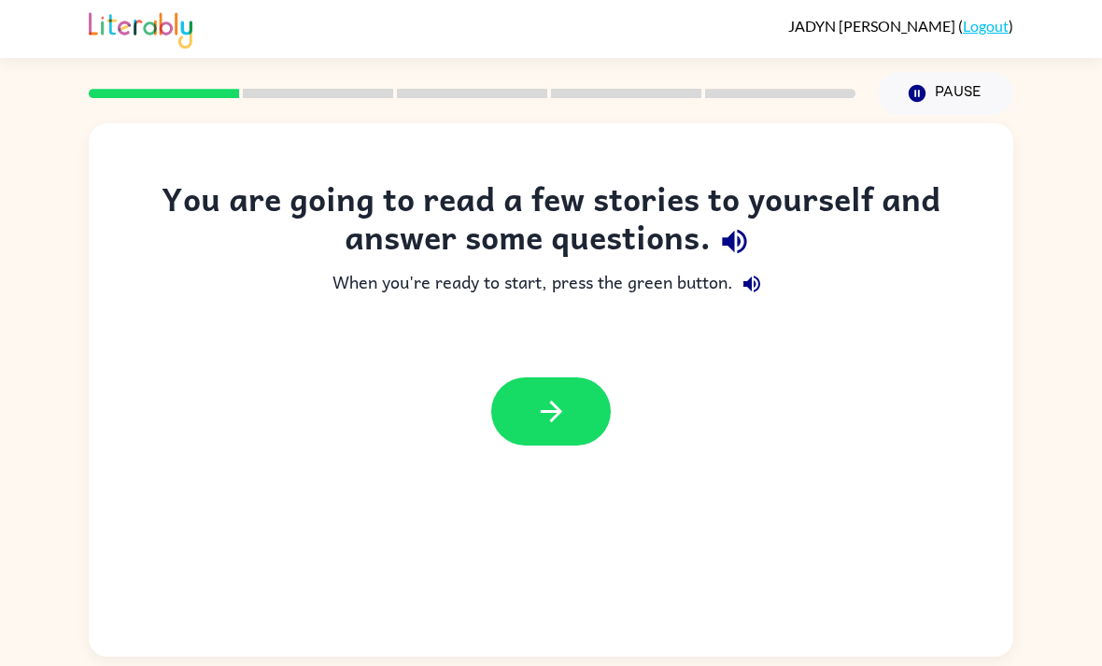
scroll to position [60, 0]
click at [503, 377] on button "button" at bounding box center [551, 411] width 120 height 68
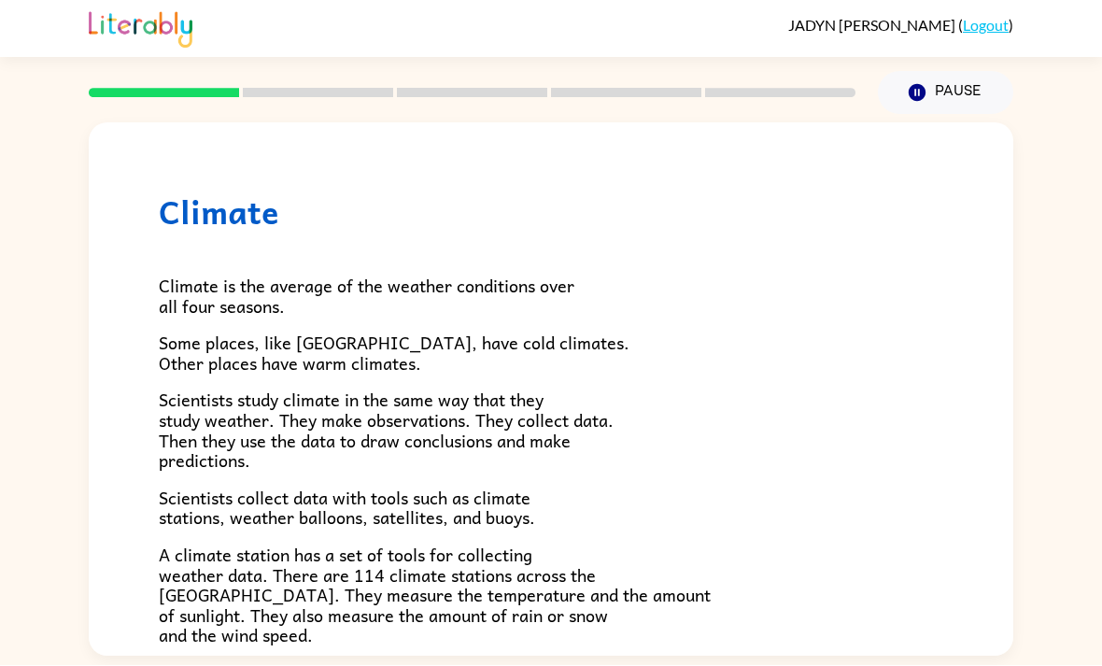
click at [938, 61] on div "Pause Pause" at bounding box center [945, 93] width 158 height 65
click at [910, 72] on button "Pause Pause" at bounding box center [945, 93] width 135 height 43
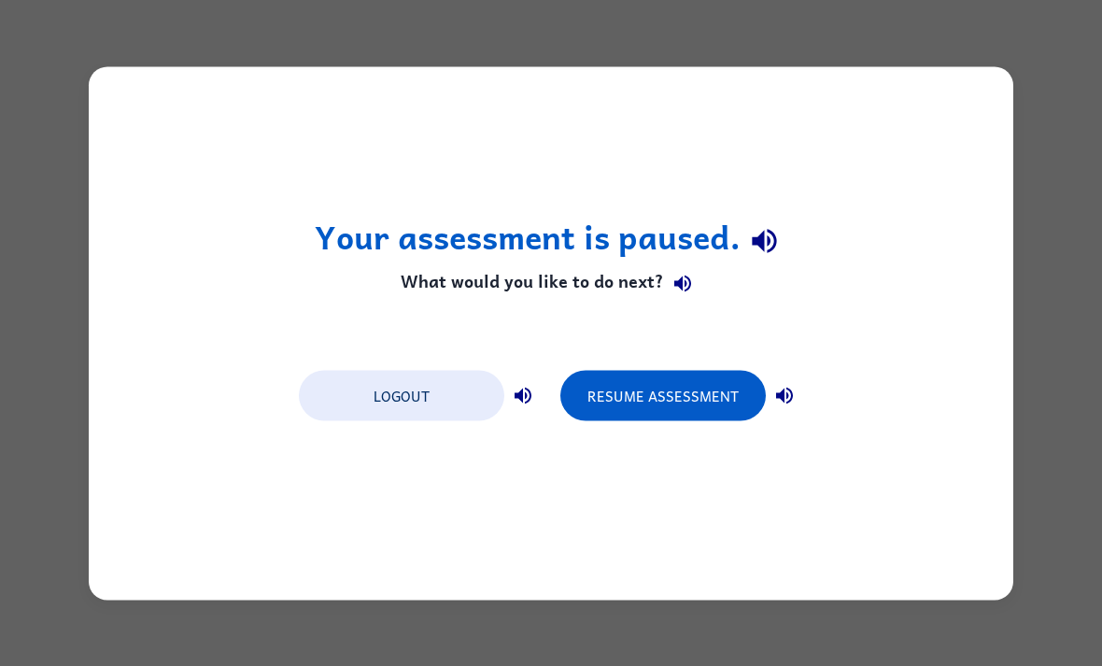
scroll to position [0, 0]
click at [363, 417] on button "Logout" at bounding box center [401, 395] width 205 height 50
click at [705, 399] on button "Resume Assessment" at bounding box center [662, 395] width 205 height 50
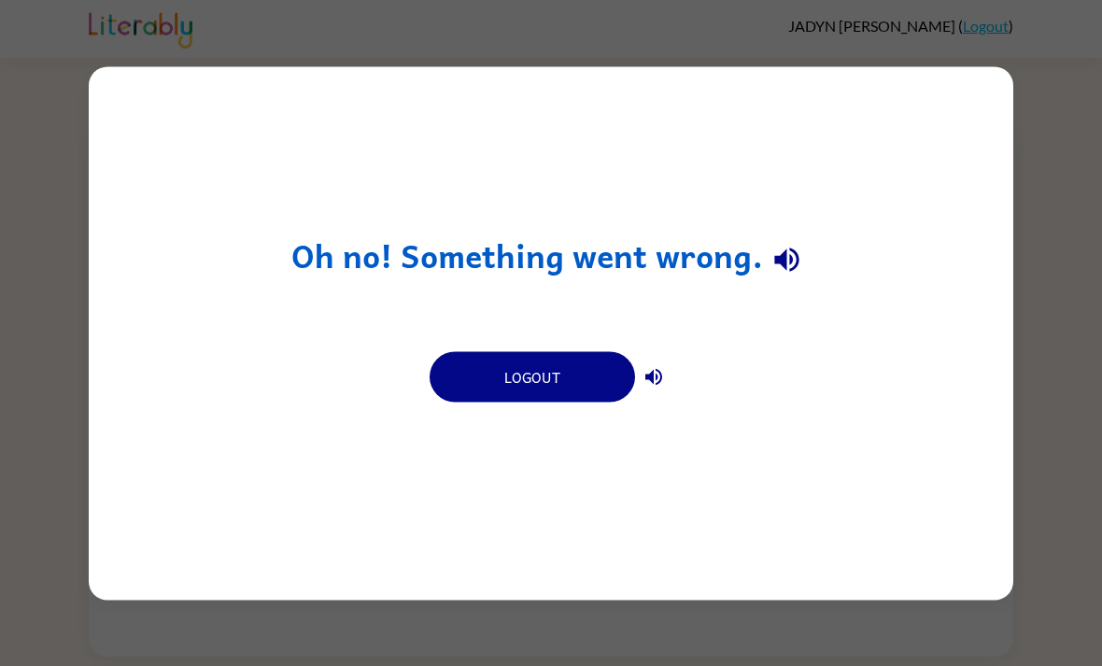
click at [602, 351] on button "Logout" at bounding box center [532, 376] width 205 height 50
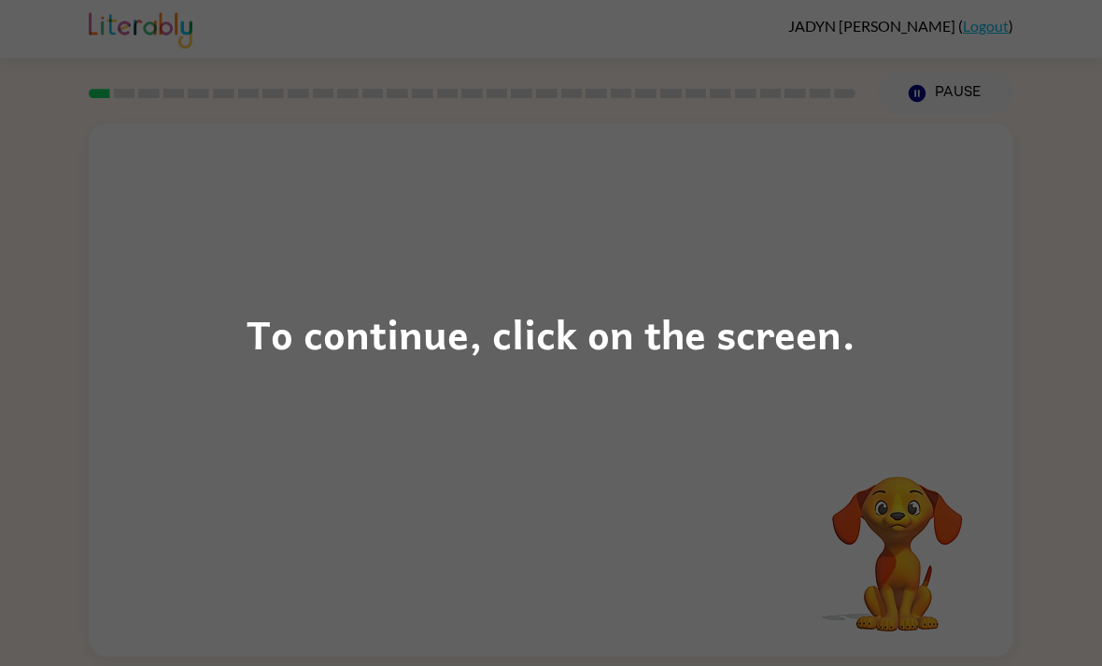
click at [652, 306] on div "To continue, click on the screen." at bounding box center [550, 333] width 609 height 63
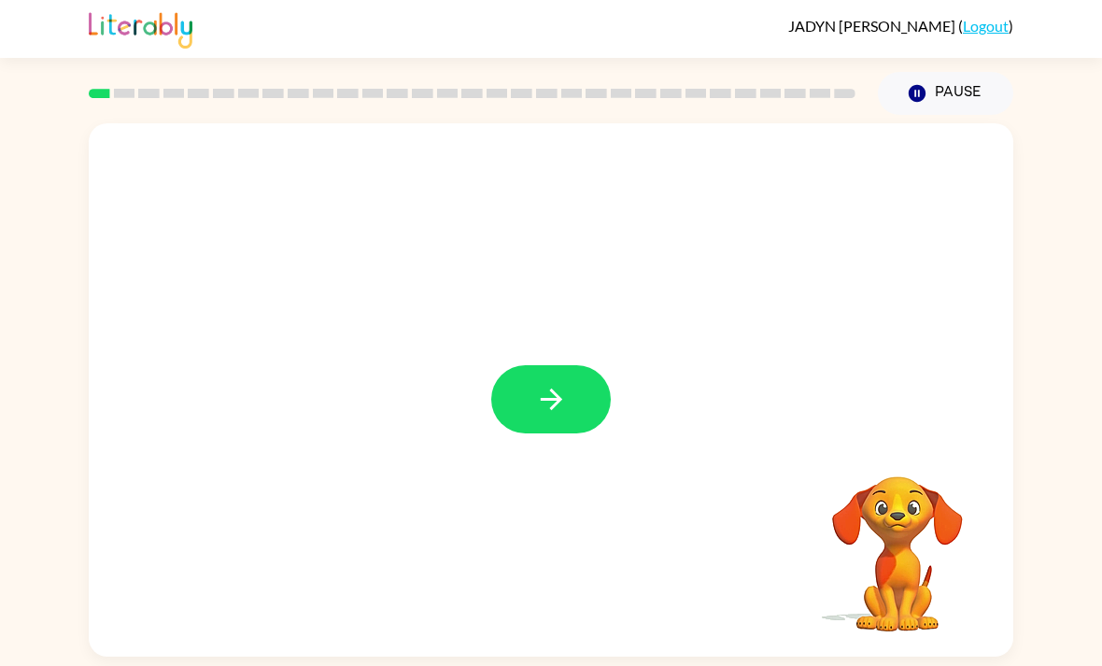
scroll to position [1, 0]
click at [557, 413] on icon "button" at bounding box center [551, 399] width 33 height 33
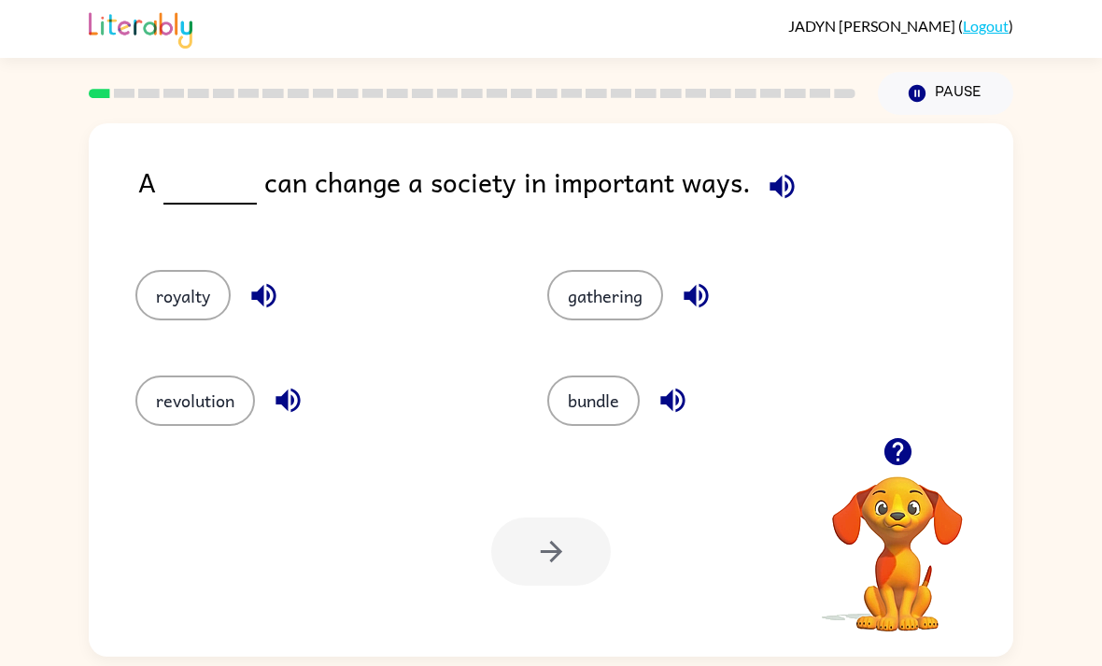
click at [181, 459] on div "Your browser must support playing .mp4 files to use Literably. Please try using…" at bounding box center [551, 551] width 924 height 210
click at [177, 408] on button "revolution" at bounding box center [195, 400] width 120 height 50
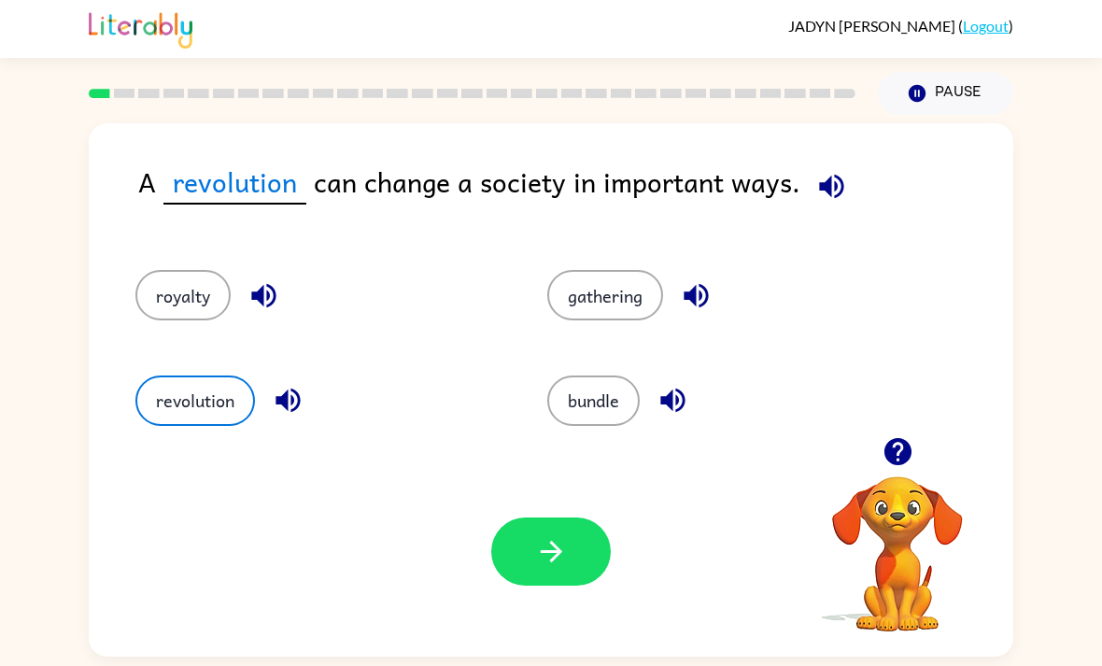
click at [195, 406] on button "revolution" at bounding box center [195, 400] width 120 height 50
click at [540, 554] on icon "button" at bounding box center [551, 551] width 33 height 33
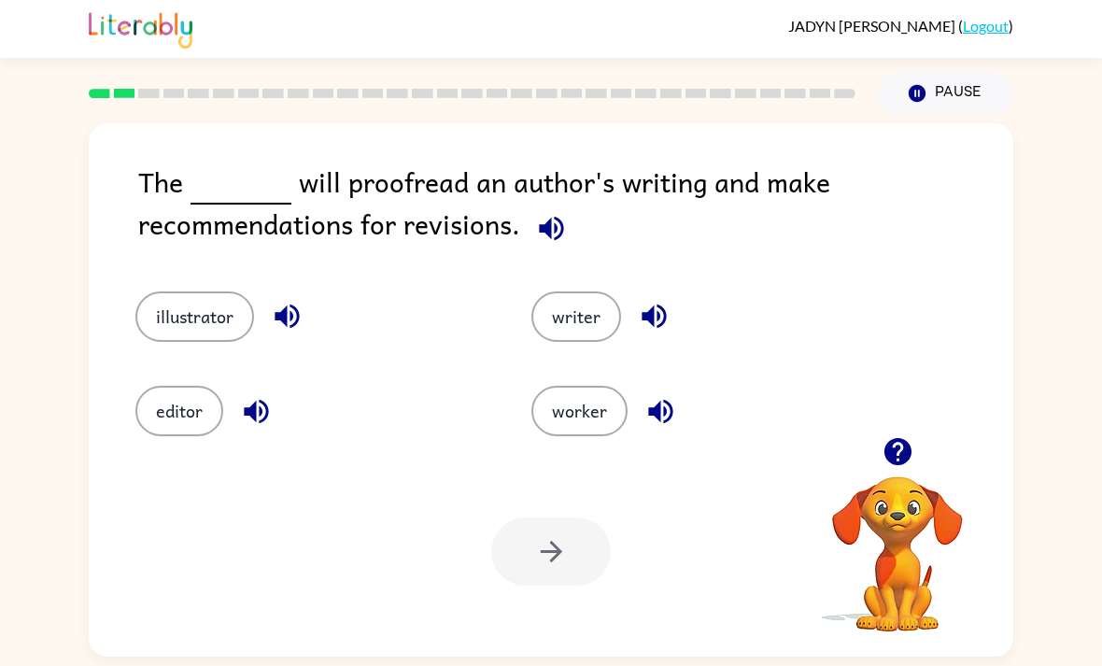
click at [173, 407] on button "editor" at bounding box center [179, 411] width 88 height 50
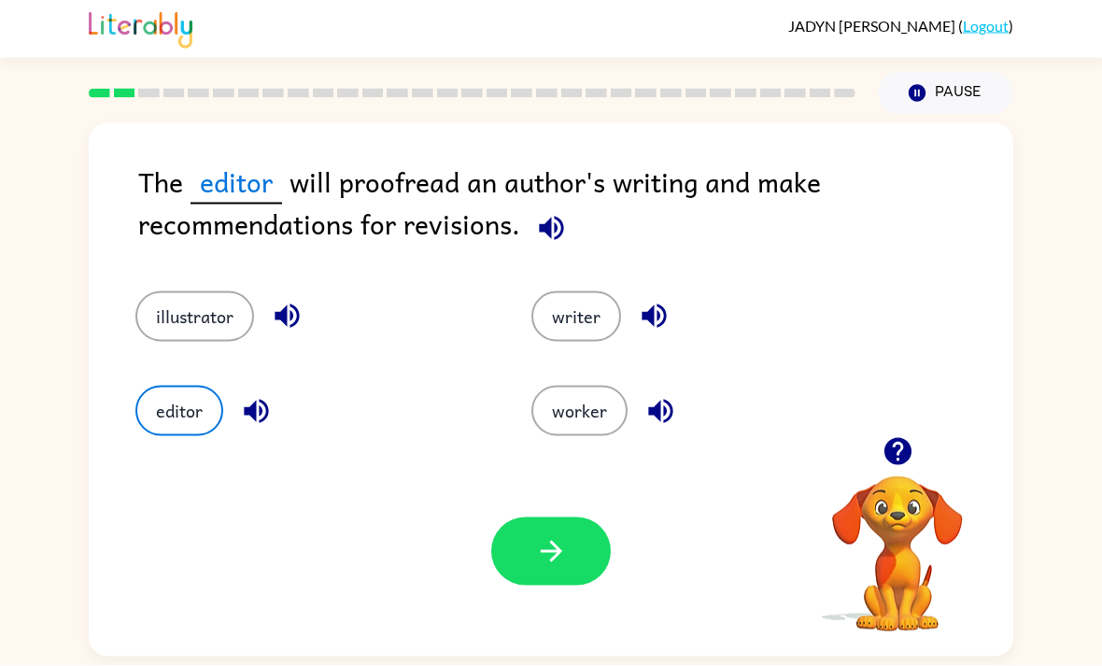
scroll to position [60, 0]
click at [512, 517] on button "button" at bounding box center [551, 551] width 120 height 68
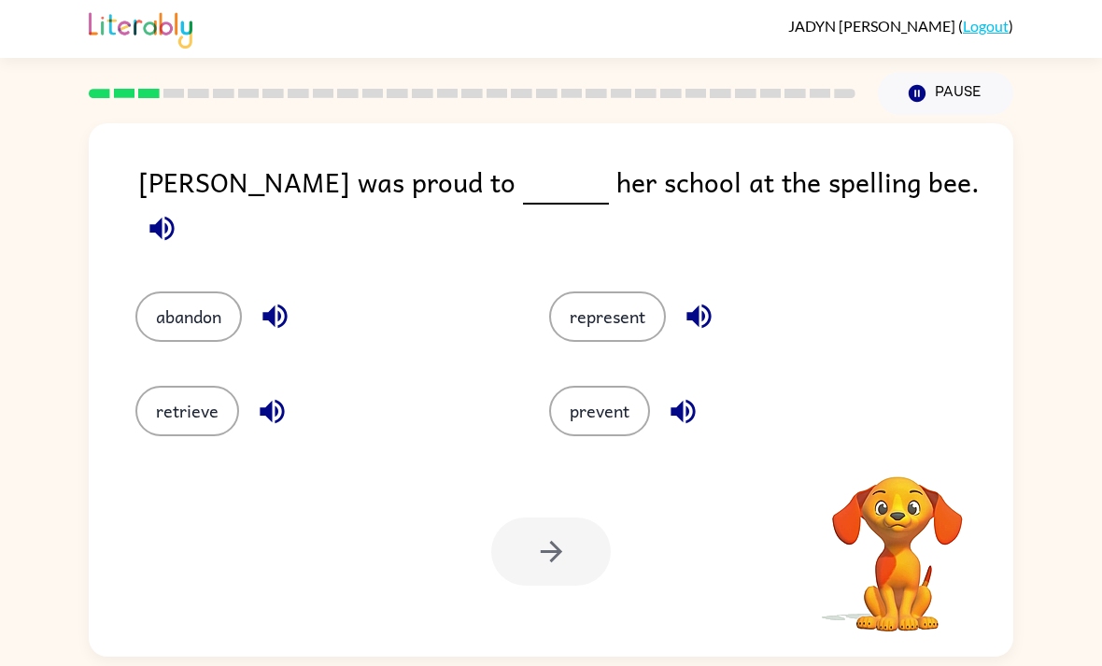
click at [536, 517] on div at bounding box center [551, 551] width 120 height 68
click at [627, 291] on button "represent" at bounding box center [607, 316] width 117 height 50
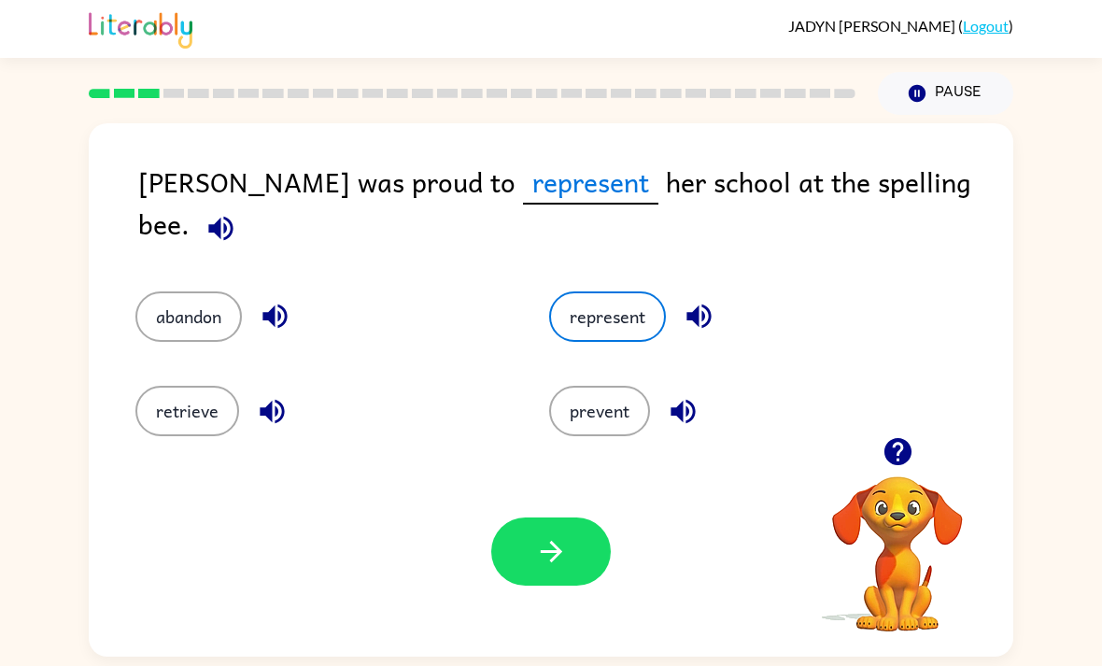
click at [569, 517] on button "button" at bounding box center [551, 551] width 120 height 68
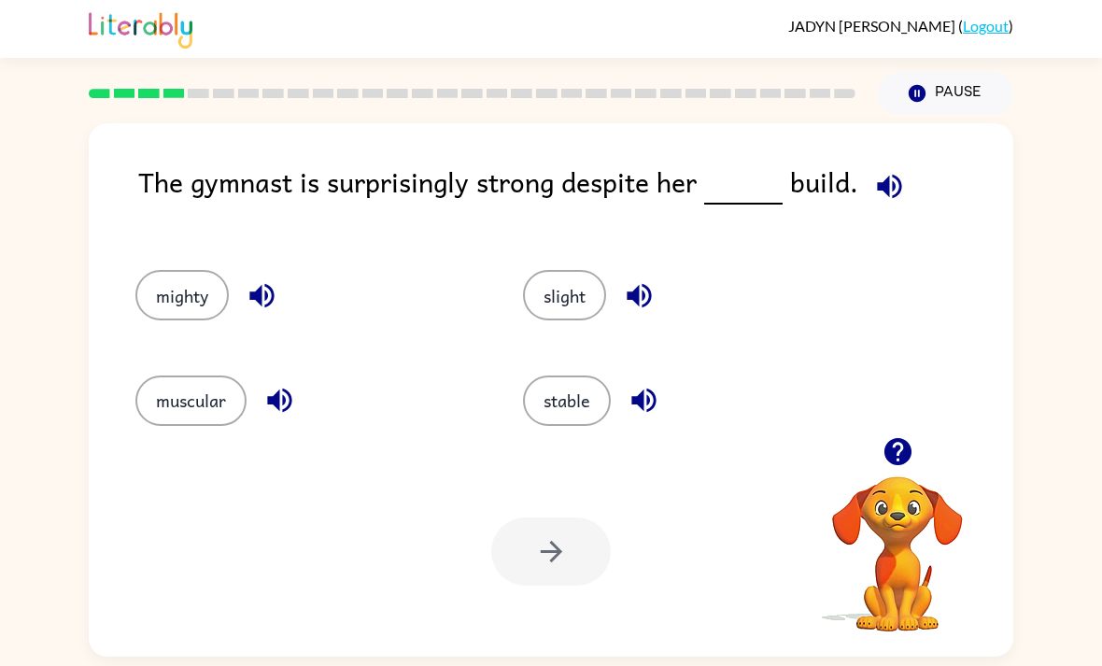
click at [182, 375] on button "muscular" at bounding box center [190, 400] width 111 height 50
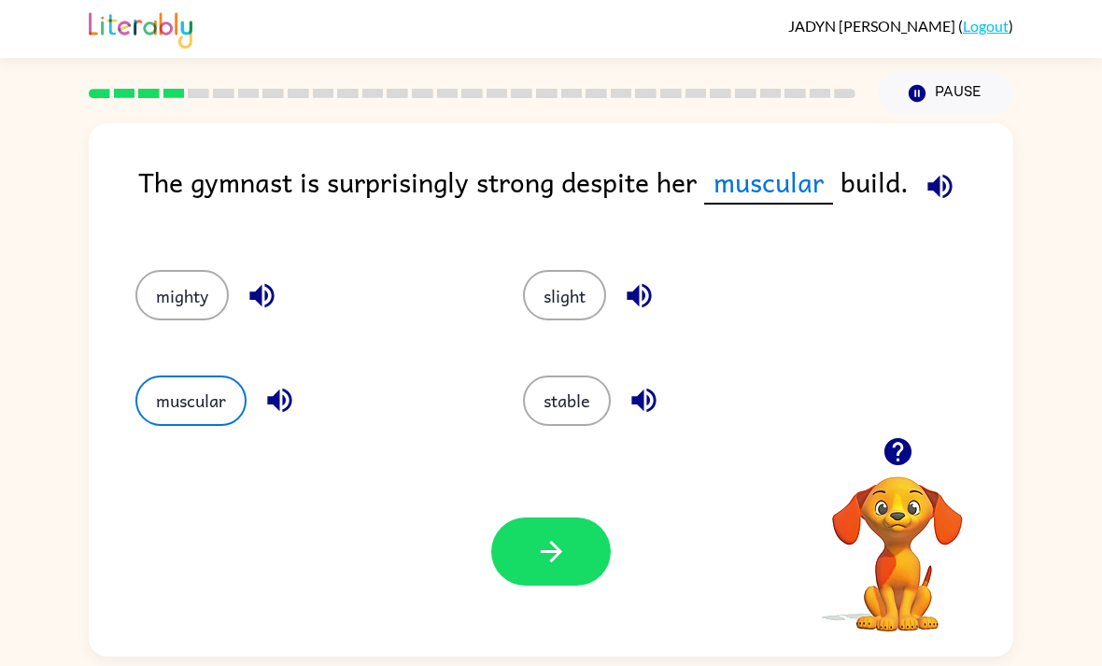
click at [564, 270] on button "slight" at bounding box center [564, 295] width 83 height 50
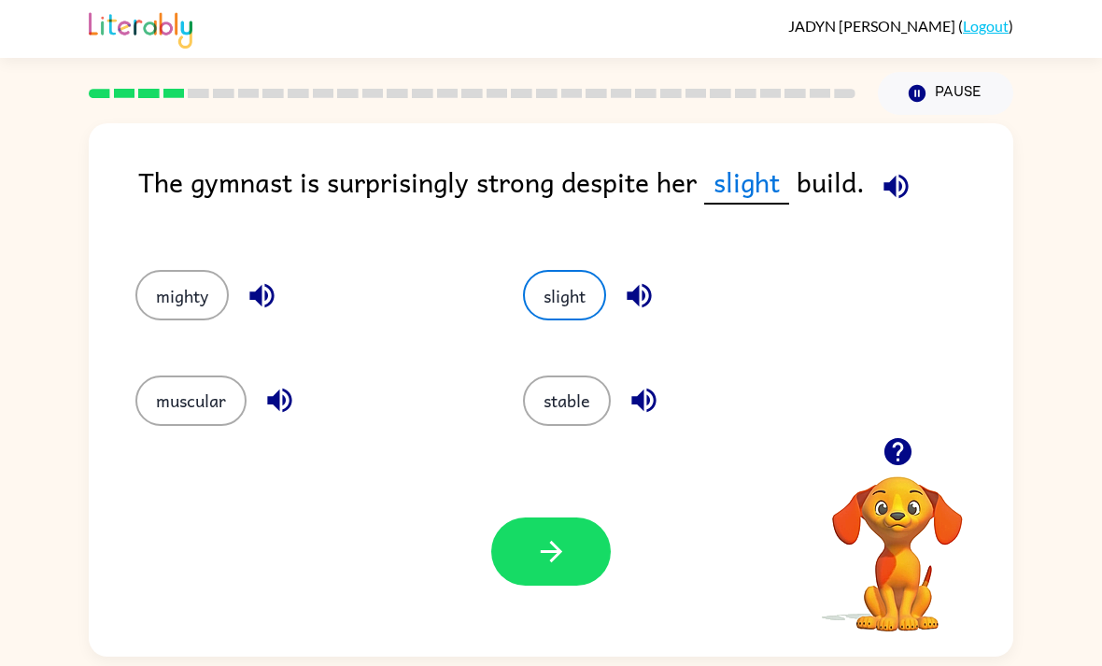
click at [296, 542] on div "Your browser must support playing .mp4 files to use Literably. Please try using…" at bounding box center [551, 551] width 924 height 210
click at [491, 517] on button "button" at bounding box center [551, 551] width 120 height 68
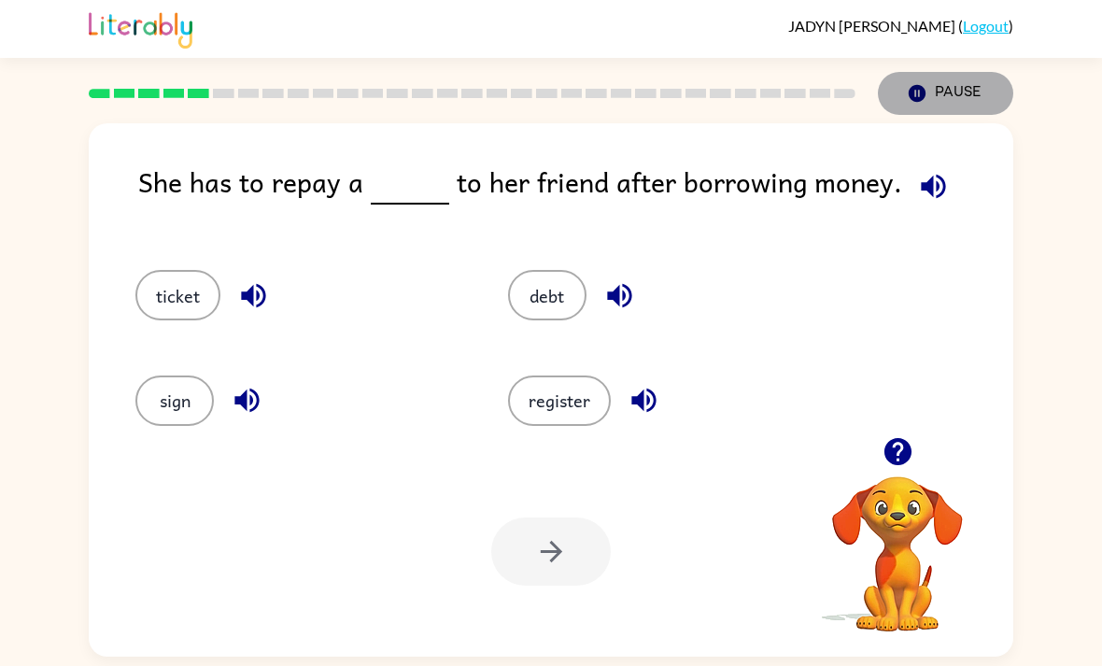
click at [945, 72] on button "Pause Pause" at bounding box center [945, 93] width 135 height 43
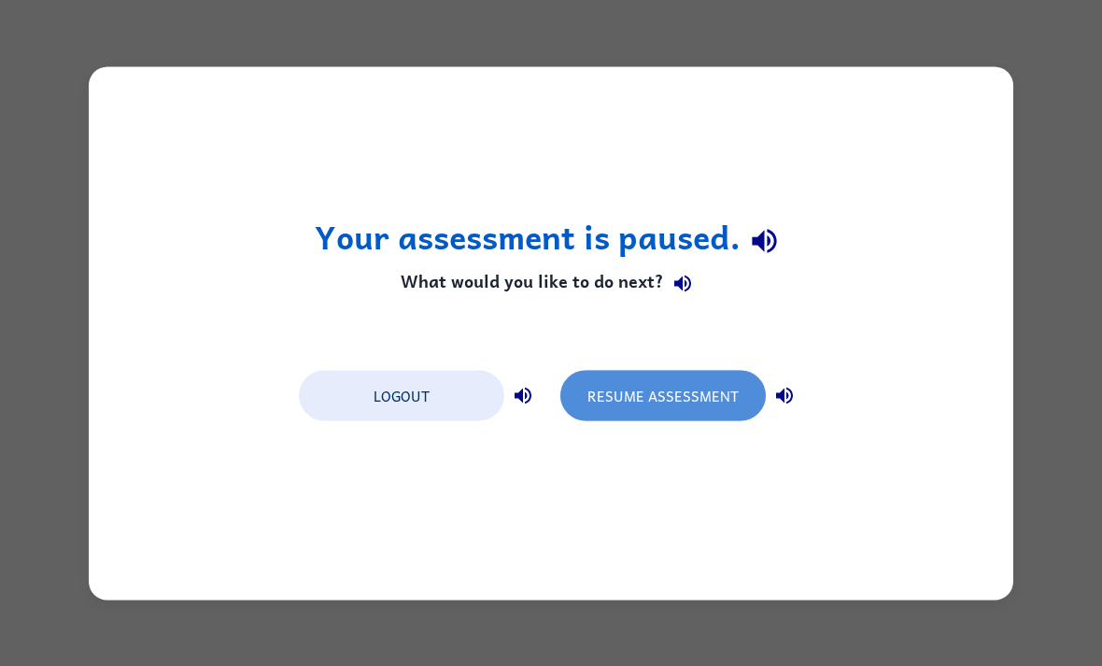
click at [606, 390] on button "Resume Assessment" at bounding box center [662, 395] width 205 height 50
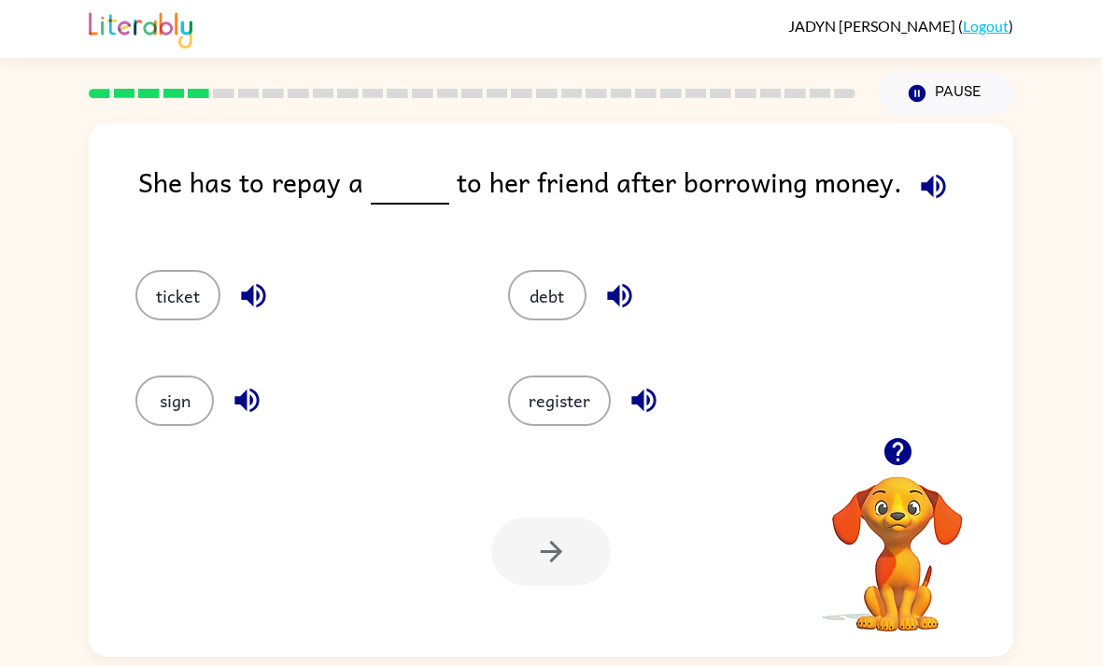
click at [271, 299] on button "button" at bounding box center [254, 296] width 48 height 48
click at [270, 298] on icon "button" at bounding box center [253, 295] width 33 height 33
click at [539, 300] on button "debt" at bounding box center [547, 295] width 78 height 50
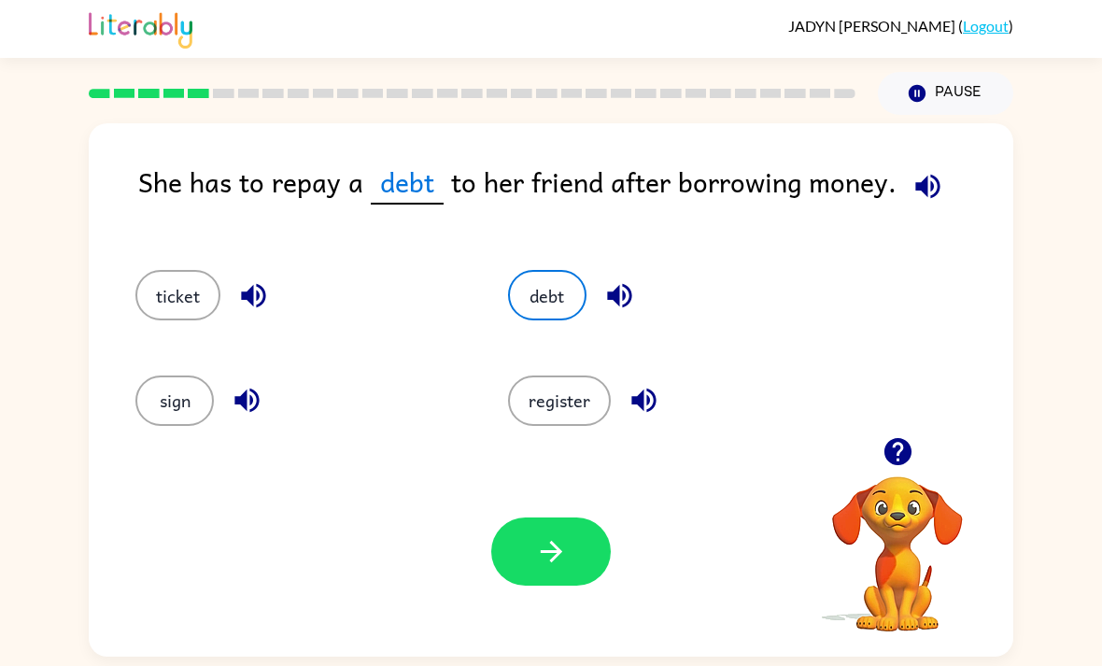
click at [574, 298] on button "debt" at bounding box center [547, 295] width 78 height 50
click at [574, 297] on button "debt" at bounding box center [547, 295] width 78 height 50
click at [546, 301] on button "debt" at bounding box center [547, 295] width 78 height 50
click at [638, 283] on div "debt" at bounding box center [673, 295] width 330 height 50
click at [610, 303] on icon "button" at bounding box center [619, 296] width 24 height 24
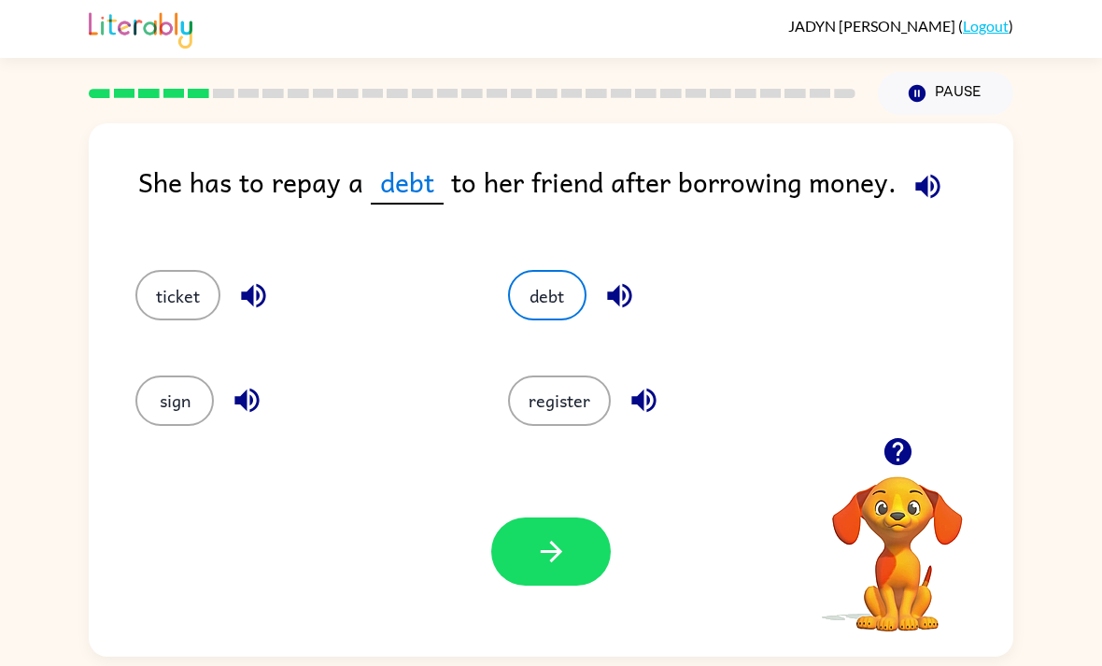
click at [532, 570] on button "button" at bounding box center [551, 551] width 120 height 68
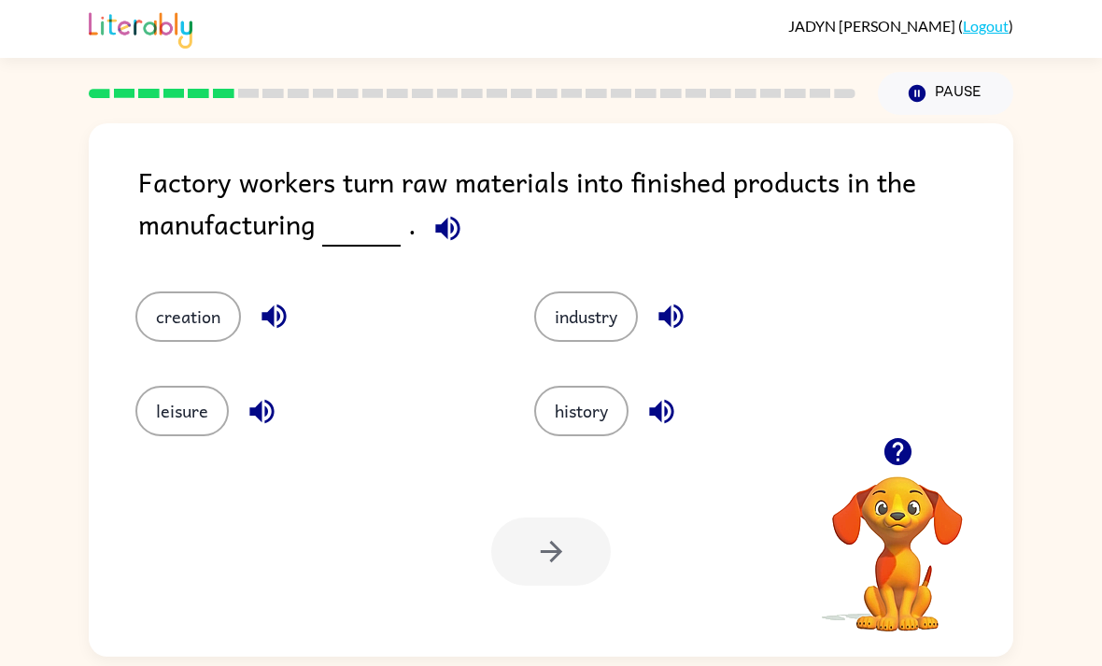
click at [561, 310] on button "industry" at bounding box center [586, 316] width 104 height 50
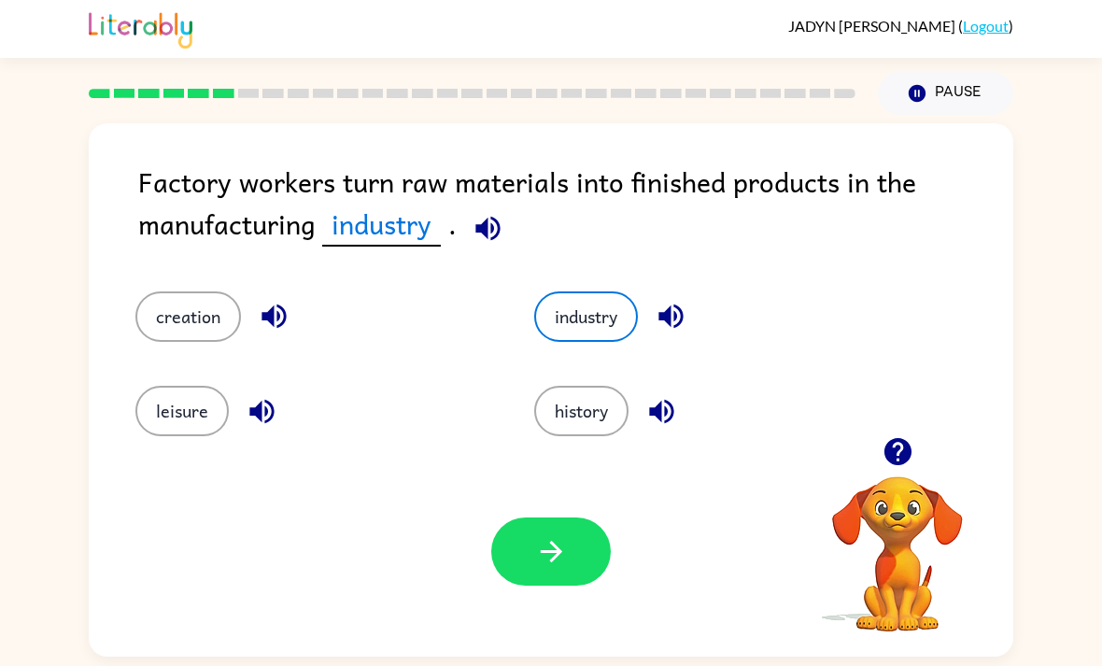
click at [531, 562] on button "button" at bounding box center [551, 551] width 120 height 68
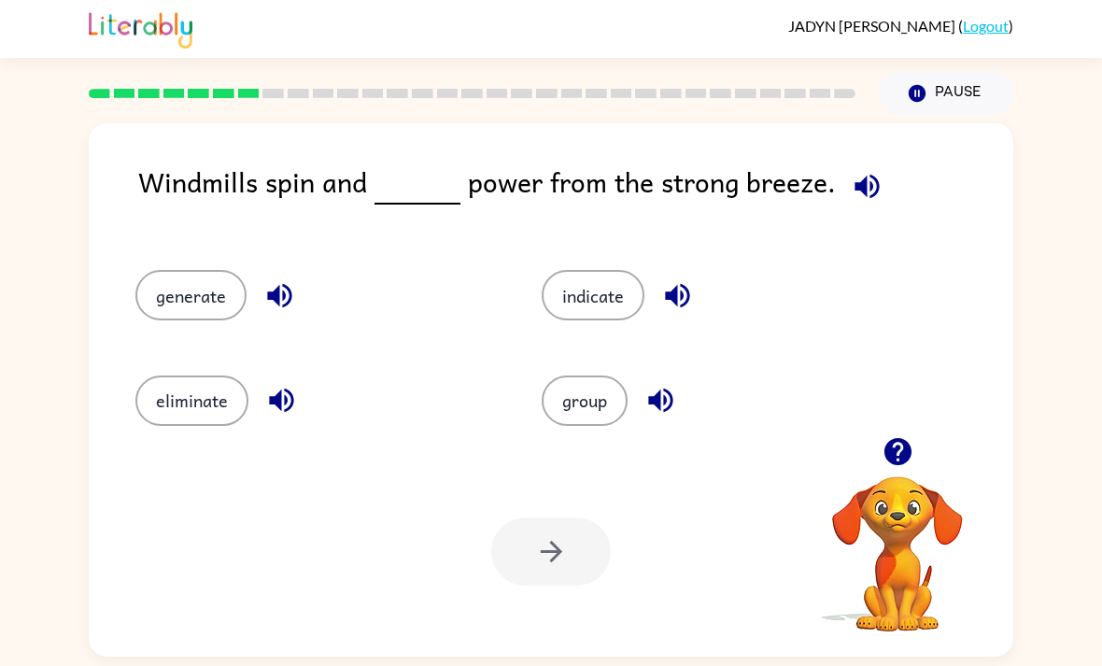
click at [205, 277] on button "generate" at bounding box center [190, 295] width 111 height 50
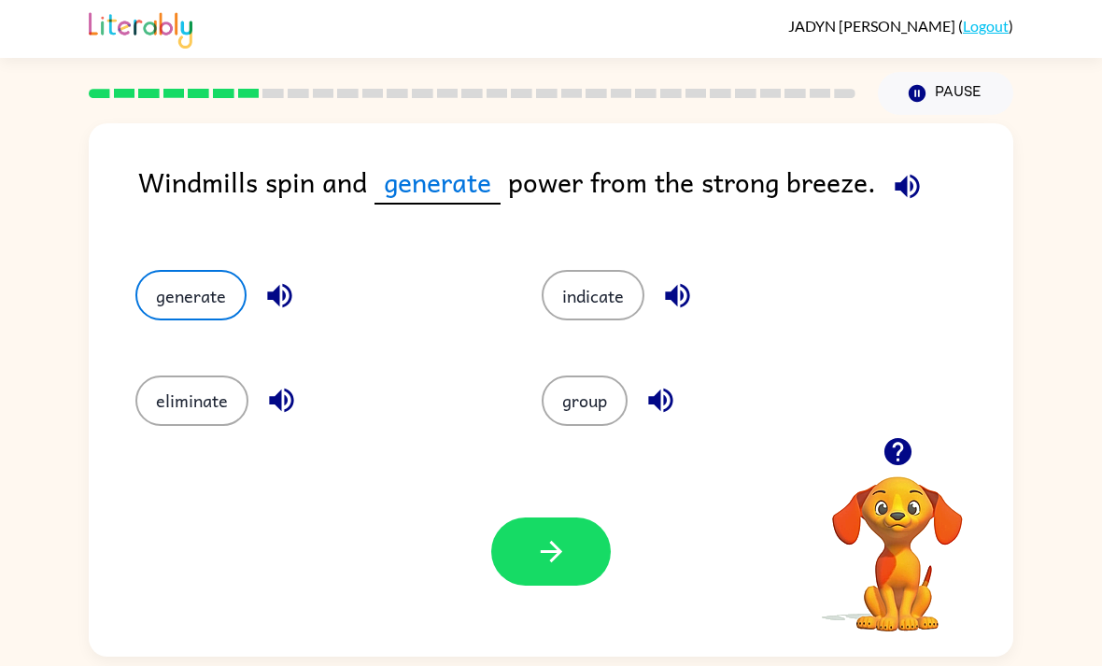
click at [559, 542] on button "button" at bounding box center [551, 551] width 120 height 68
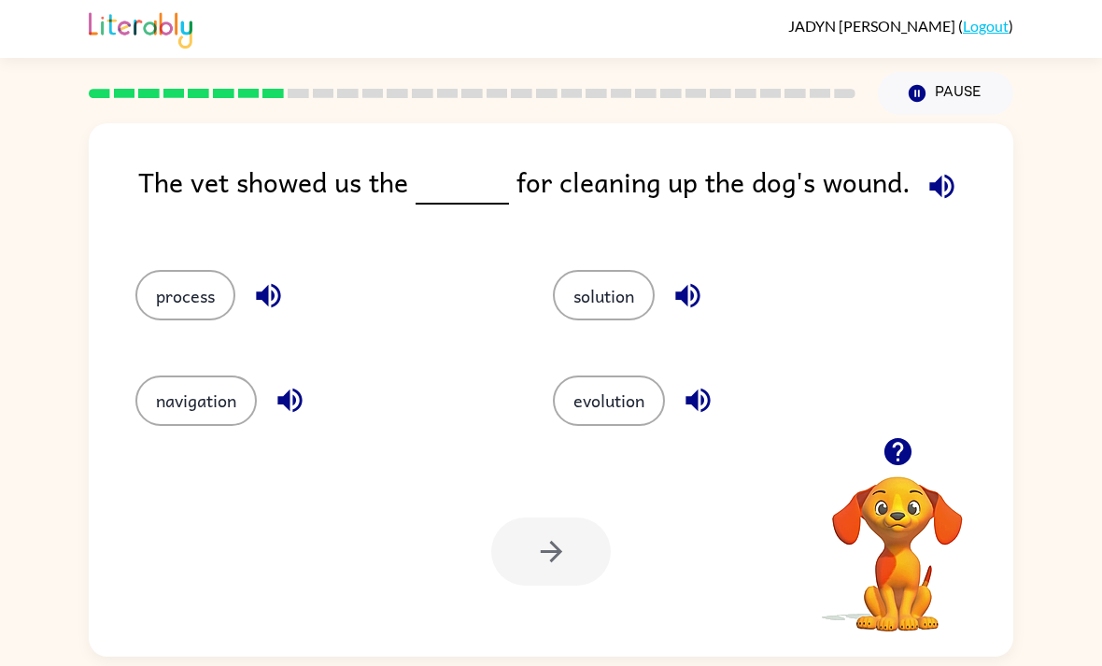
scroll to position [60, 0]
click at [569, 375] on button "evolution" at bounding box center [609, 400] width 112 height 50
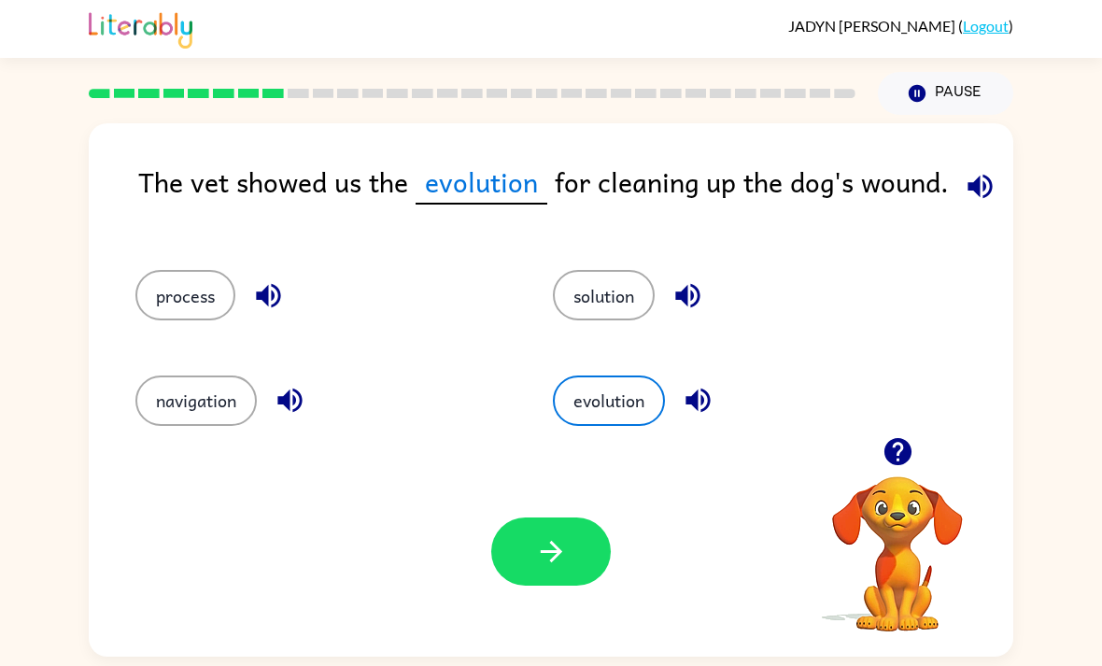
click at [571, 340] on div "evolution" at bounding box center [725, 392] width 417 height 105
click at [582, 270] on button "solution" at bounding box center [604, 295] width 102 height 50
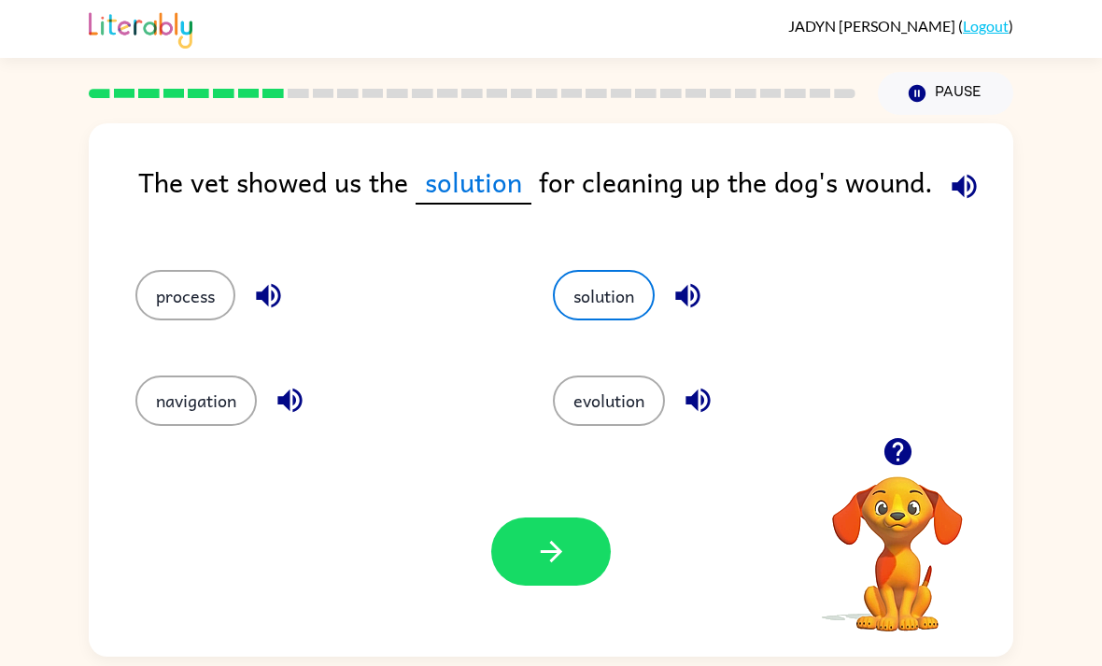
click at [600, 340] on div "evolution" at bounding box center [725, 392] width 417 height 105
click at [594, 270] on button "solution" at bounding box center [604, 295] width 102 height 50
click at [170, 270] on button "process" at bounding box center [185, 295] width 100 height 50
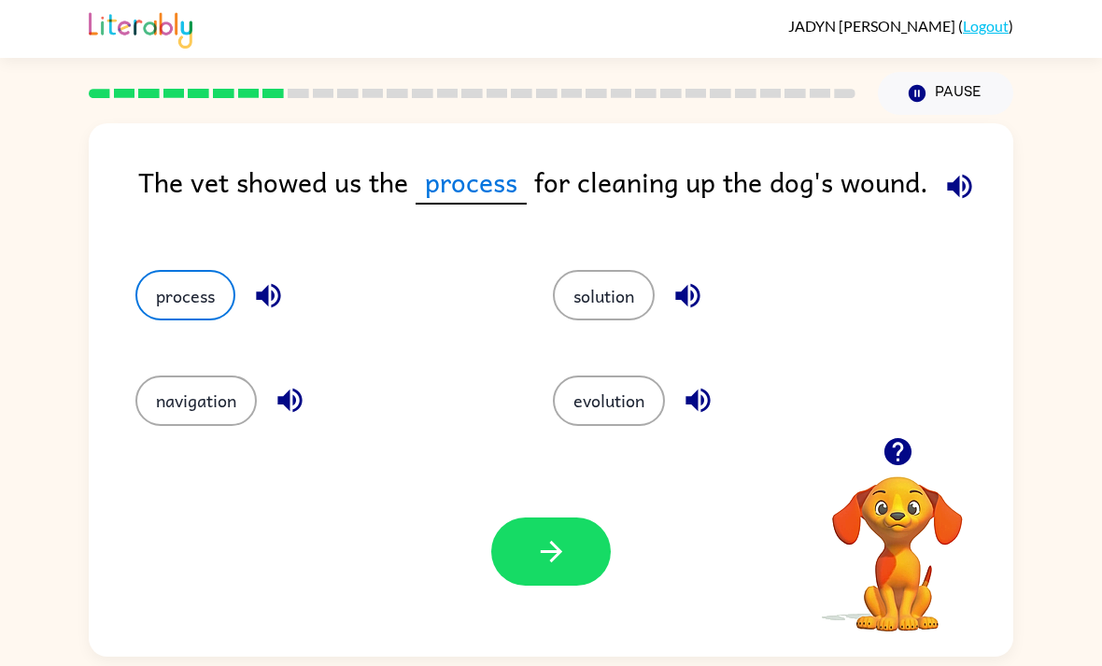
click at [581, 270] on button "solution" at bounding box center [604, 295] width 102 height 50
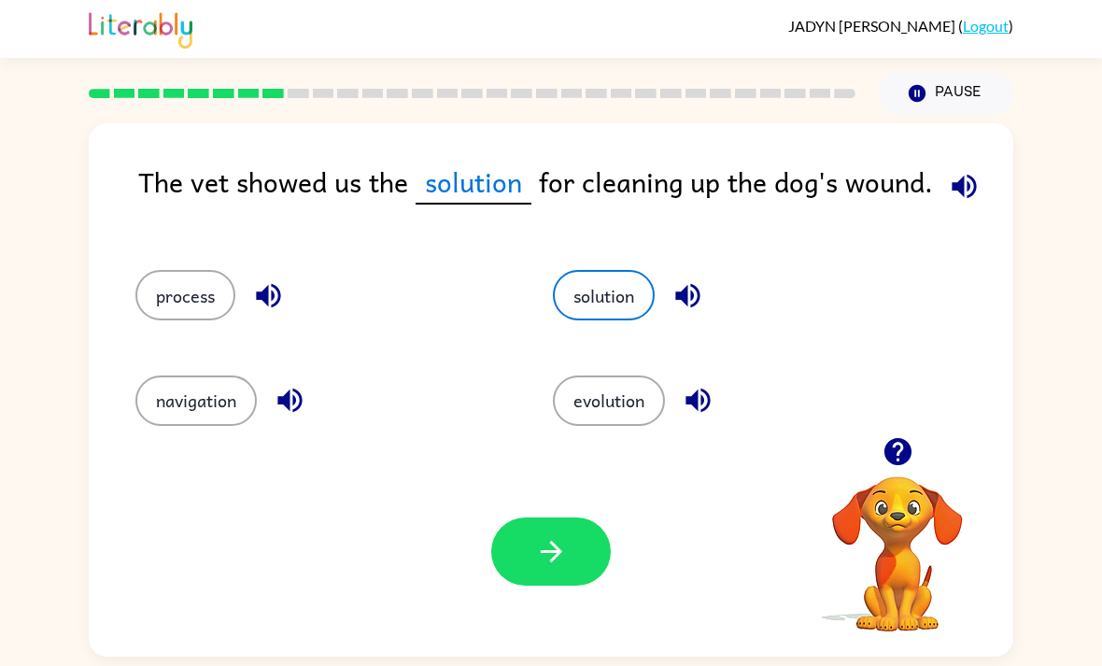
click at [518, 517] on button "button" at bounding box center [551, 551] width 120 height 68
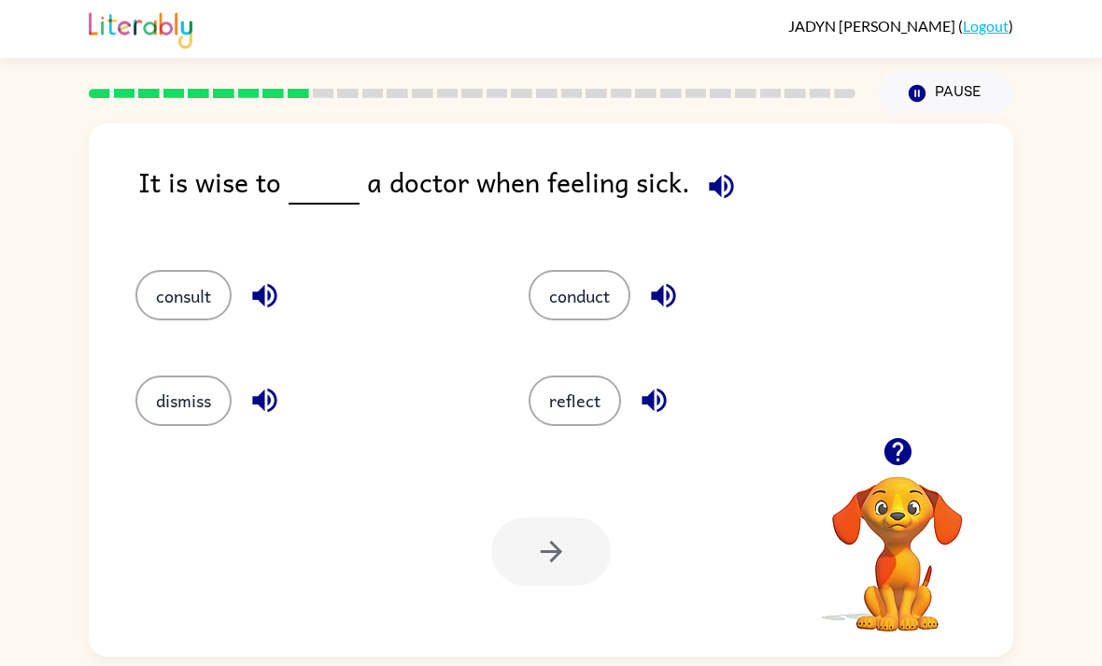
click at [567, 375] on button "reflect" at bounding box center [574, 400] width 92 height 50
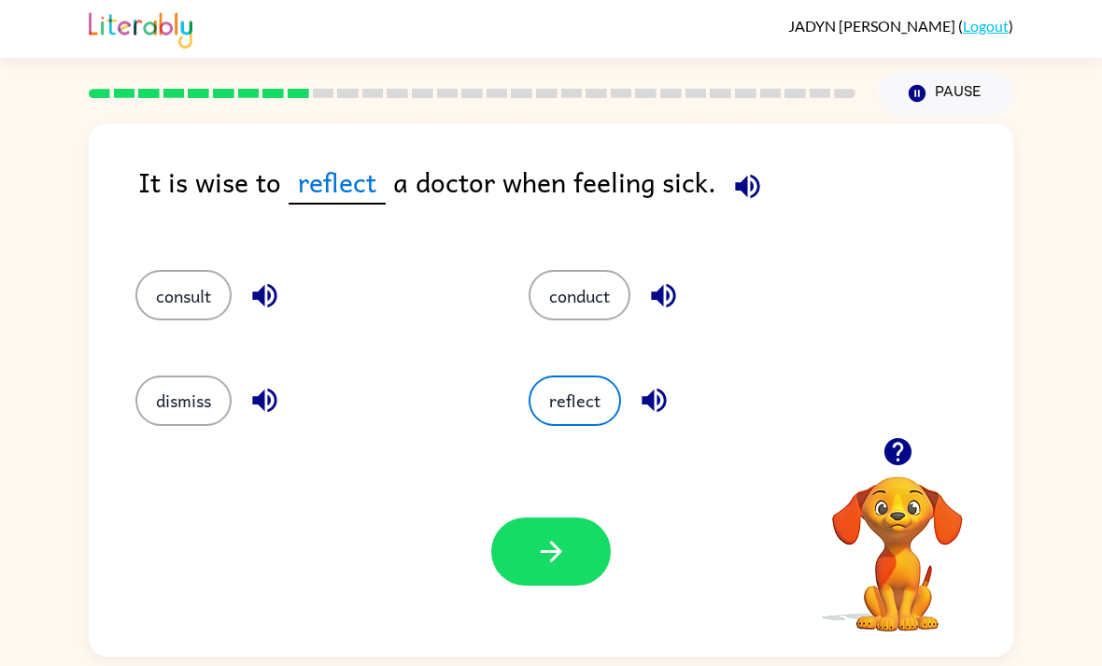
click at [148, 270] on button "consult" at bounding box center [183, 295] width 96 height 50
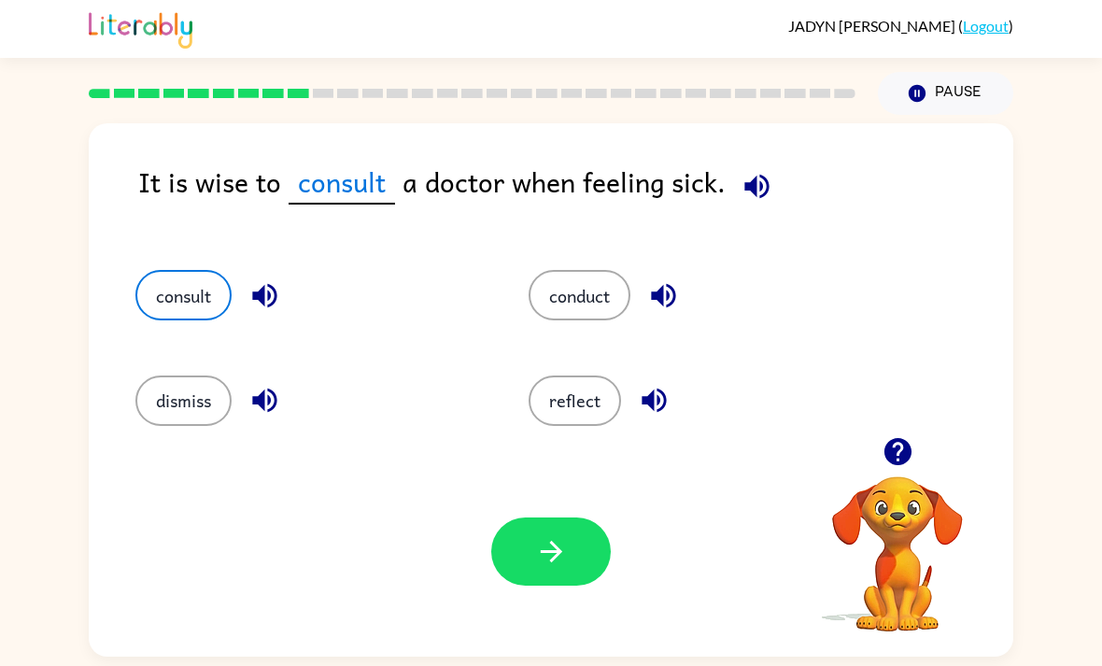
click at [176, 375] on button "dismiss" at bounding box center [183, 400] width 96 height 50
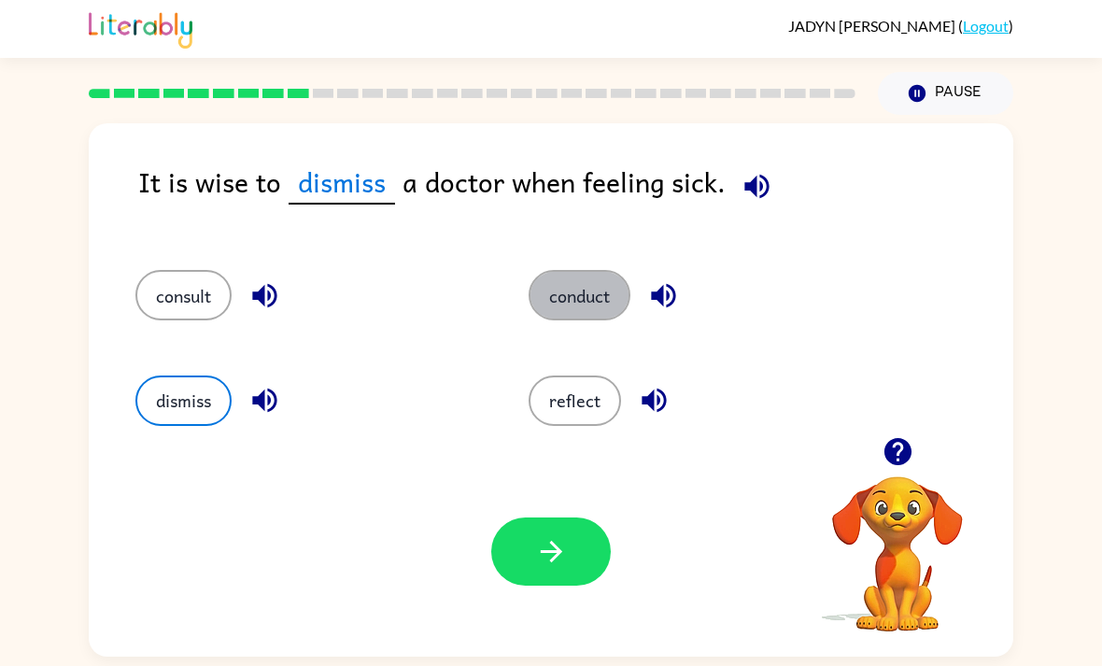
click at [579, 270] on button "conduct" at bounding box center [579, 295] width 102 height 50
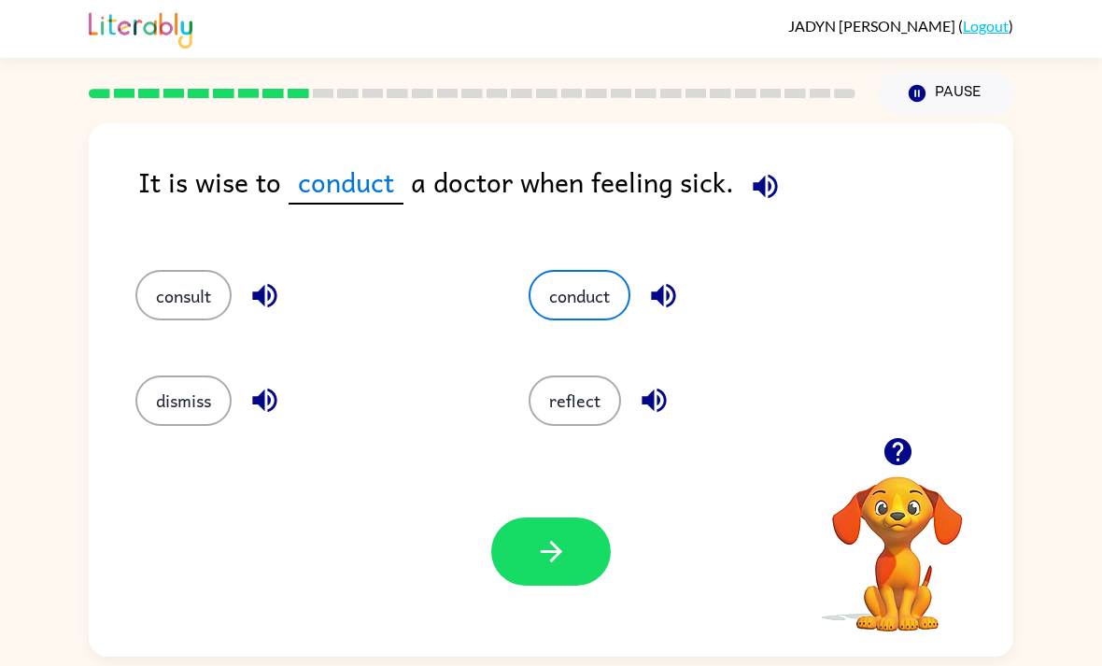
click at [137, 270] on button "consult" at bounding box center [183, 295] width 96 height 50
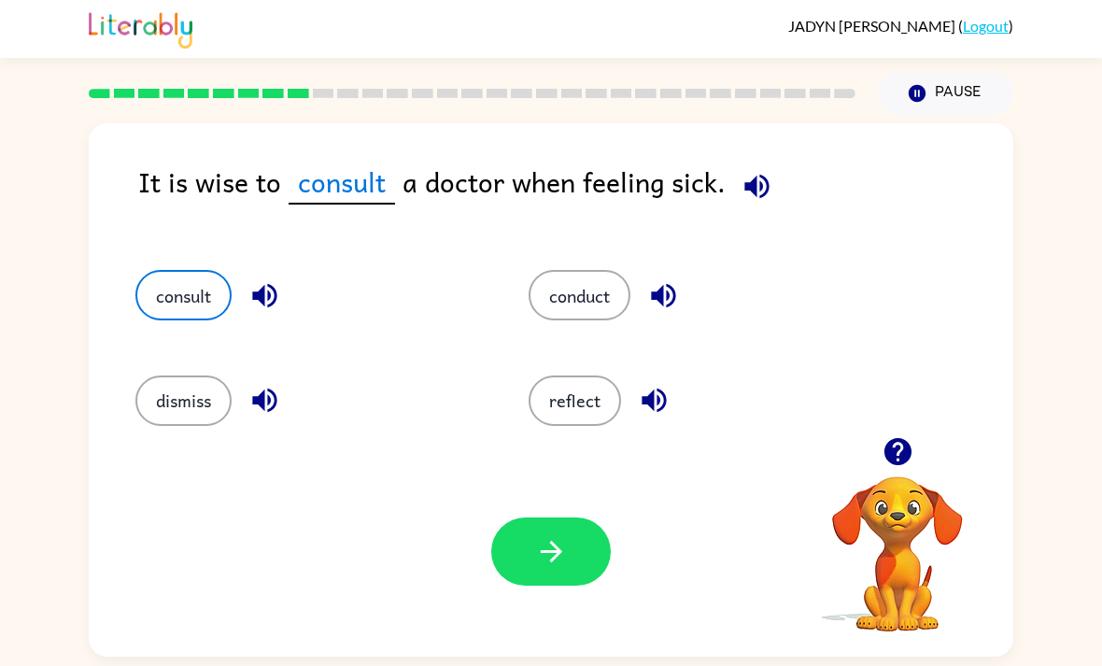
click at [592, 517] on button "button" at bounding box center [551, 551] width 120 height 68
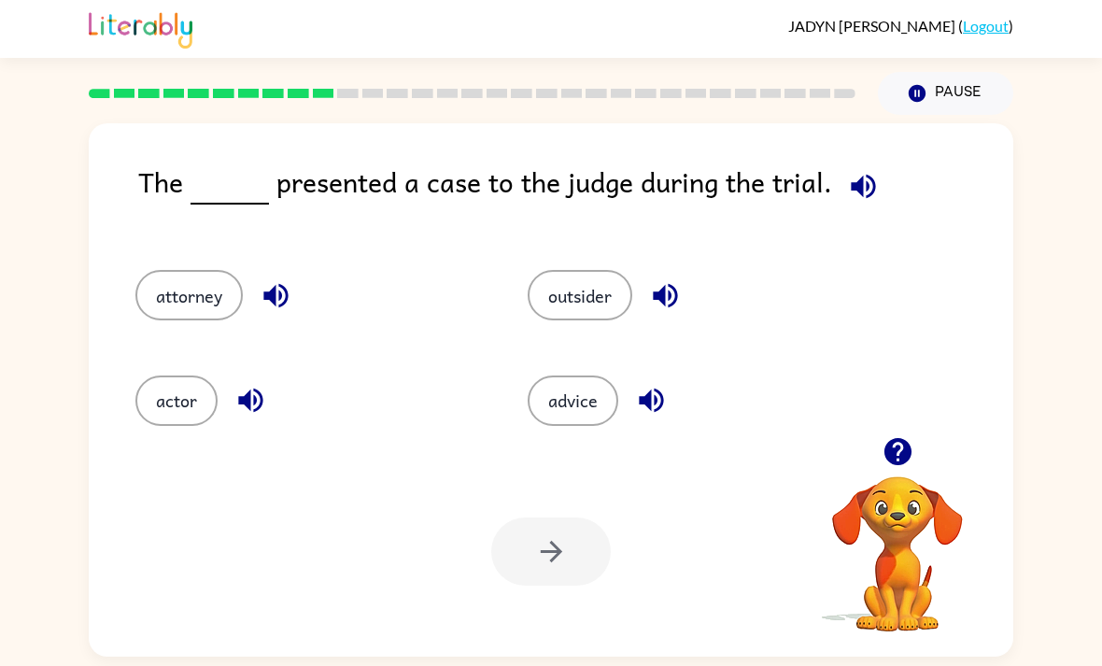
click at [190, 270] on button "attorney" at bounding box center [188, 295] width 107 height 50
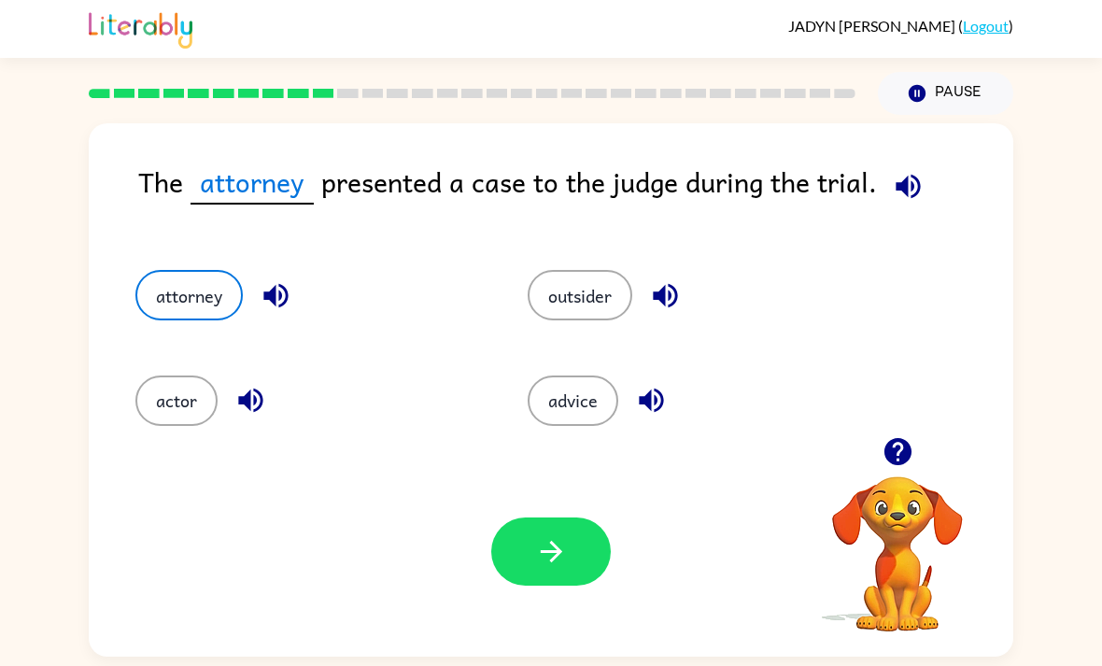
click at [546, 530] on button "button" at bounding box center [551, 551] width 120 height 68
click at [546, 530] on div at bounding box center [551, 551] width 120 height 68
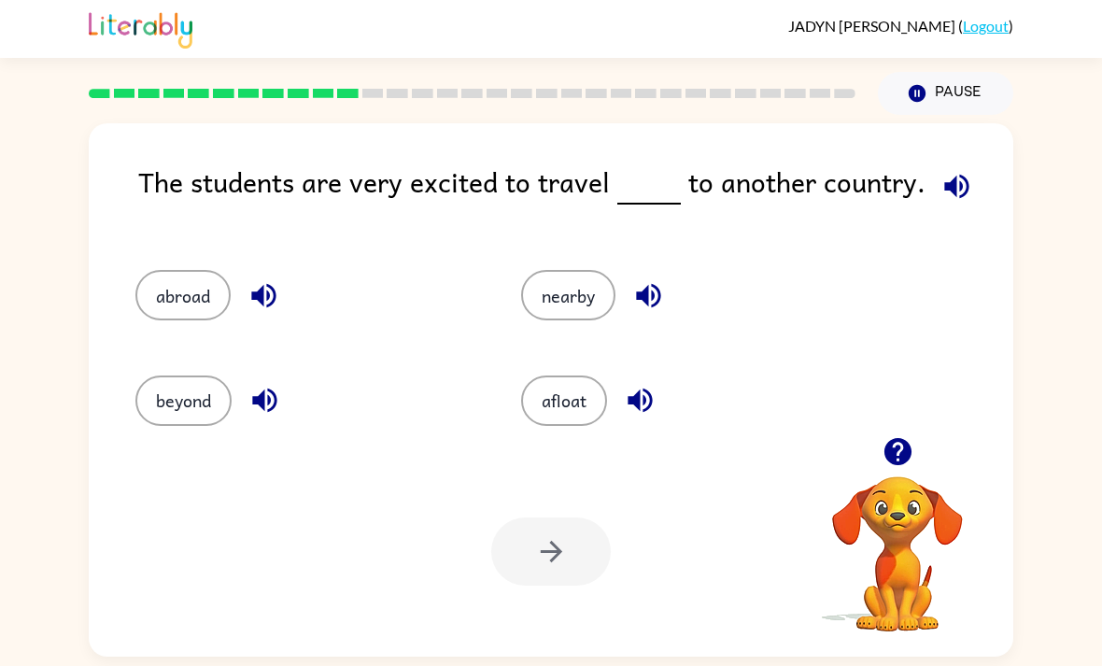
click at [569, 270] on button "nearby" at bounding box center [568, 295] width 94 height 50
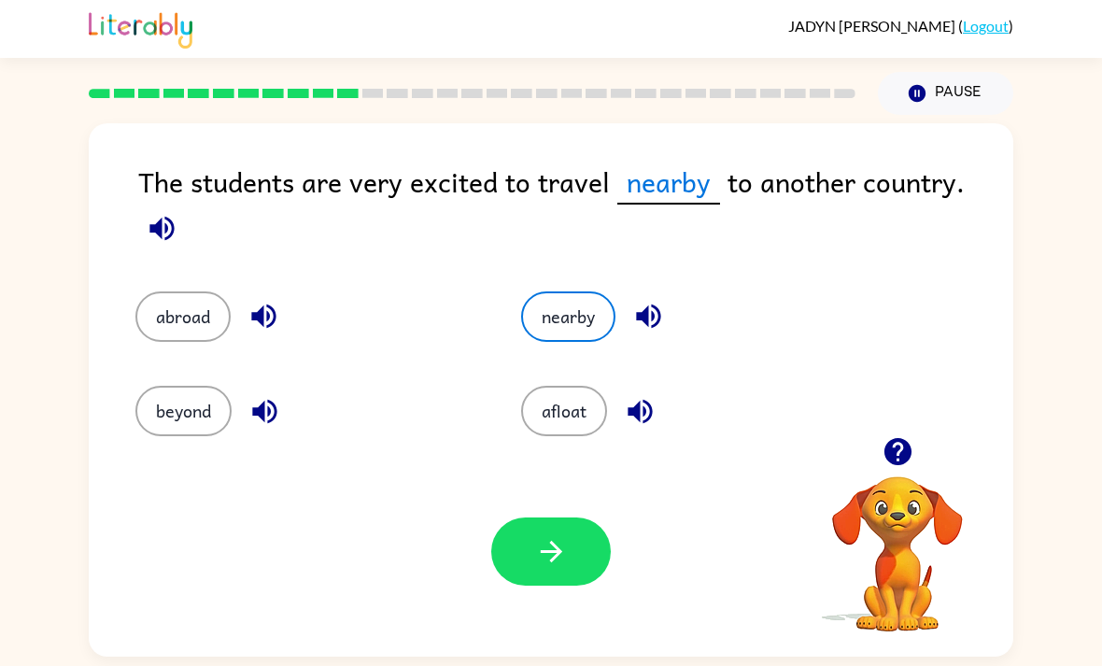
click at [546, 535] on icon "button" at bounding box center [551, 551] width 33 height 33
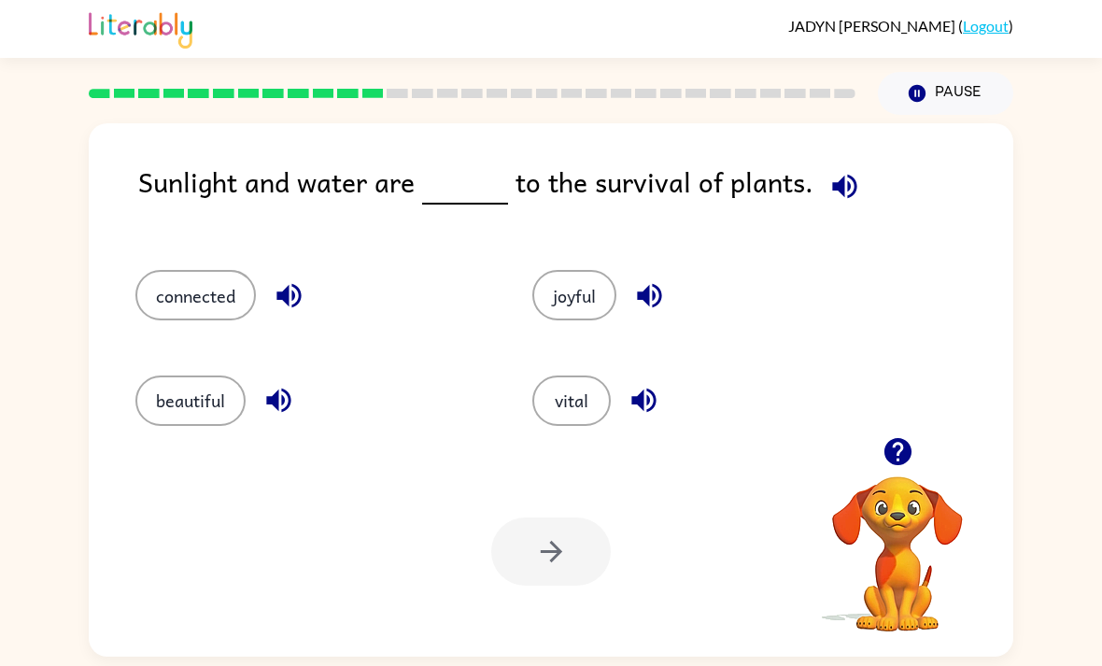
click at [212, 270] on button "connected" at bounding box center [195, 295] width 120 height 50
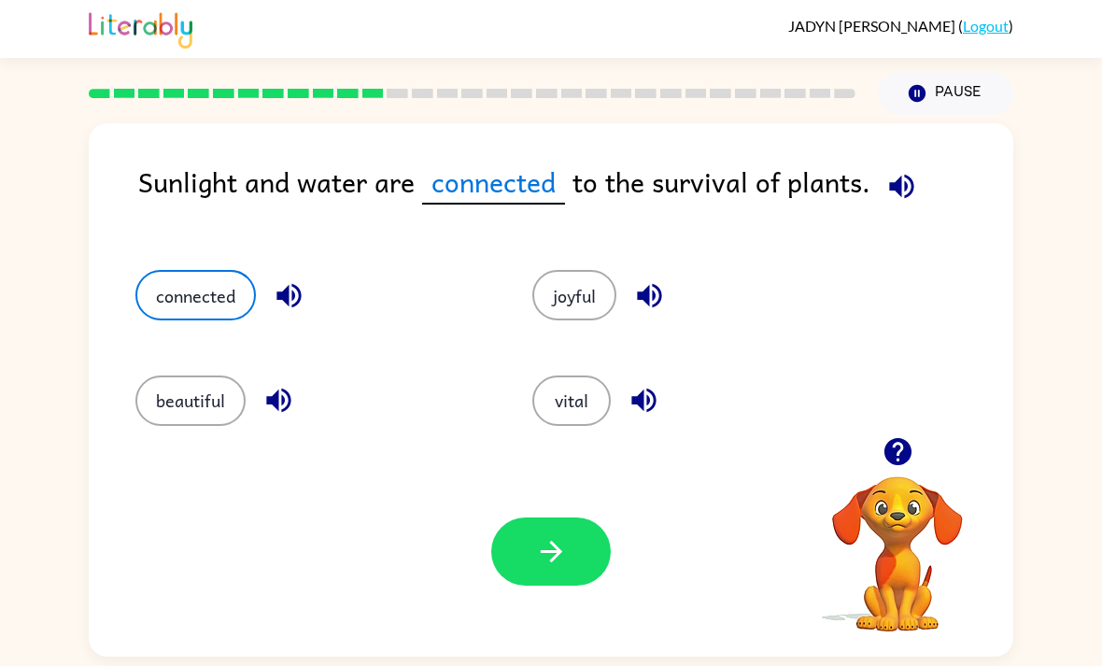
click at [528, 517] on button "button" at bounding box center [551, 551] width 120 height 68
click at [528, 517] on div at bounding box center [551, 551] width 120 height 68
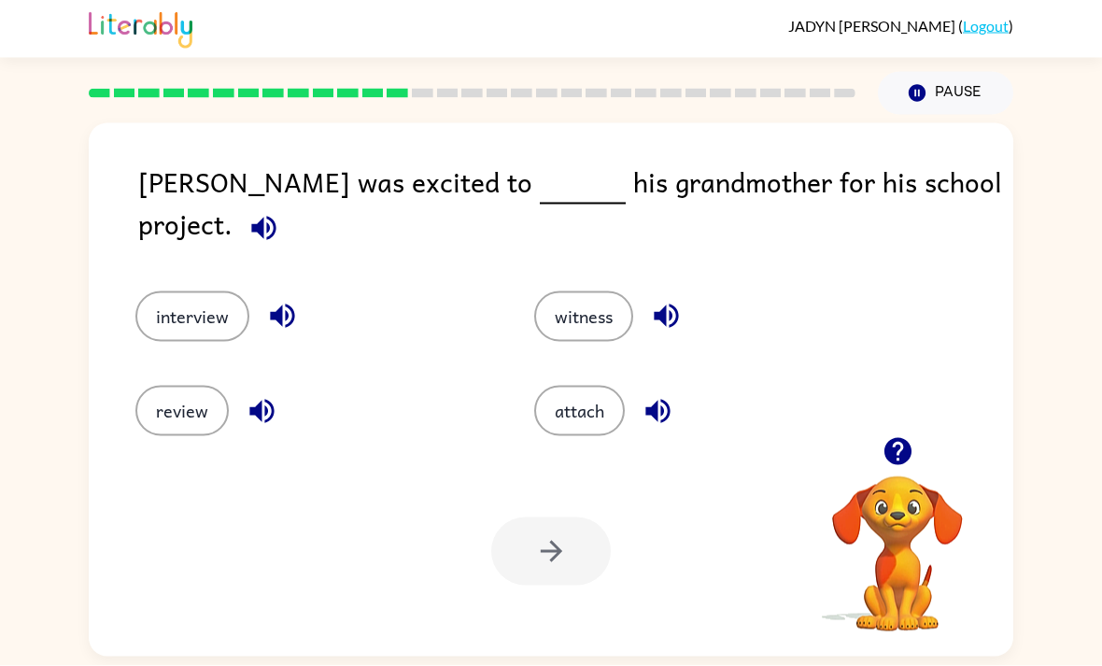
scroll to position [0, 0]
click at [167, 301] on button "interview" at bounding box center [192, 316] width 114 height 50
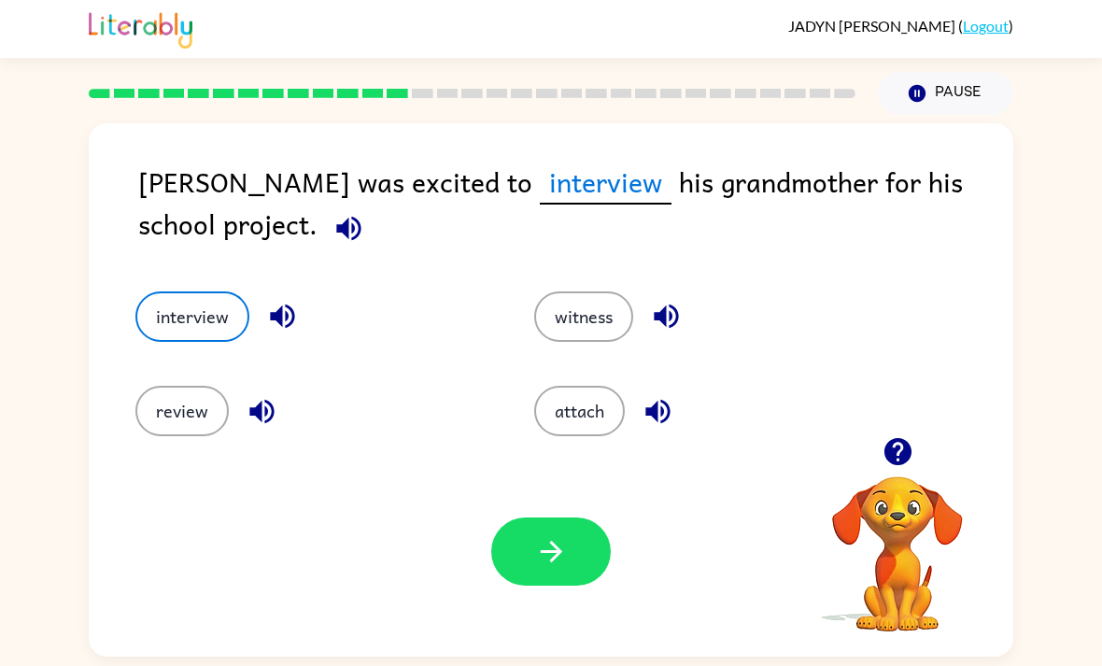
click at [515, 520] on div "Your browser must support playing .mp4 files to use Literably. Please try using…" at bounding box center [551, 551] width 924 height 210
click at [521, 542] on button "button" at bounding box center [551, 551] width 120 height 68
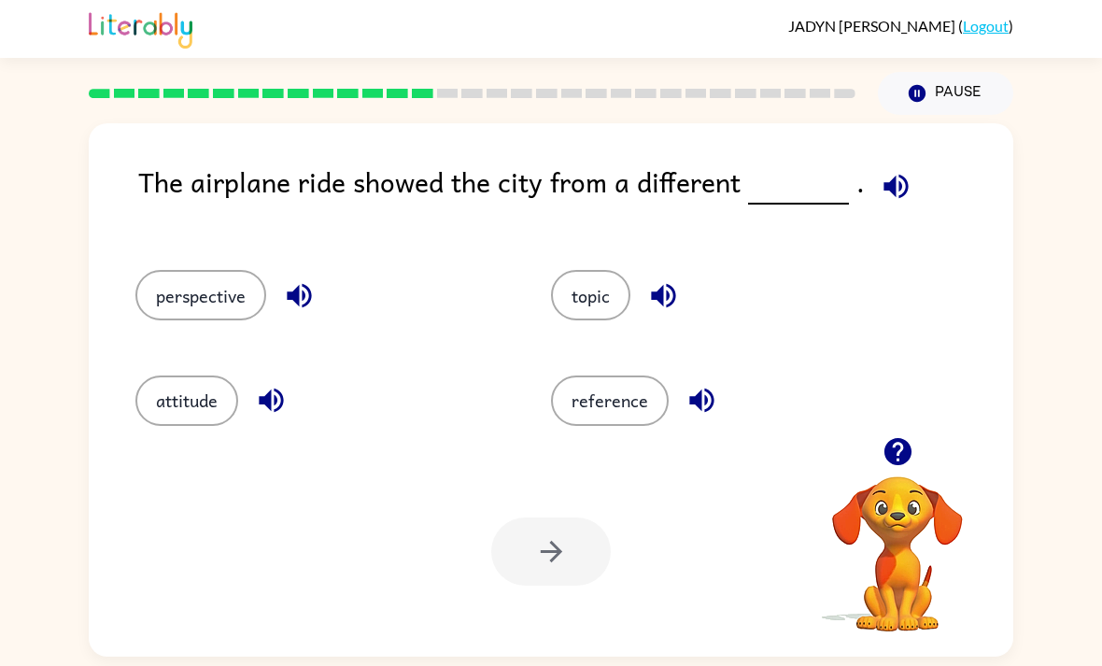
click at [177, 290] on button "perspective" at bounding box center [200, 295] width 131 height 50
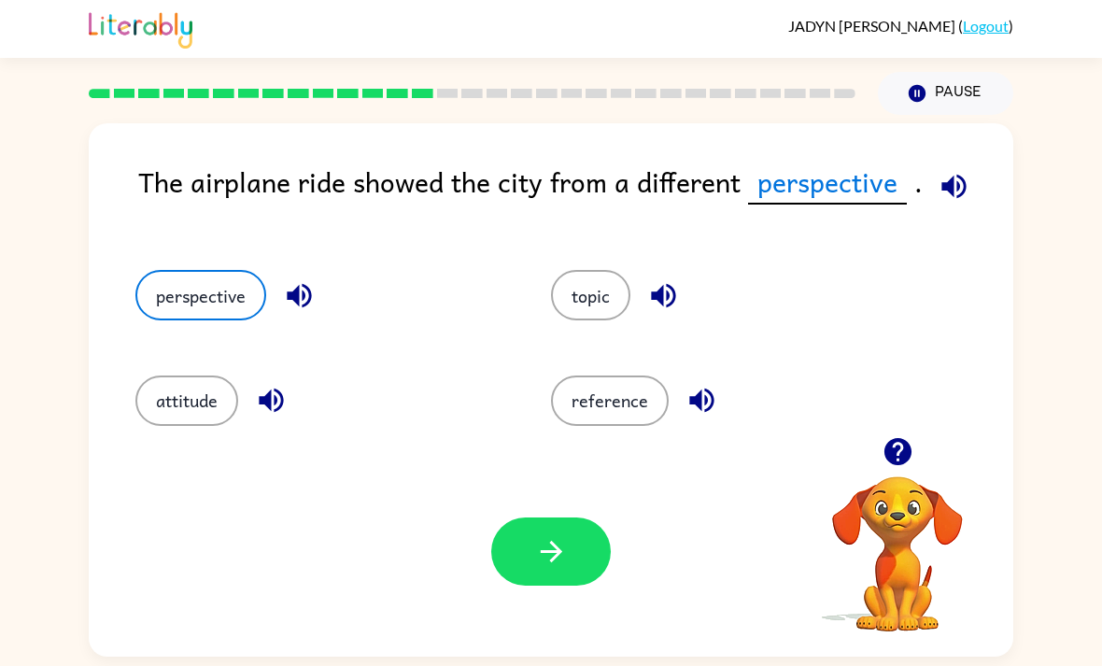
click at [547, 583] on button "button" at bounding box center [551, 551] width 120 height 68
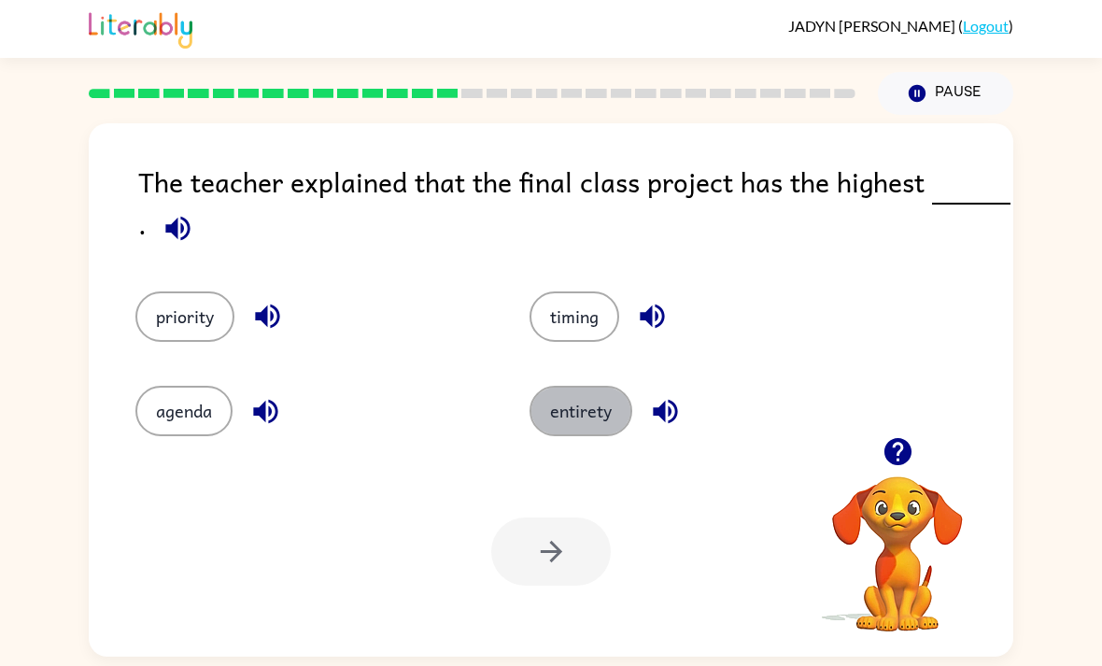
click at [556, 413] on button "entirety" at bounding box center [580, 411] width 103 height 50
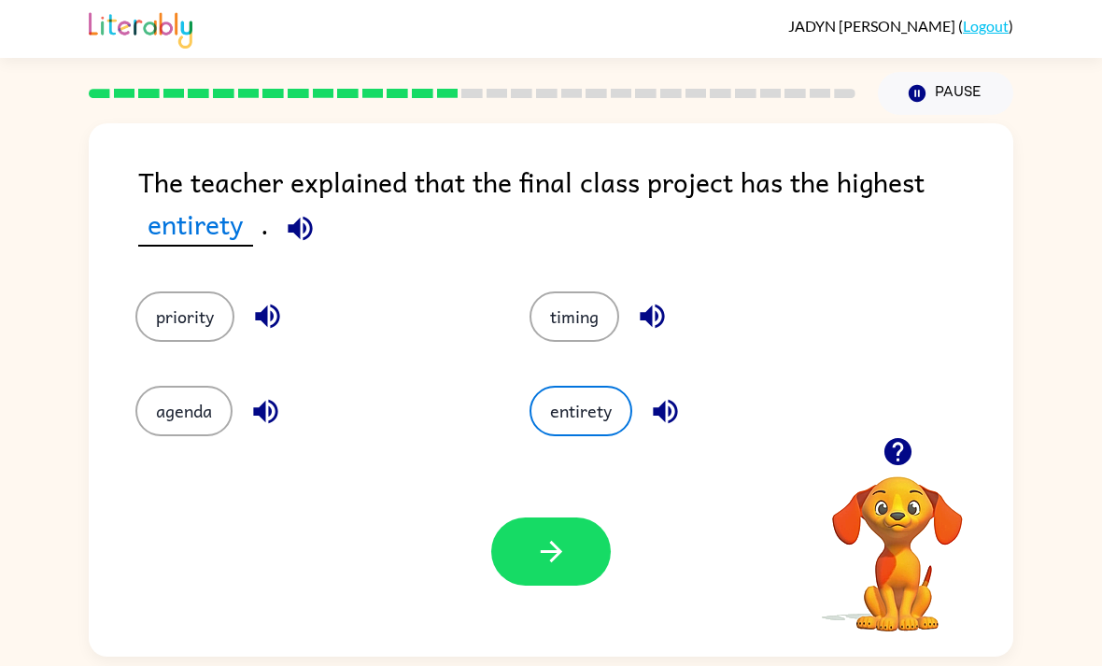
click at [164, 342] on button "priority" at bounding box center [184, 316] width 99 height 50
click at [153, 401] on button "agenda" at bounding box center [183, 411] width 97 height 50
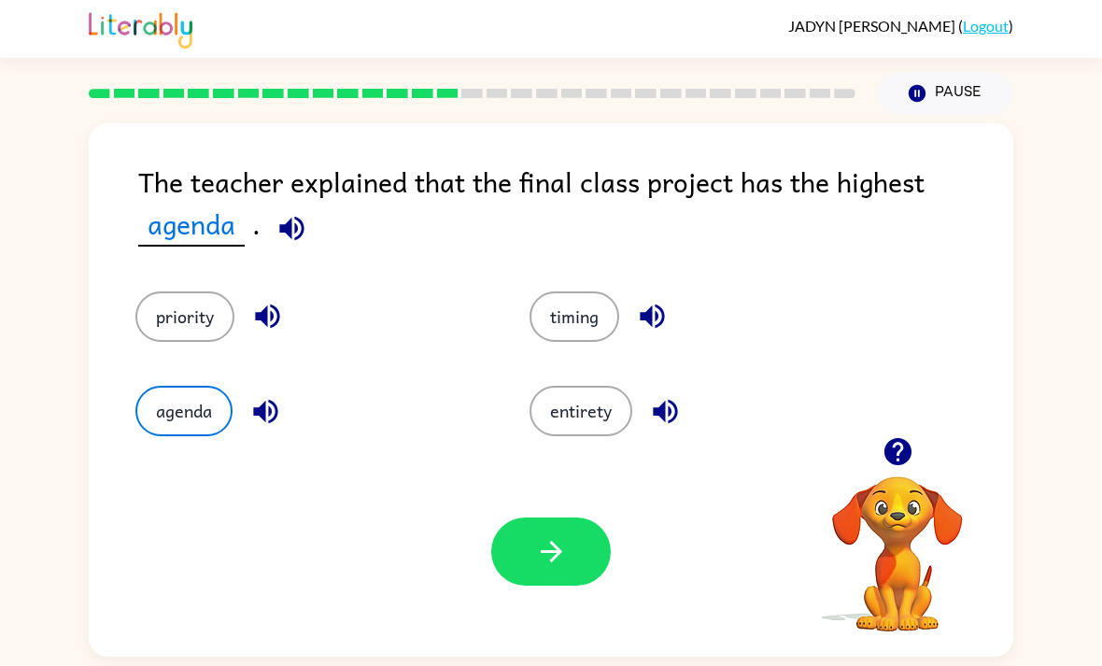
click at [162, 331] on button "priority" at bounding box center [184, 316] width 99 height 50
click at [560, 542] on button "button" at bounding box center [551, 551] width 120 height 68
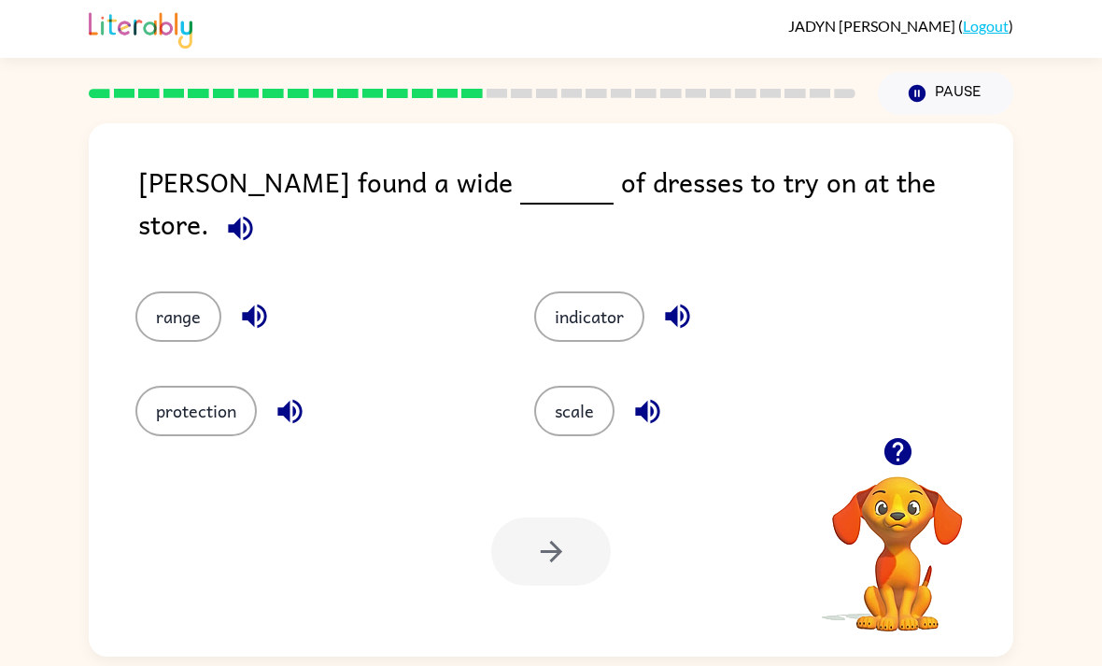
click at [318, 628] on div "Your browser must support playing .mp4 files to use Literably. Please try using…" at bounding box center [551, 551] width 924 height 210
click at [137, 471] on div "Your browser must support playing .mp4 files to use Literably. Please try using…" at bounding box center [551, 551] width 924 height 210
click at [174, 291] on button "range" at bounding box center [178, 316] width 86 height 50
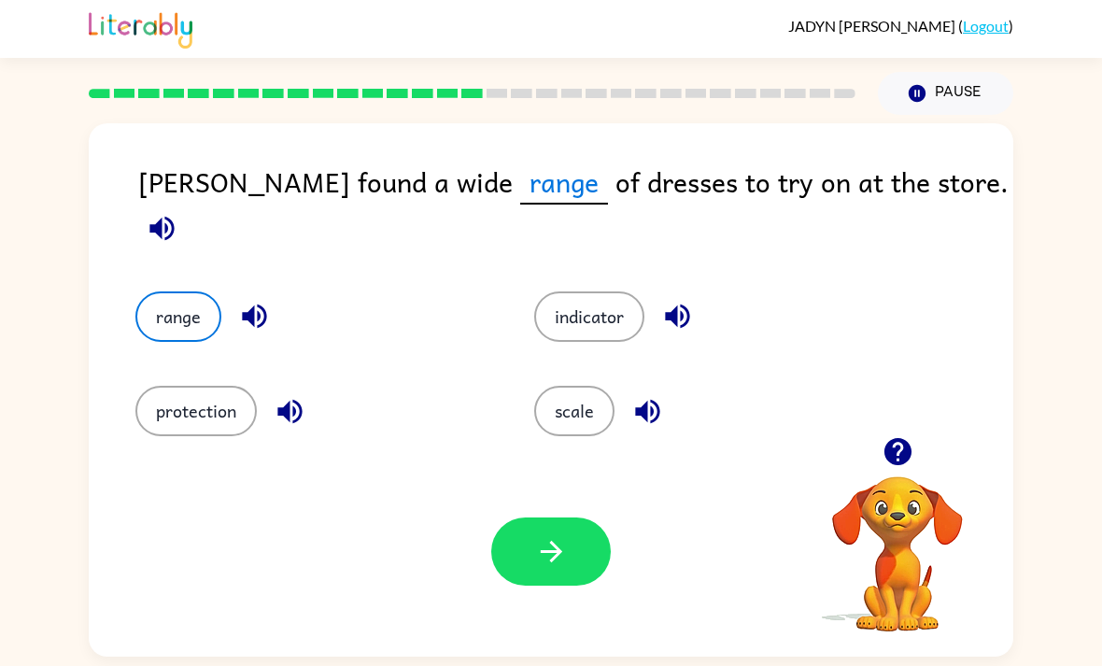
click at [533, 525] on button "button" at bounding box center [551, 551] width 120 height 68
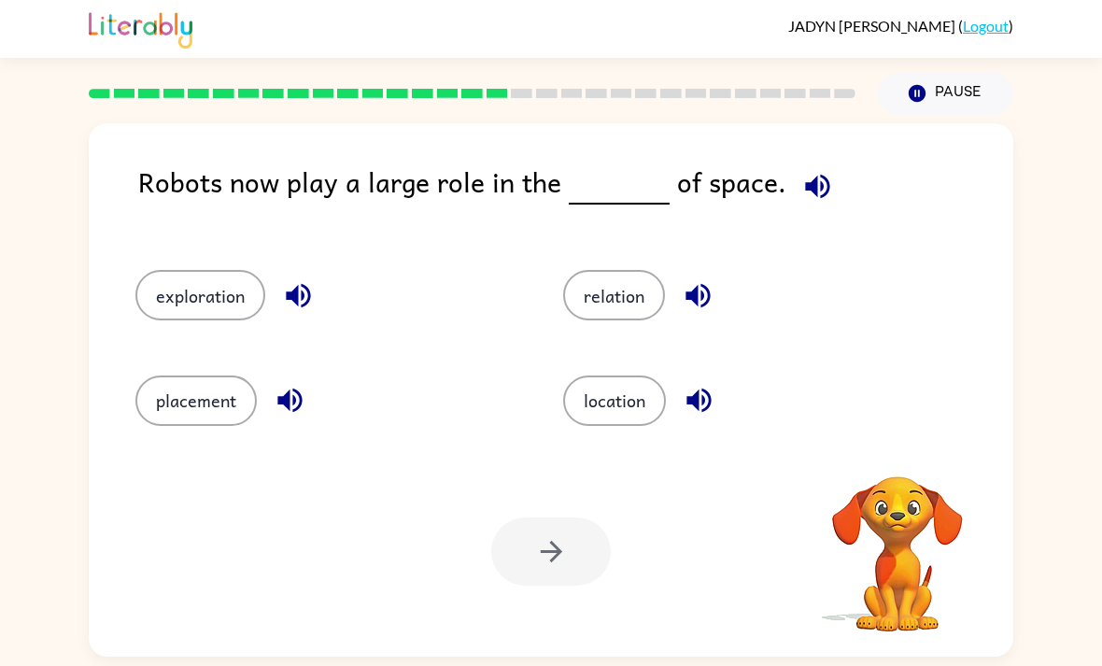
click at [430, 656] on div "[PERSON_NAME] ( Logout ) Pause Pause Robots now play a large role in the of spa…" at bounding box center [551, 333] width 1102 height 666
click at [140, 234] on div "exploration" at bounding box center [314, 286] width 428 height 105
click at [534, 517] on div at bounding box center [551, 551] width 120 height 68
click at [191, 270] on button "exploration" at bounding box center [200, 295] width 130 height 50
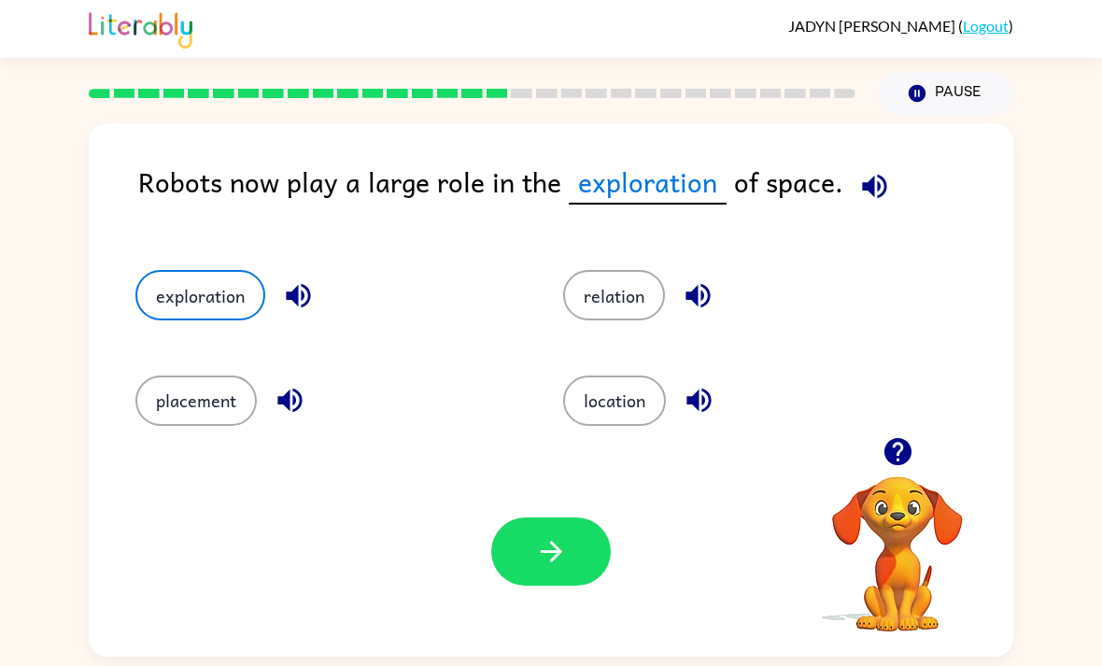
click at [583, 552] on div "Your browser must support playing .mp4 files to use Literably. Please try using…" at bounding box center [551, 551] width 924 height 210
click at [528, 517] on button "button" at bounding box center [551, 551] width 120 height 68
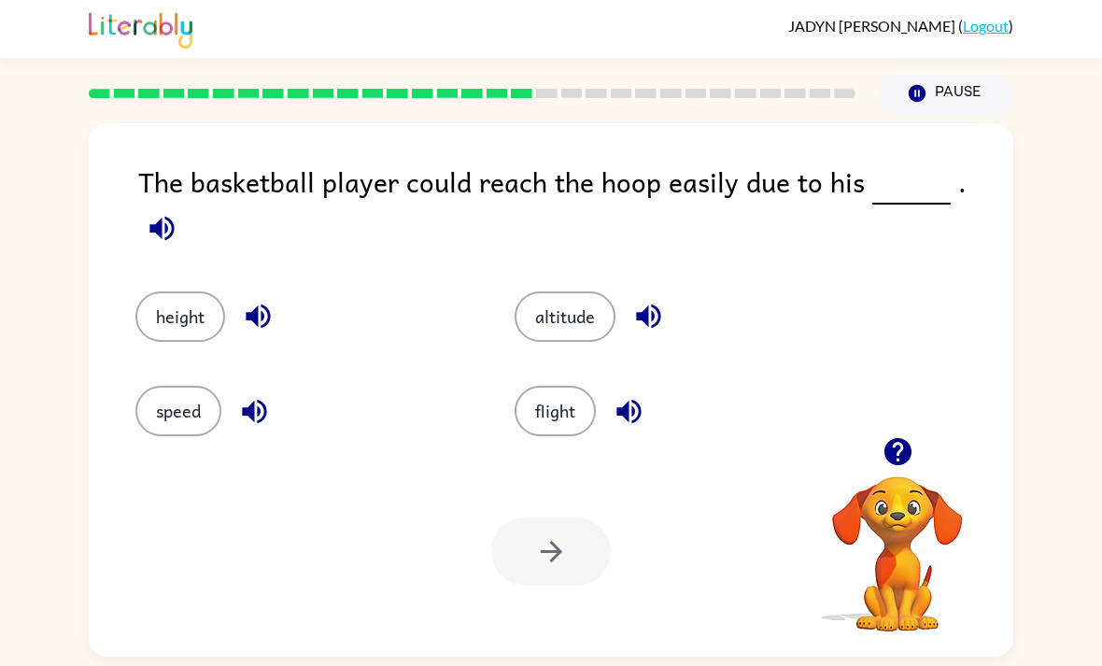
click at [184, 291] on button "height" at bounding box center [180, 316] width 90 height 50
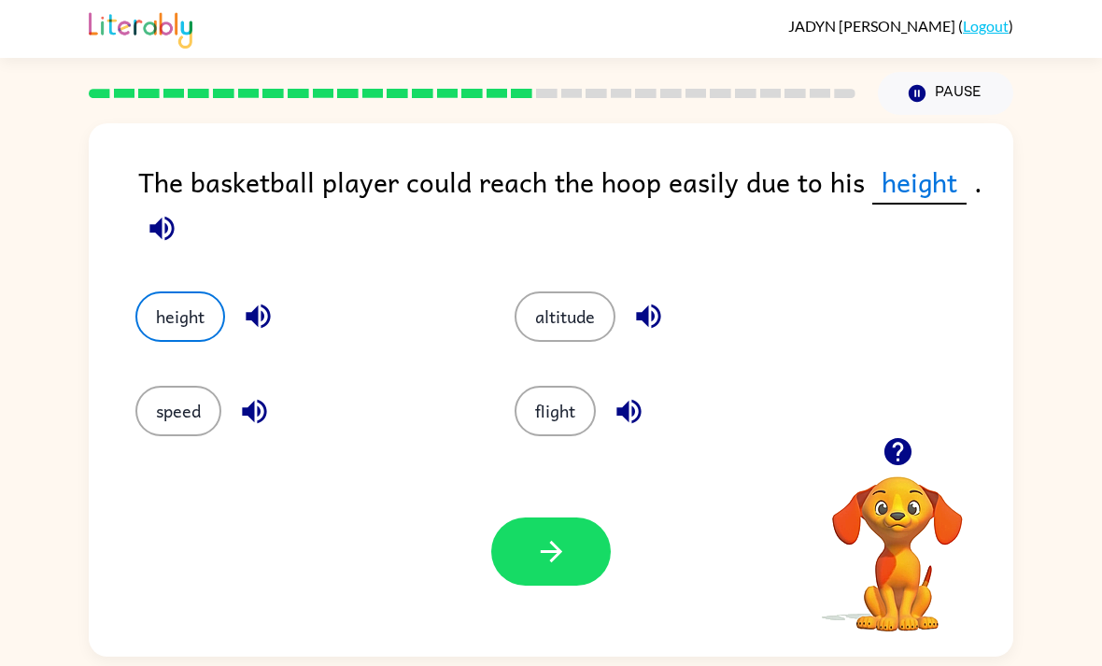
click at [532, 531] on button "button" at bounding box center [551, 551] width 120 height 68
click at [532, 531] on div at bounding box center [551, 551] width 120 height 68
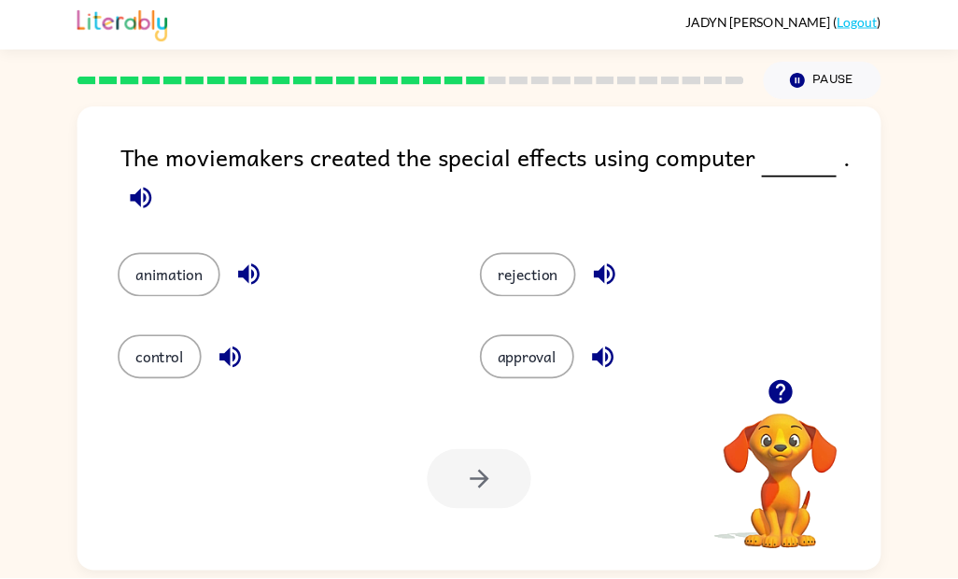
scroll to position [0, 0]
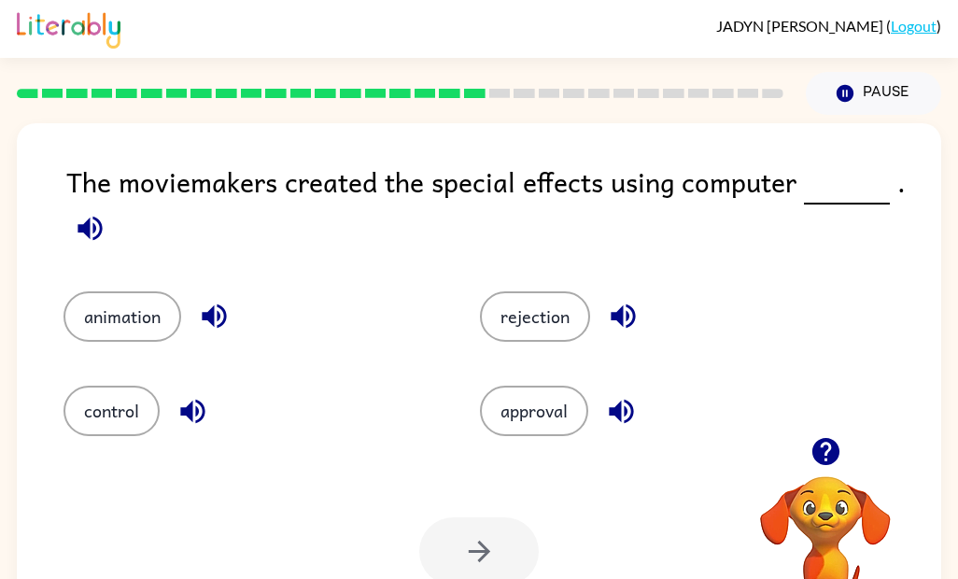
click at [746, 409] on div "approval" at bounding box center [666, 411] width 373 height 50
click at [174, 315] on button "animation" at bounding box center [122, 316] width 118 height 50
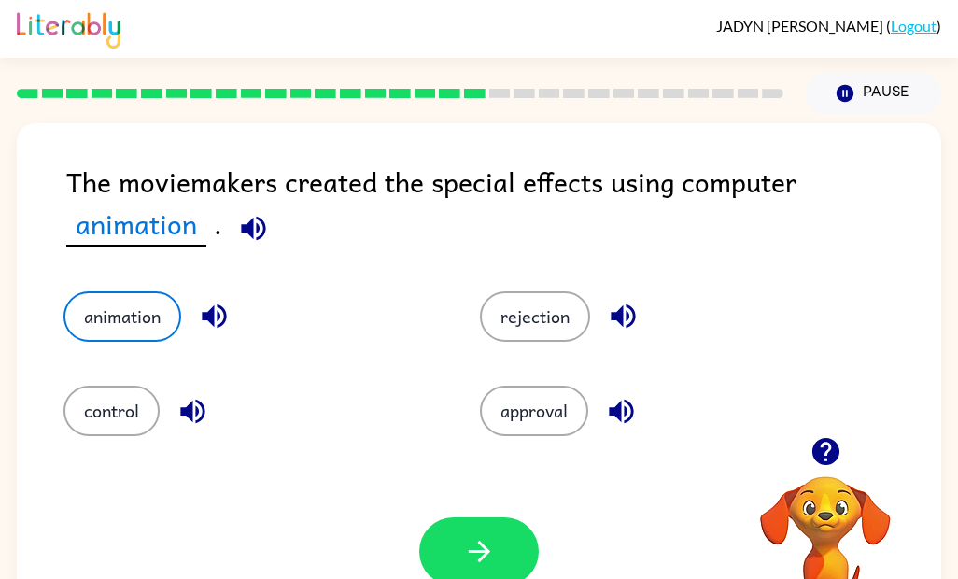
click at [219, 305] on icon "button" at bounding box center [214, 316] width 33 height 33
click at [26, 295] on div "The moviemakers created the special effects using computer animation . animatio…" at bounding box center [479, 389] width 924 height 533
click at [91, 419] on button "control" at bounding box center [111, 411] width 96 height 50
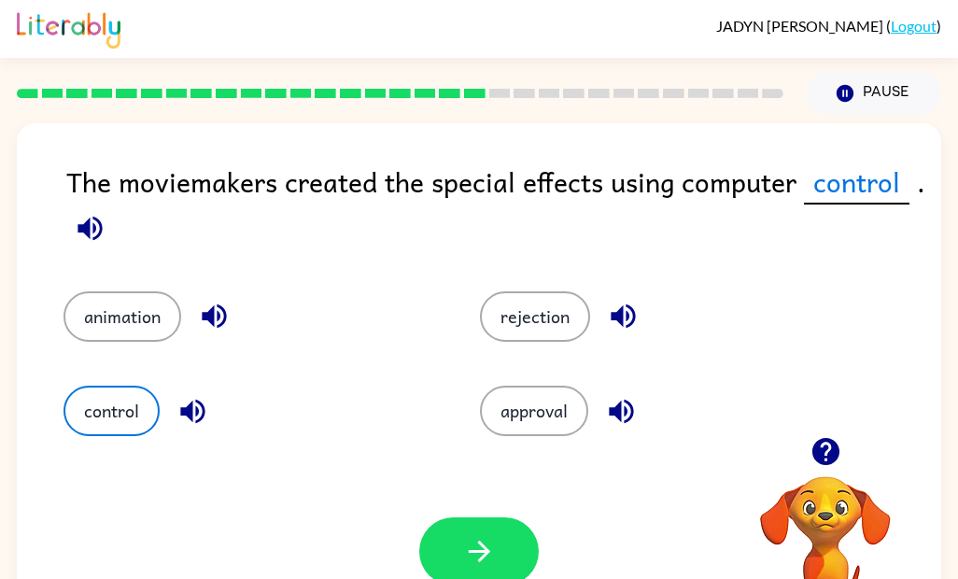
click at [458, 526] on button "button" at bounding box center [479, 551] width 120 height 68
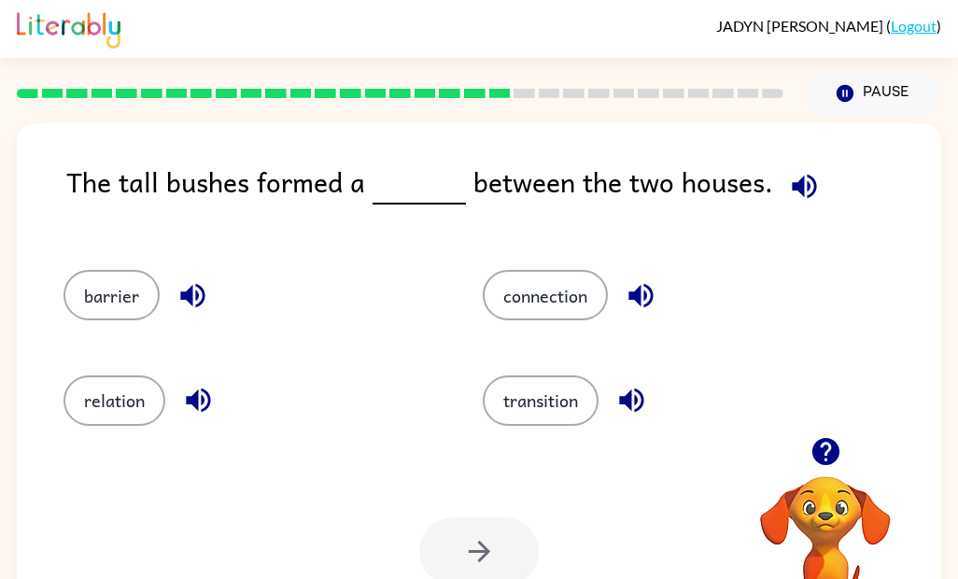
click at [190, 292] on icon "button" at bounding box center [192, 296] width 24 height 24
click at [83, 315] on button "barrier" at bounding box center [111, 295] width 96 height 50
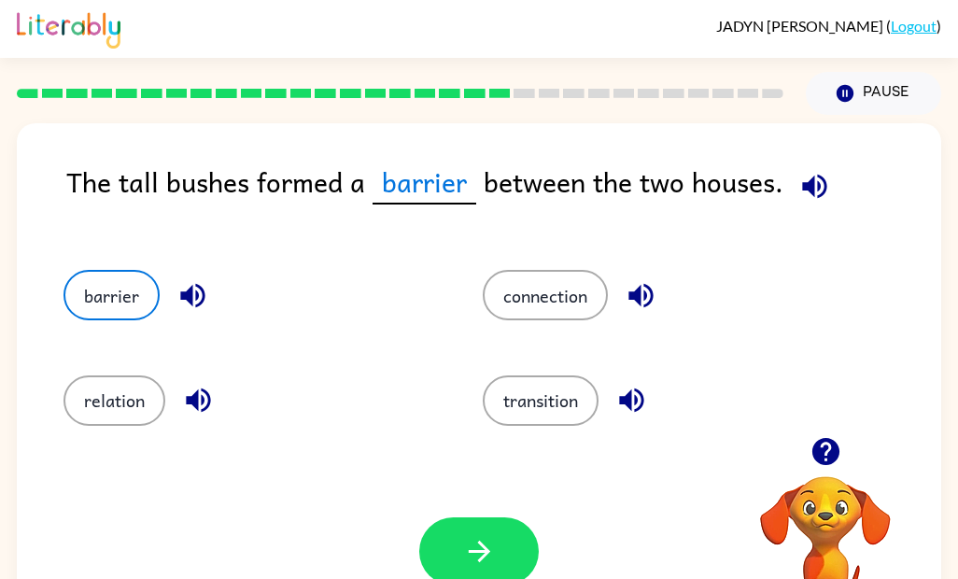
click at [475, 544] on icon "button" at bounding box center [479, 551] width 33 height 33
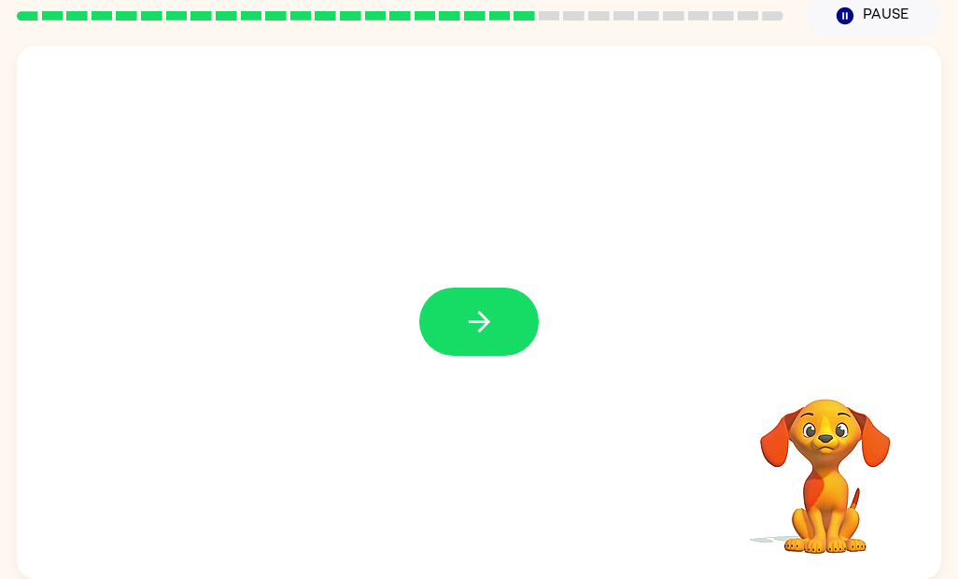
scroll to position [78, 0]
click at [432, 313] on button "button" at bounding box center [479, 322] width 120 height 68
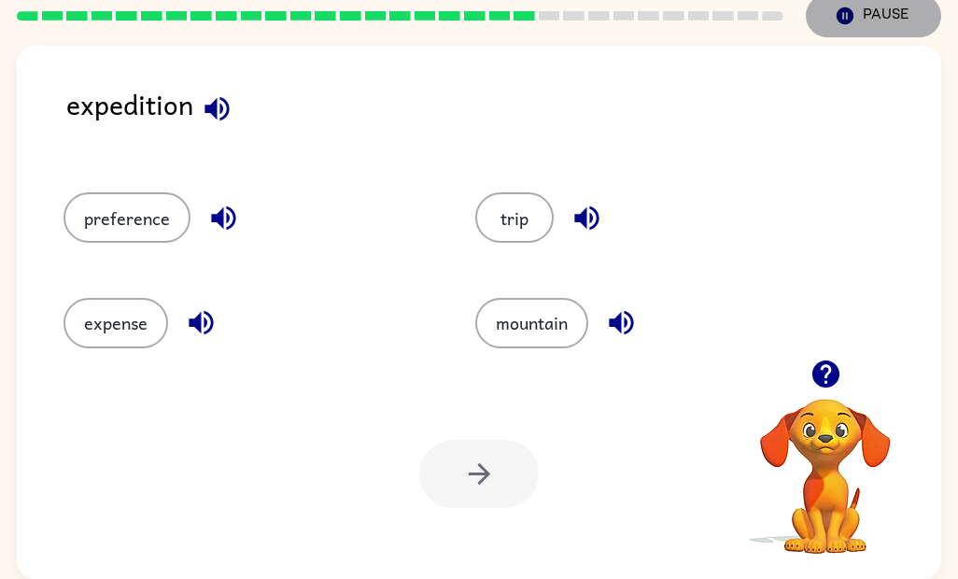
click at [873, 16] on button "Pause Pause" at bounding box center [873, 15] width 135 height 43
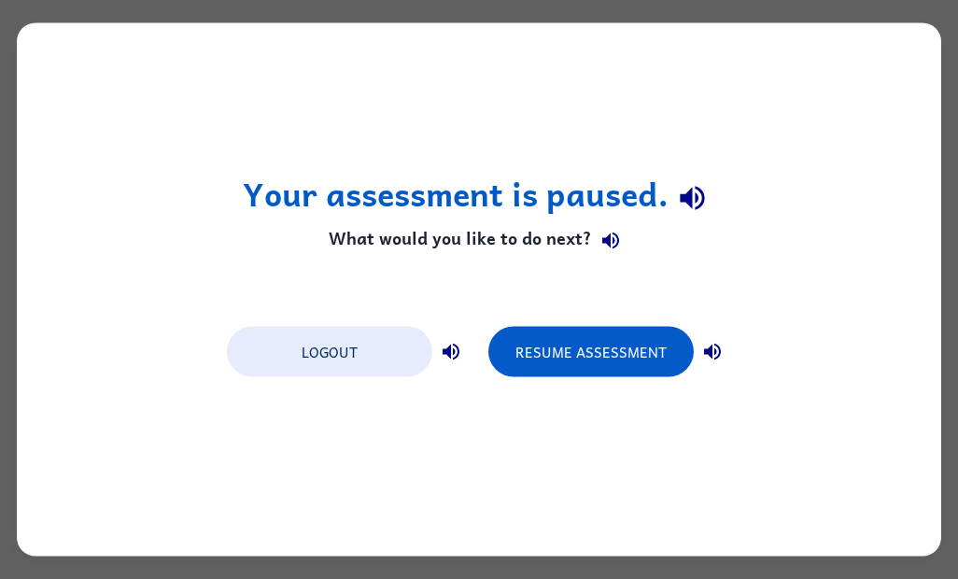
click at [567, 362] on button "Resume Assessment" at bounding box center [590, 352] width 205 height 50
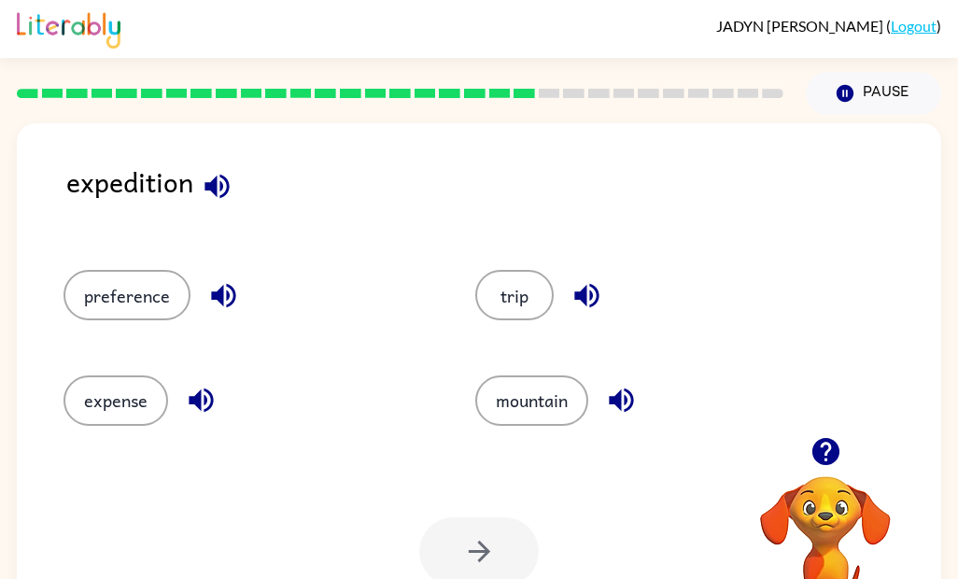
click at [511, 395] on button "mountain" at bounding box center [531, 400] width 113 height 50
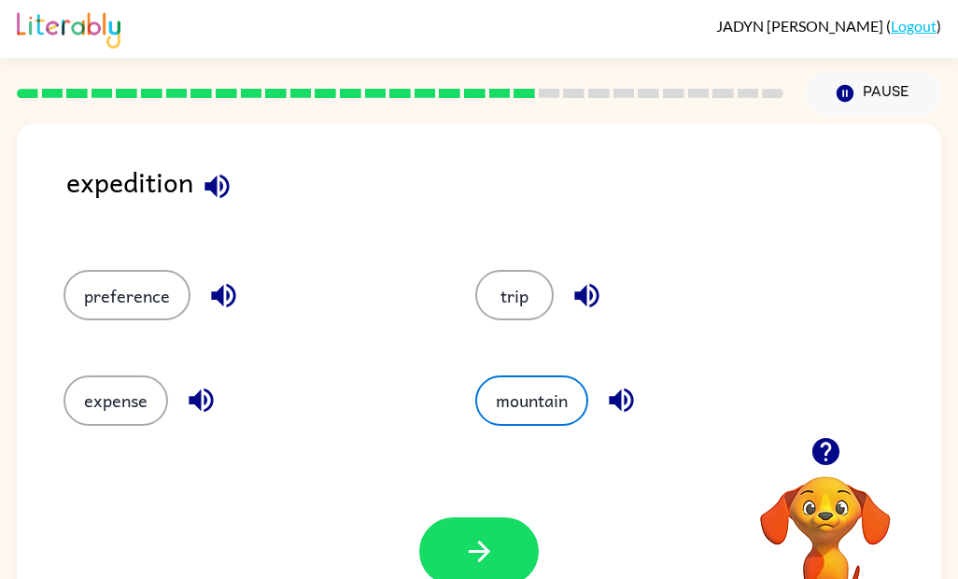
click at [469, 524] on button "button" at bounding box center [479, 551] width 120 height 68
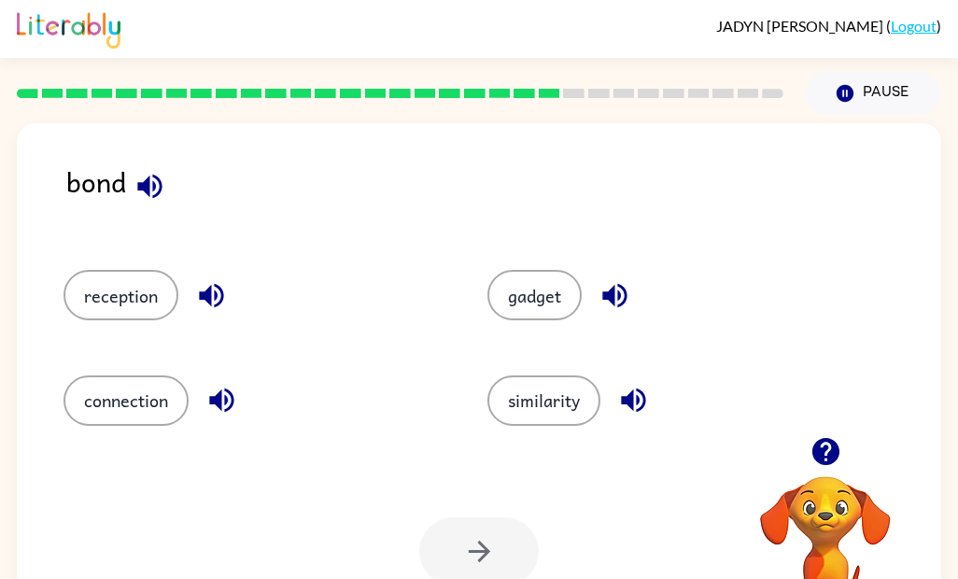
click at [80, 406] on button "connection" at bounding box center [125, 400] width 125 height 50
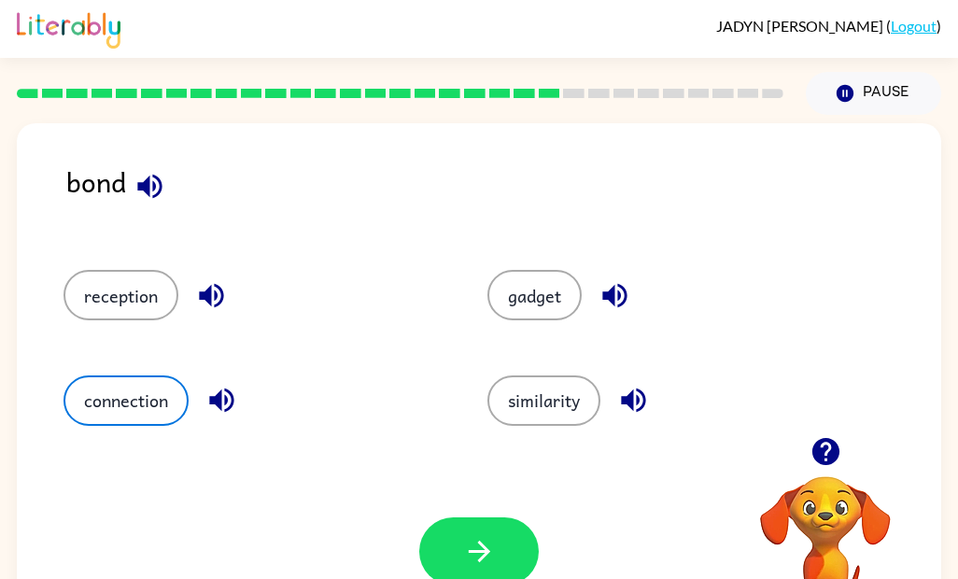
click at [446, 556] on button "button" at bounding box center [479, 551] width 120 height 68
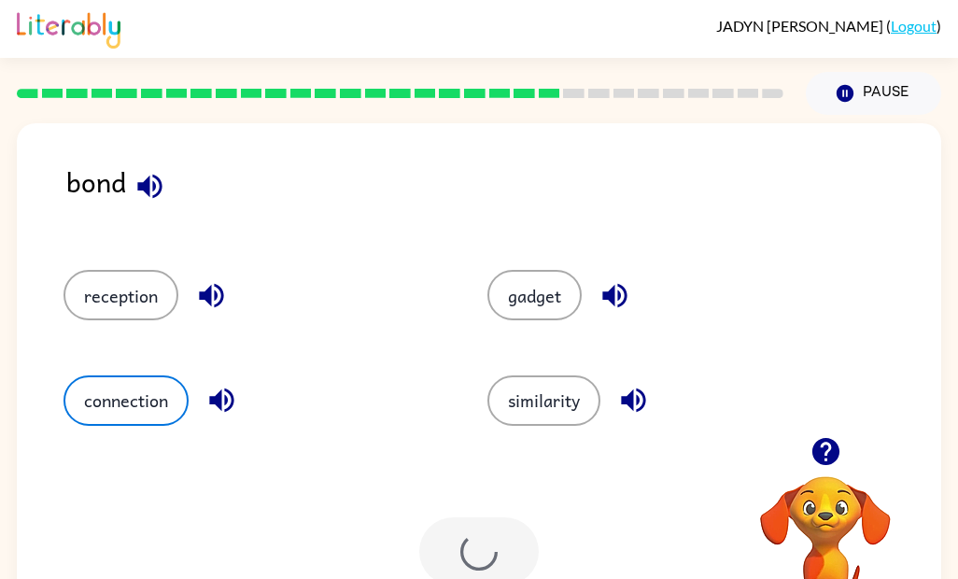
click at [445, 555] on div at bounding box center [479, 551] width 120 height 68
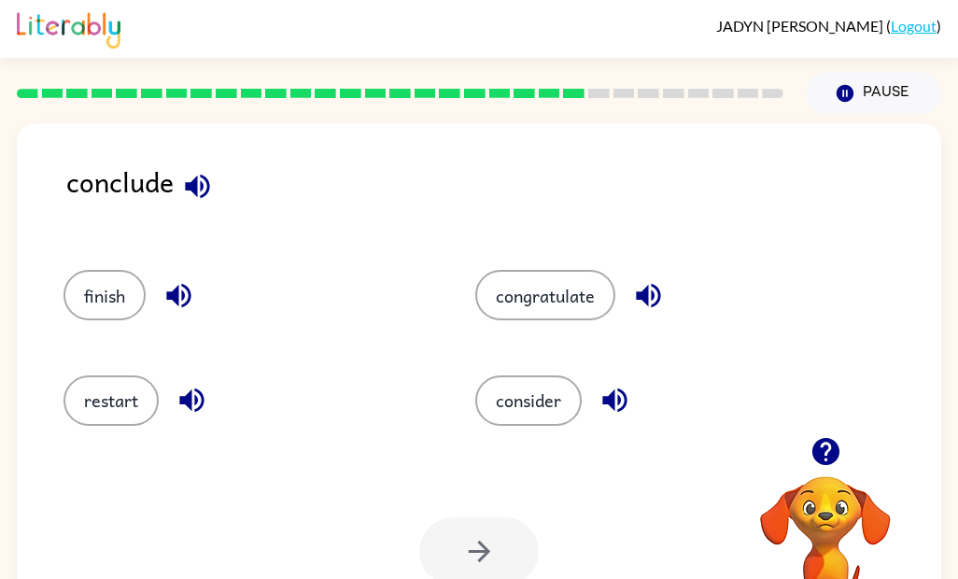
click at [100, 312] on button "finish" at bounding box center [104, 295] width 82 height 50
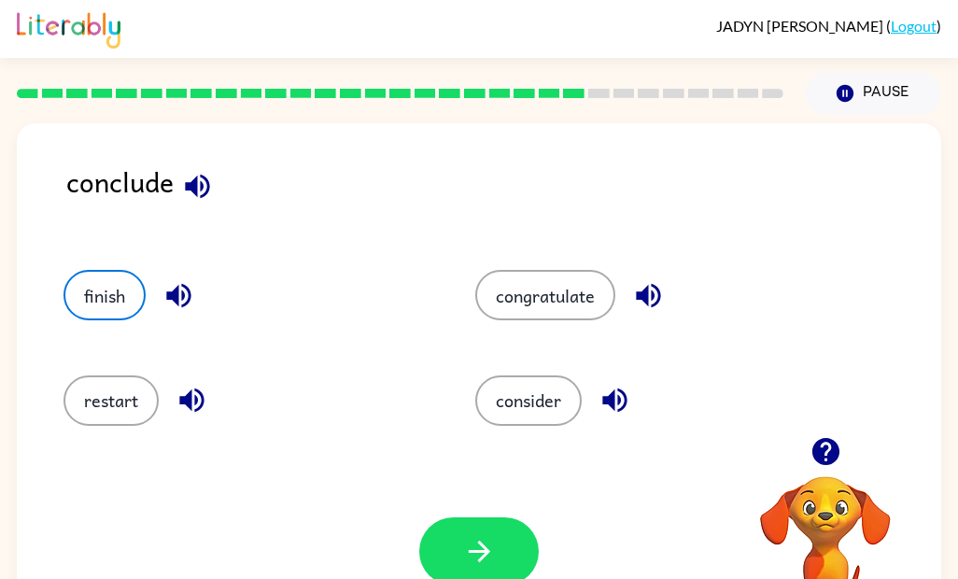
click at [451, 553] on button "button" at bounding box center [479, 551] width 120 height 68
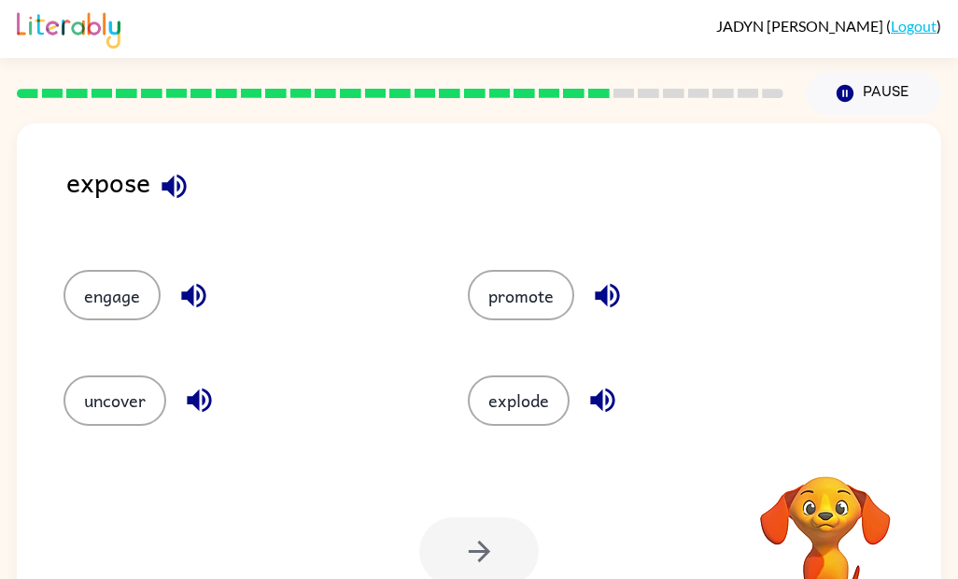
click at [136, 394] on button "uncover" at bounding box center [114, 400] width 103 height 50
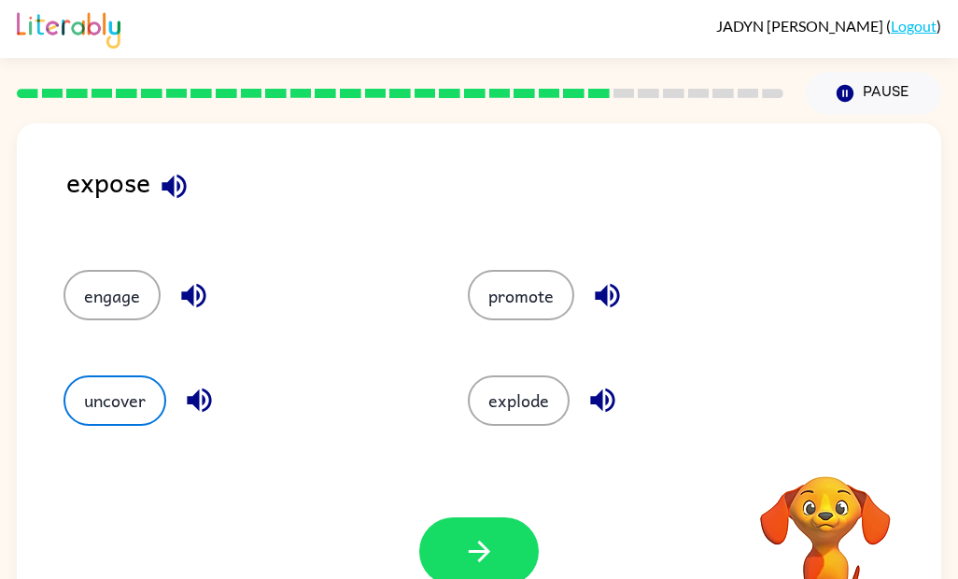
click at [136, 393] on button "uncover" at bounding box center [114, 400] width 103 height 50
click at [104, 395] on button "uncover" at bounding box center [114, 400] width 103 height 50
click at [103, 395] on button "uncover" at bounding box center [114, 400] width 103 height 50
click at [114, 424] on button "uncover" at bounding box center [114, 400] width 103 height 50
click at [113, 423] on button "uncover" at bounding box center [114, 400] width 103 height 50
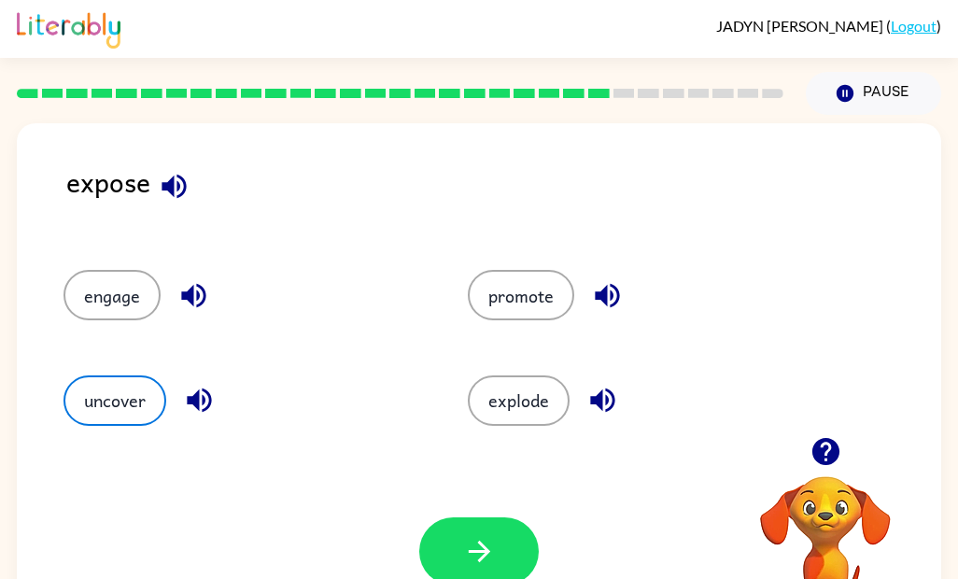
click at [438, 548] on button "button" at bounding box center [479, 551] width 120 height 68
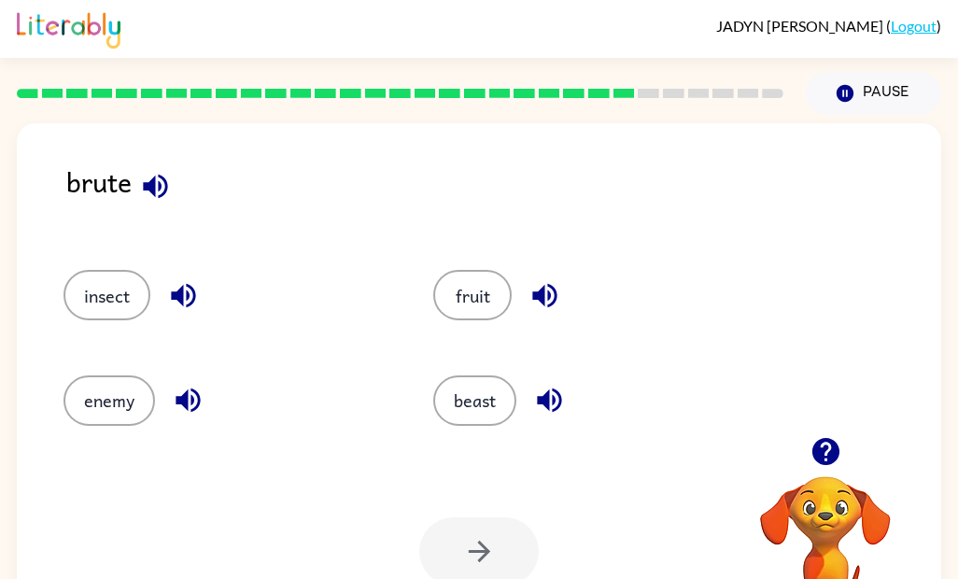
click at [486, 394] on button "beast" at bounding box center [474, 400] width 83 height 50
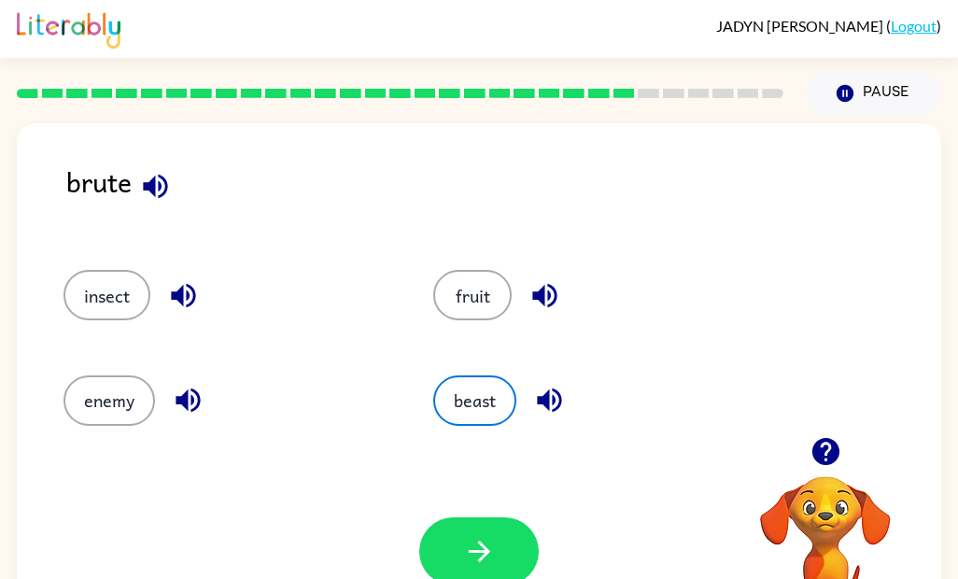
click at [499, 520] on button "button" at bounding box center [479, 551] width 120 height 68
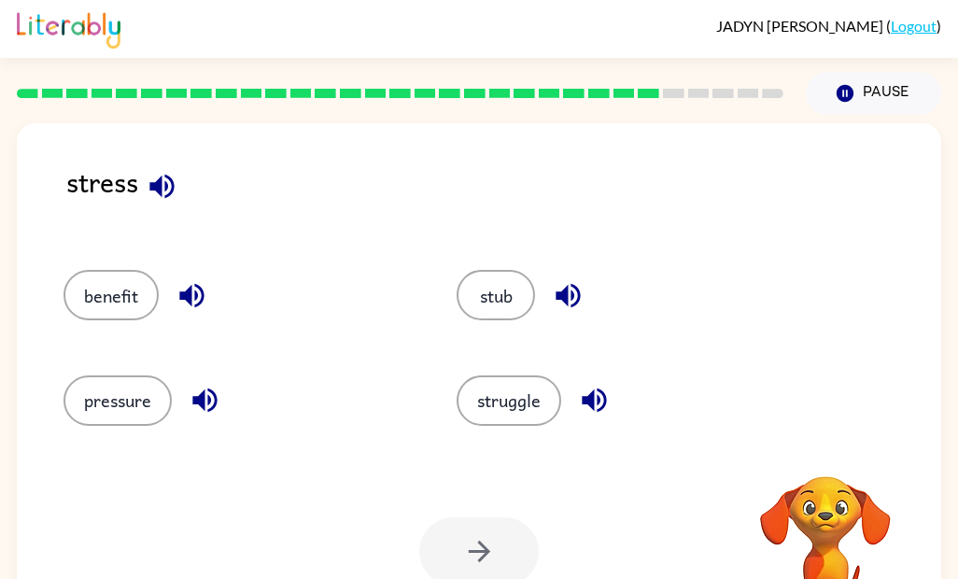
click at [476, 528] on div at bounding box center [479, 551] width 120 height 68
click at [461, 556] on div at bounding box center [479, 551] width 120 height 68
click at [108, 392] on button "pressure" at bounding box center [117, 400] width 108 height 50
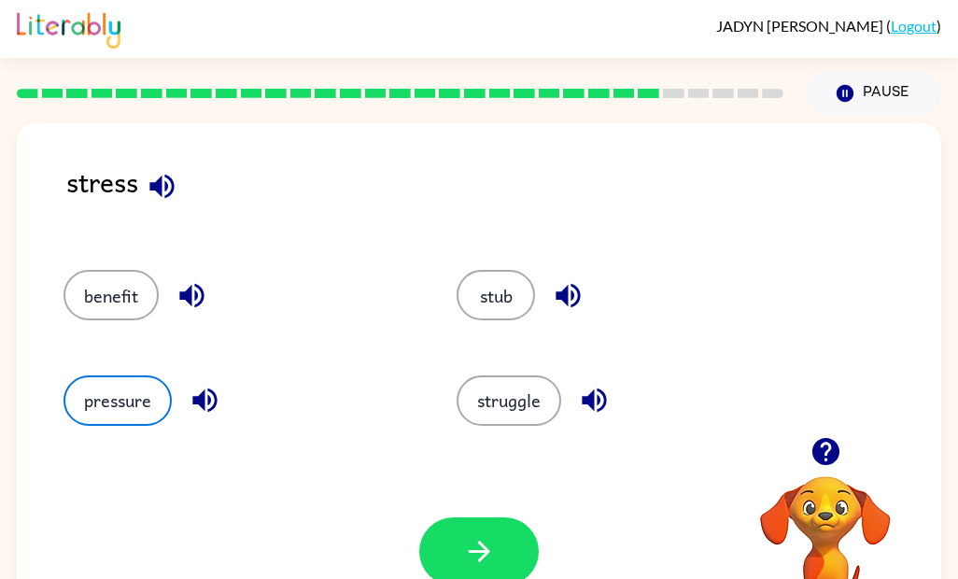
click at [502, 376] on button "struggle" at bounding box center [509, 400] width 105 height 50
click at [476, 518] on button "button" at bounding box center [479, 551] width 120 height 68
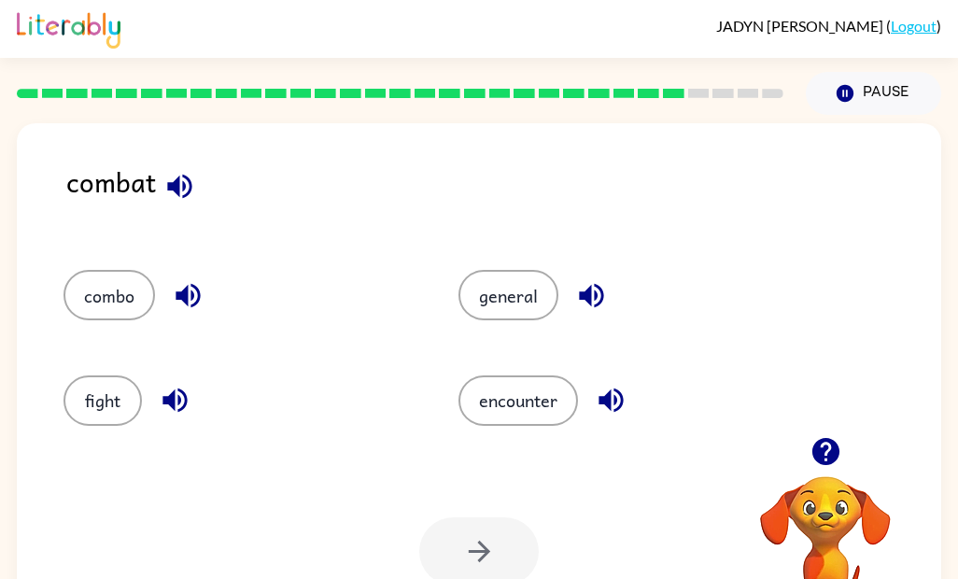
click at [401, 548] on div "Your browser must support playing .mp4 files to use Literably. Please try using…" at bounding box center [479, 551] width 924 height 210
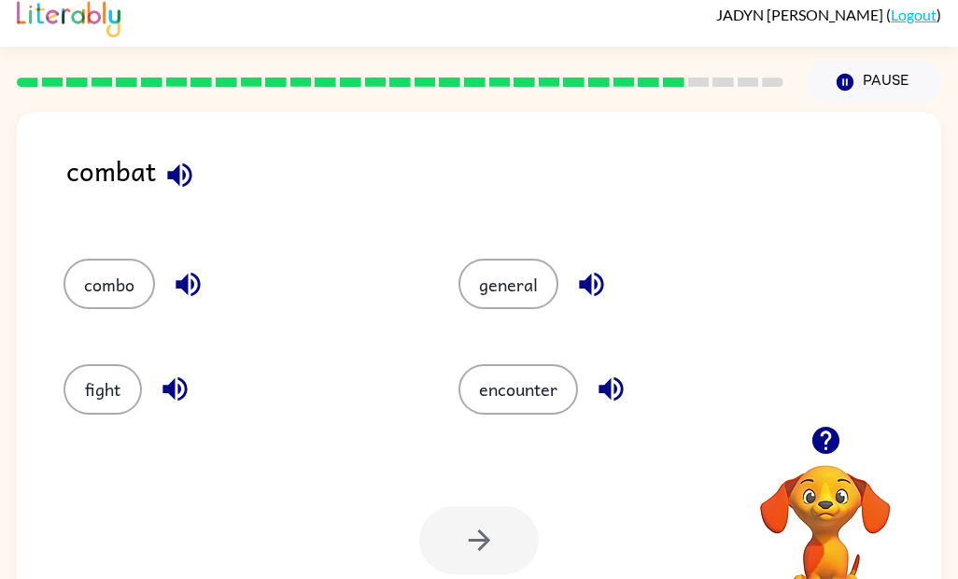
scroll to position [10, 0]
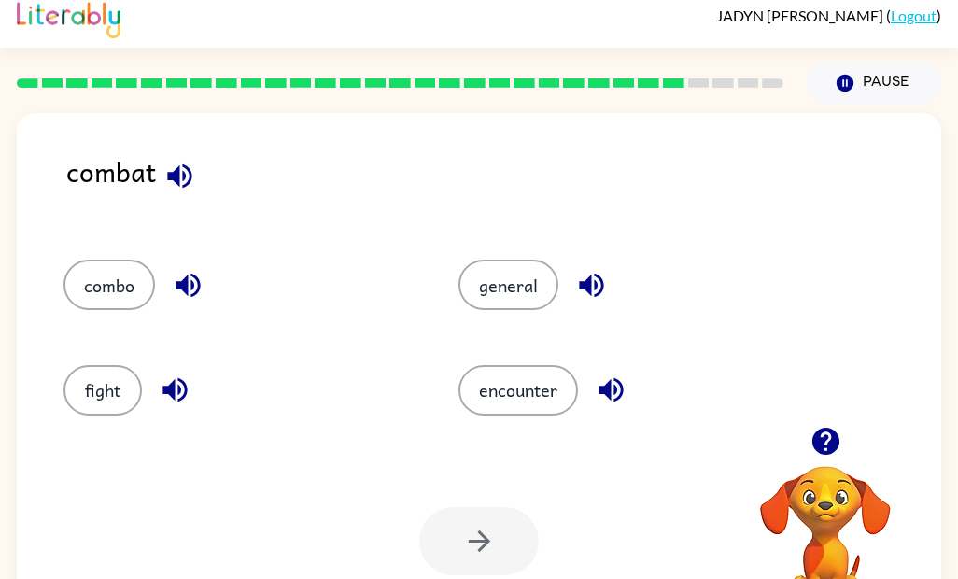
click at [315, 461] on div "Your browser must support playing .mp4 files to use Literably. Please try using…" at bounding box center [479, 541] width 924 height 210
click at [318, 474] on div "Your browser must support playing .mp4 files to use Literably. Please try using…" at bounding box center [479, 541] width 924 height 210
click at [331, 495] on div "Your browser must support playing .mp4 files to use Literably. Please try using…" at bounding box center [479, 541] width 924 height 210
click at [95, 388] on button "fight" at bounding box center [102, 390] width 78 height 50
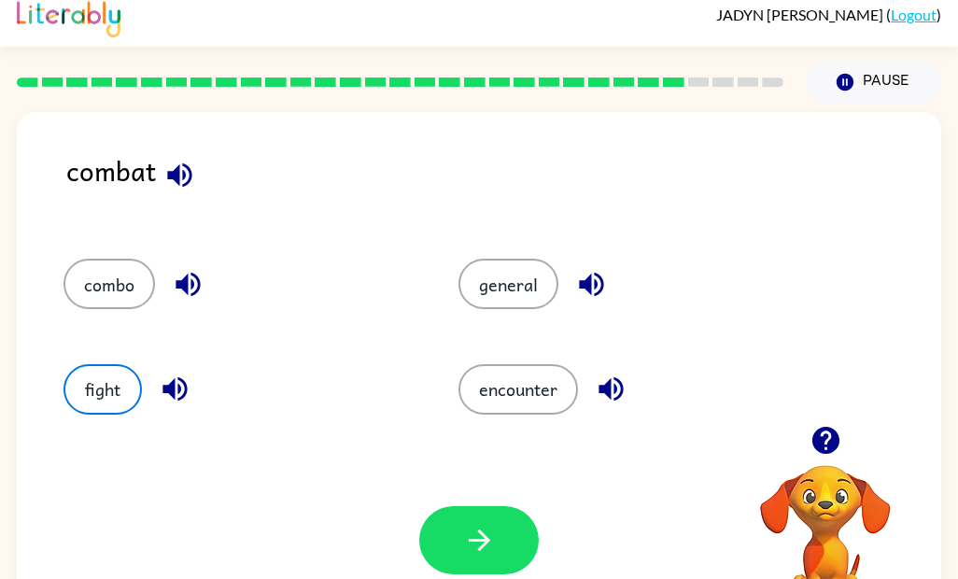
click at [426, 497] on div "Your browser must support playing .mp4 files to use Literably. Please try using…" at bounding box center [479, 540] width 924 height 210
click at [457, 551] on button "button" at bounding box center [479, 540] width 120 height 68
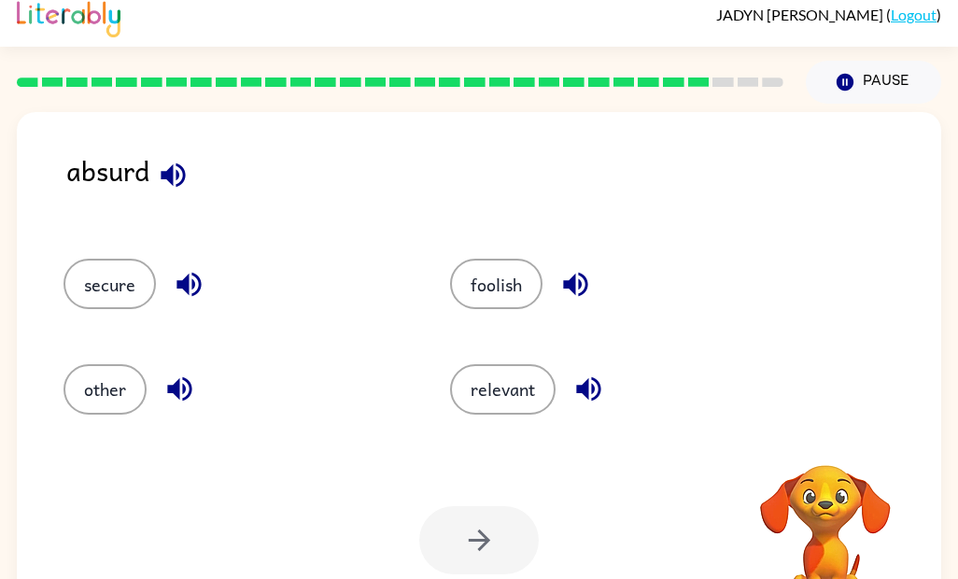
click at [441, 536] on div at bounding box center [479, 540] width 120 height 68
click at [498, 339] on div "relevant" at bounding box center [608, 381] width 387 height 105
click at [465, 306] on button "foolish" at bounding box center [496, 284] width 92 height 50
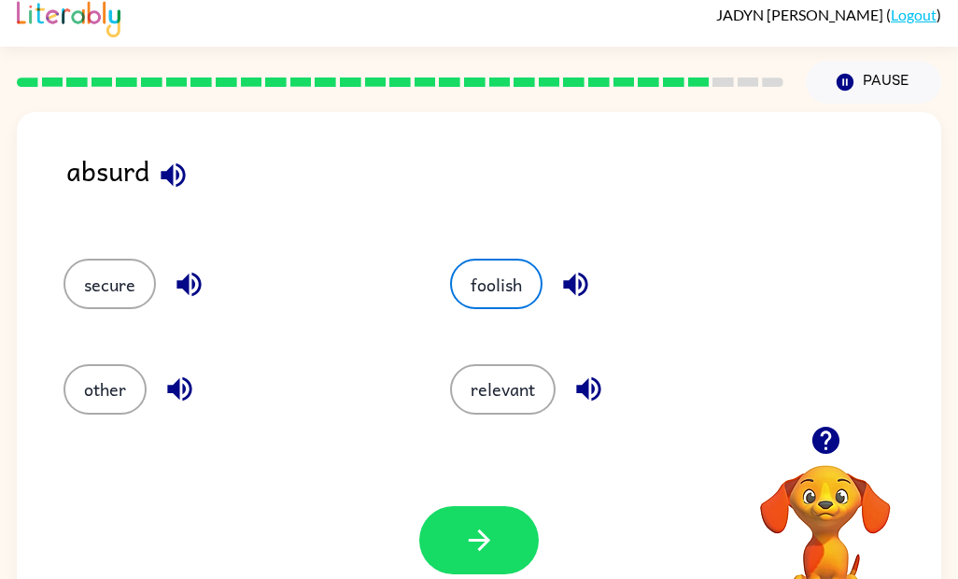
click at [512, 540] on button "button" at bounding box center [479, 540] width 120 height 68
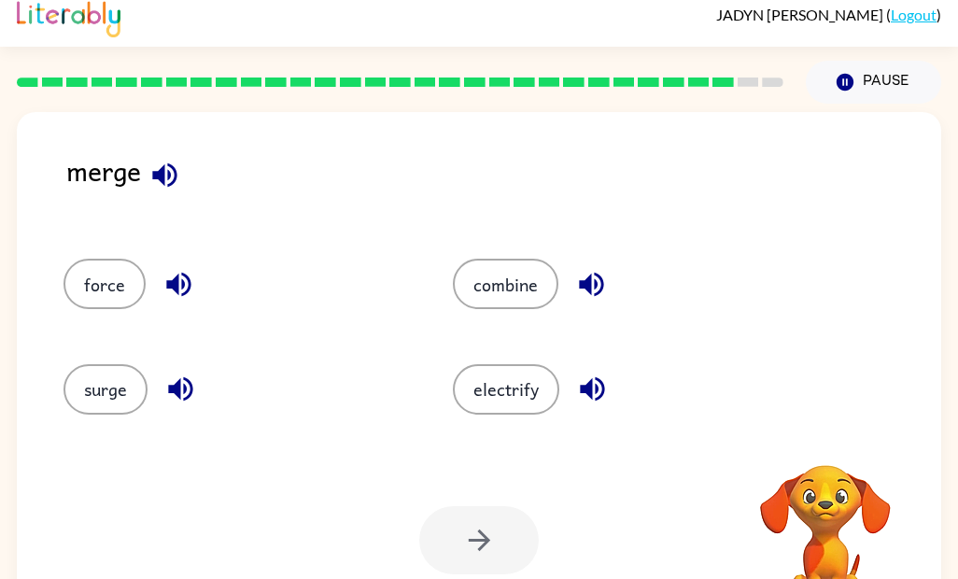
click at [490, 550] on div at bounding box center [479, 540] width 120 height 68
click at [453, 298] on div "combine" at bounding box center [626, 284] width 346 height 50
click at [498, 323] on div "combine" at bounding box center [611, 275] width 389 height 105
click at [472, 298] on button "combine" at bounding box center [506, 284] width 106 height 50
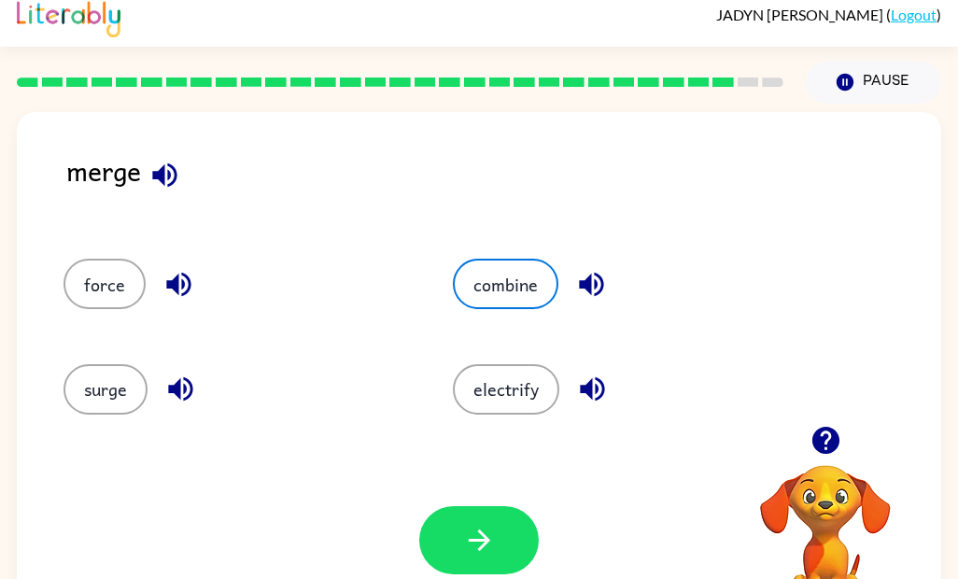
click at [497, 556] on button "button" at bounding box center [479, 540] width 120 height 68
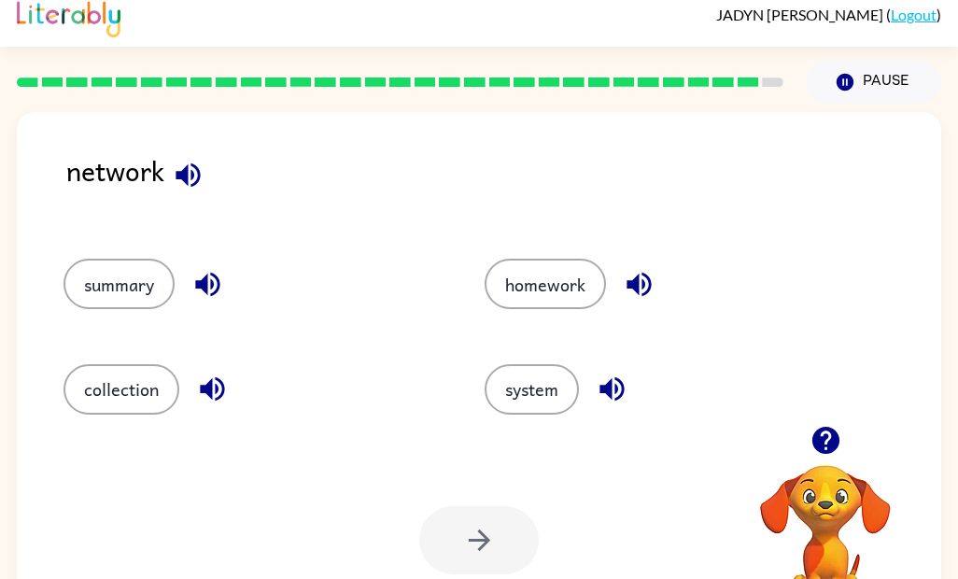
click at [528, 415] on button "system" at bounding box center [532, 389] width 94 height 50
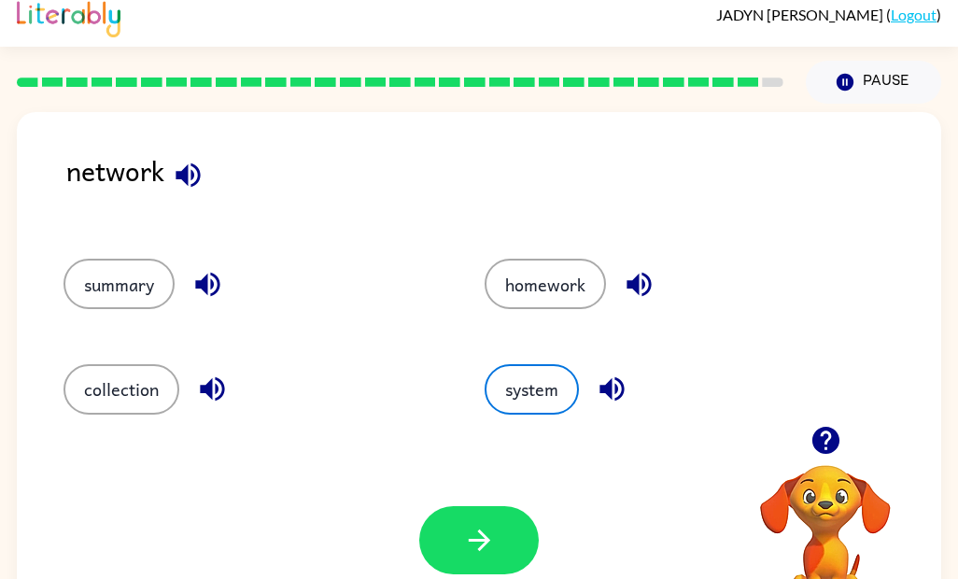
click at [481, 539] on icon "button" at bounding box center [479, 540] width 33 height 33
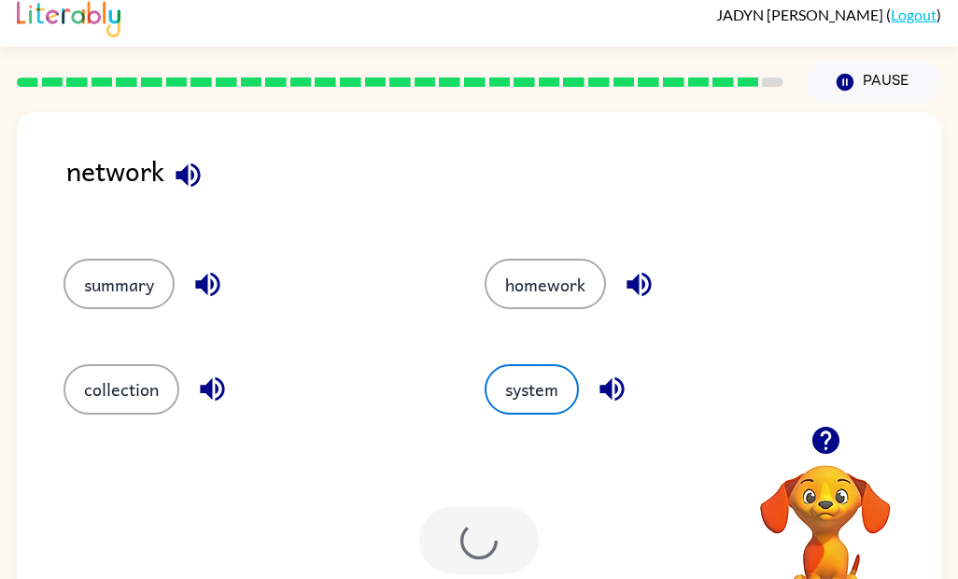
scroll to position [0, 0]
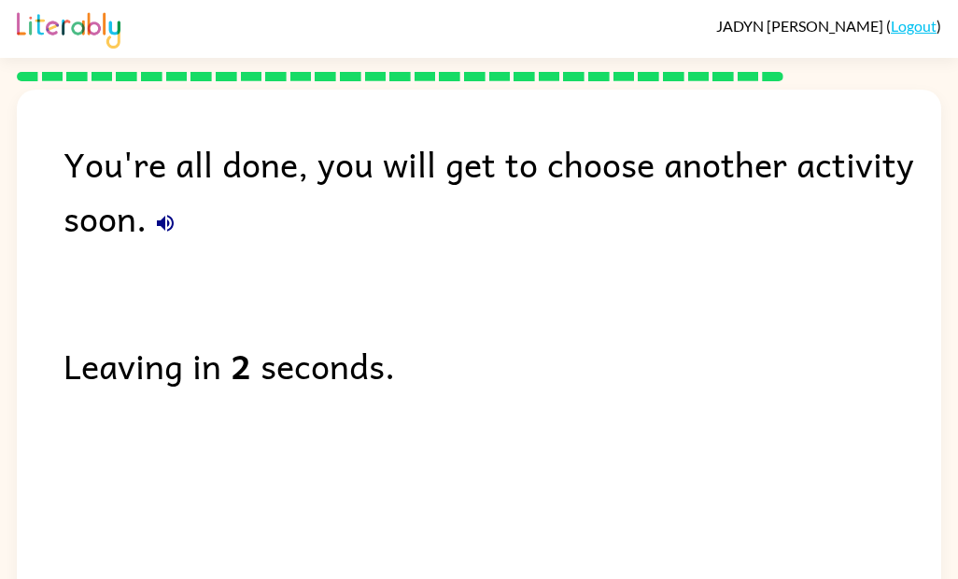
click at [919, 30] on link "Logout" at bounding box center [914, 26] width 46 height 18
